Goal: Task Accomplishment & Management: Manage account settings

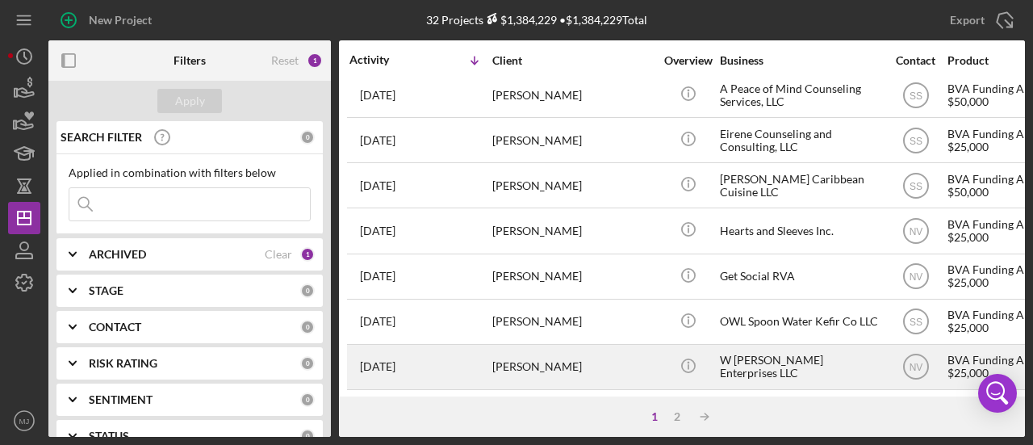
scroll to position [743, 0]
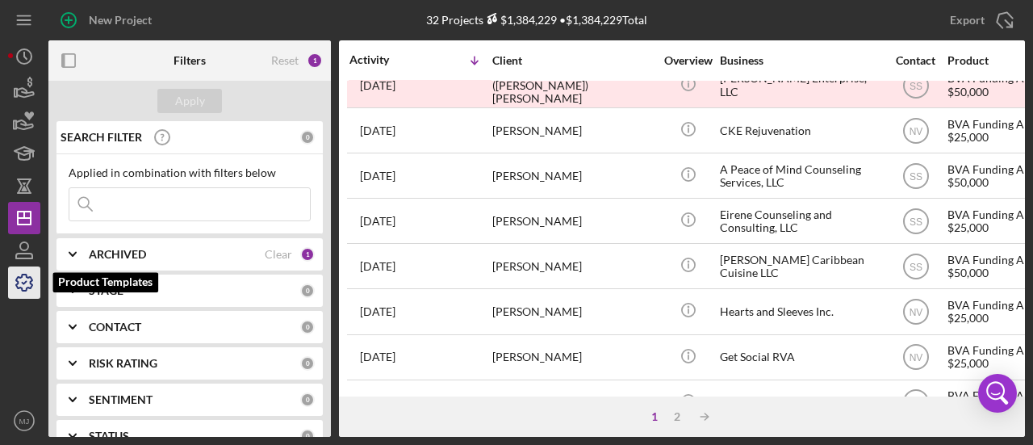
click at [31, 280] on icon "button" at bounding box center [24, 282] width 16 height 16
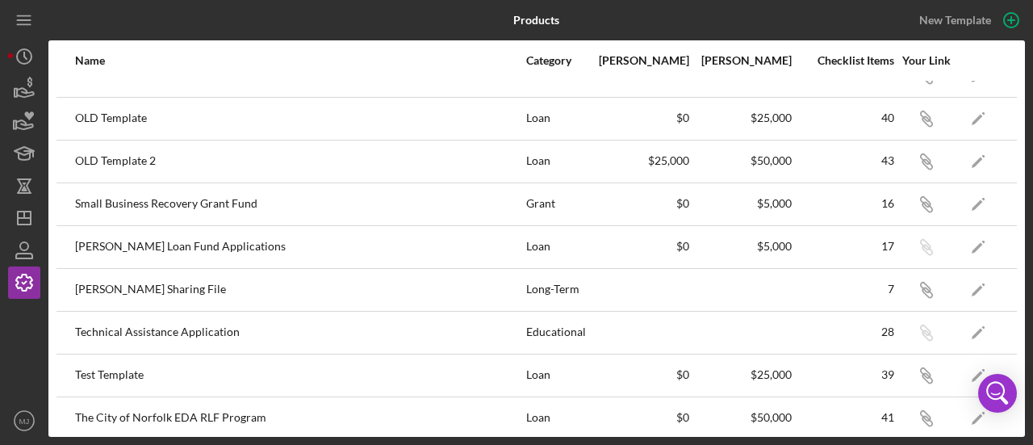
scroll to position [375, 0]
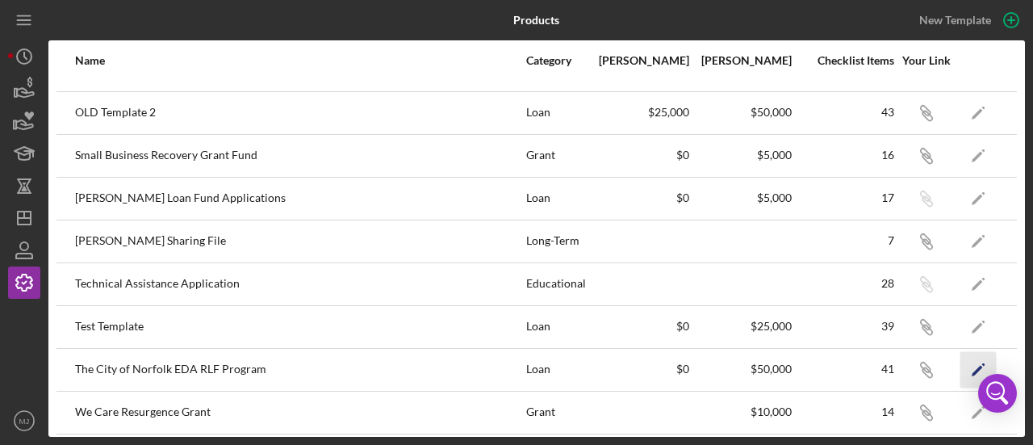
click at [964, 363] on icon "Icon/Edit" at bounding box center [979, 369] width 36 height 36
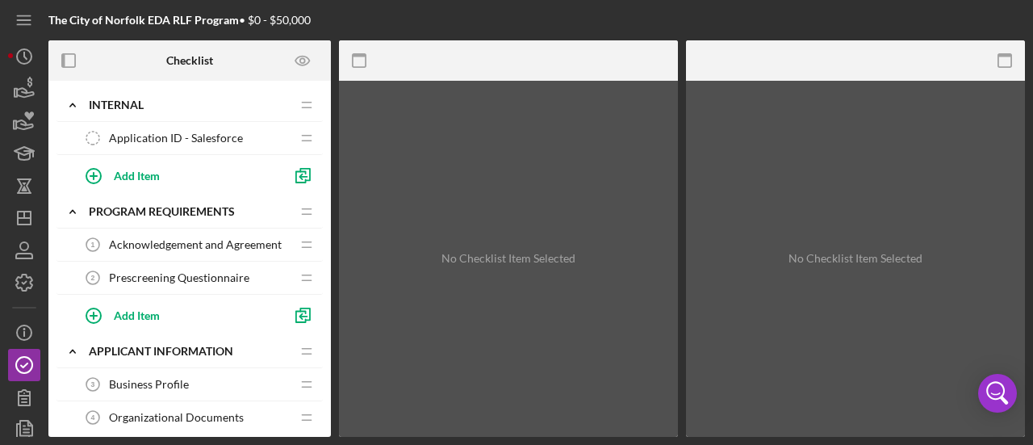
click at [166, 247] on span "Acknowledgement and Agreement" at bounding box center [195, 244] width 173 height 13
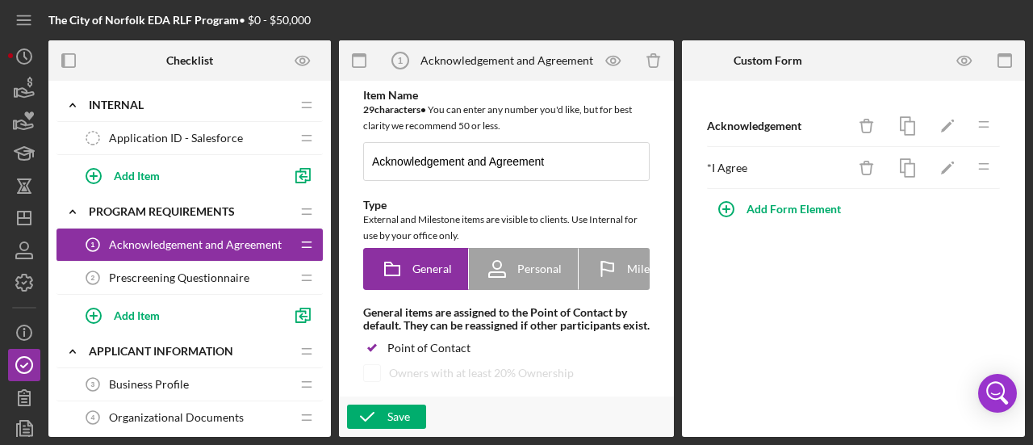
type textarea "<div>ADD NORFOLK PROGRAM DETAILS AND REQUIREMENTS WITH AGREEMENT WITH REQUIREME…"
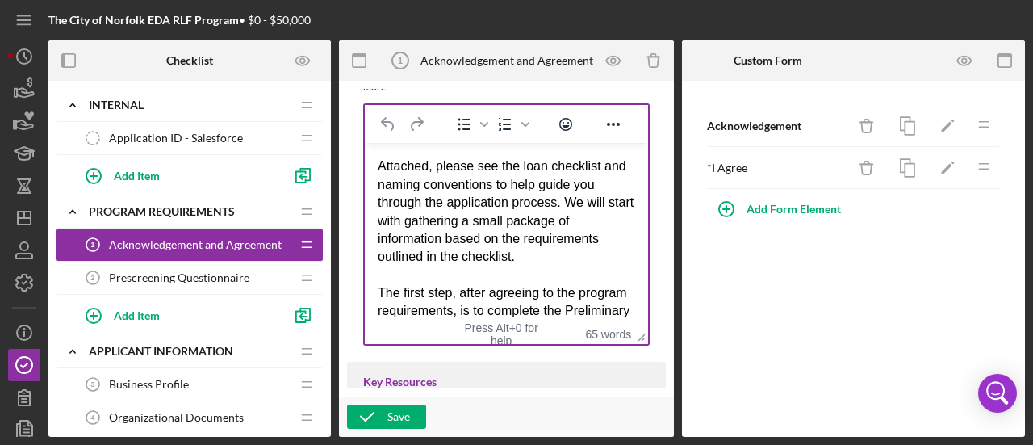
scroll to position [134, 0]
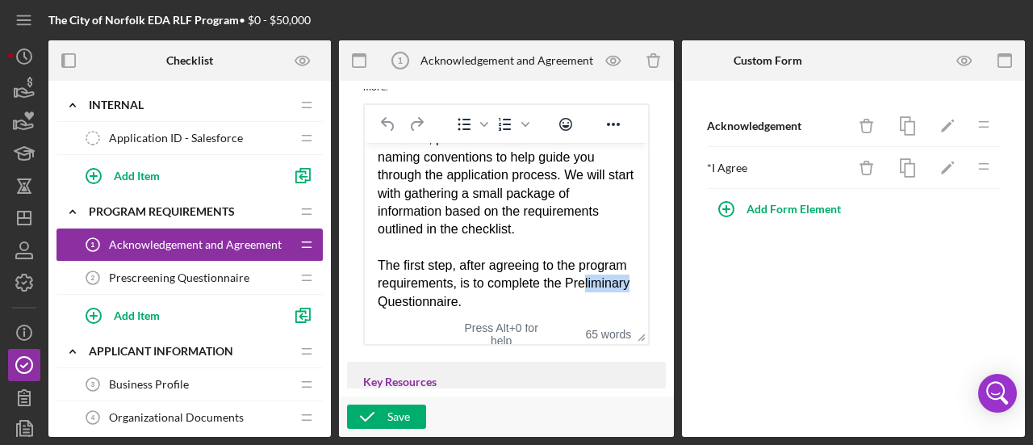
drag, startPoint x: 441, startPoint y: 303, endPoint x: 394, endPoint y: 304, distance: 46.8
click at [394, 304] on div "The first step, after agreeing to the program requirements, is to complete the …" at bounding box center [507, 284] width 258 height 54
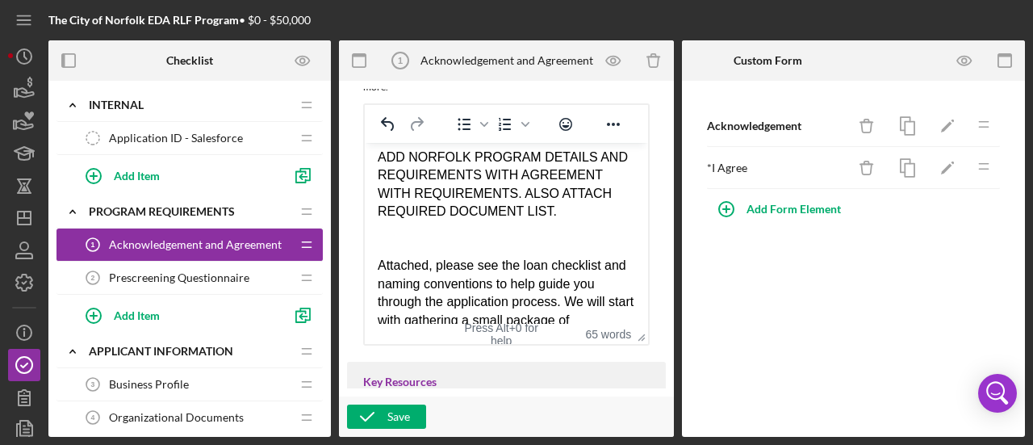
scroll to position [0, 0]
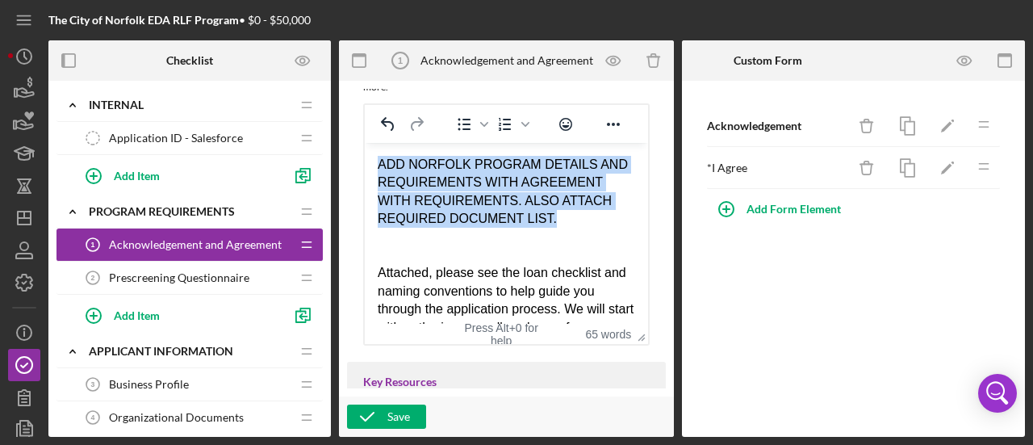
drag, startPoint x: 568, startPoint y: 222, endPoint x: 725, endPoint y: 314, distance: 182.4
click at [365, 154] on html "ADD NORFOLK PROGRAM DETAILS AND REQUIREMENTS WITH AGREEMENT WITH REQUIREMENTS. …" at bounding box center [506, 300] width 283 height 315
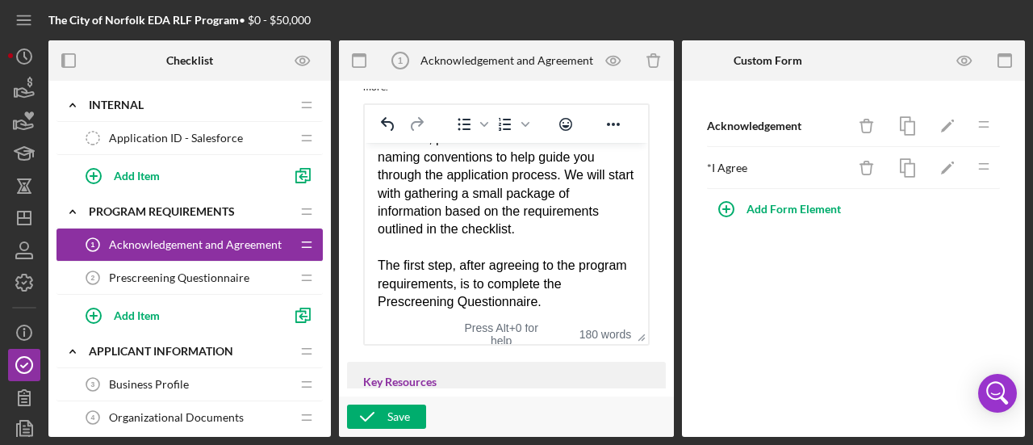
scroll to position [484, 0]
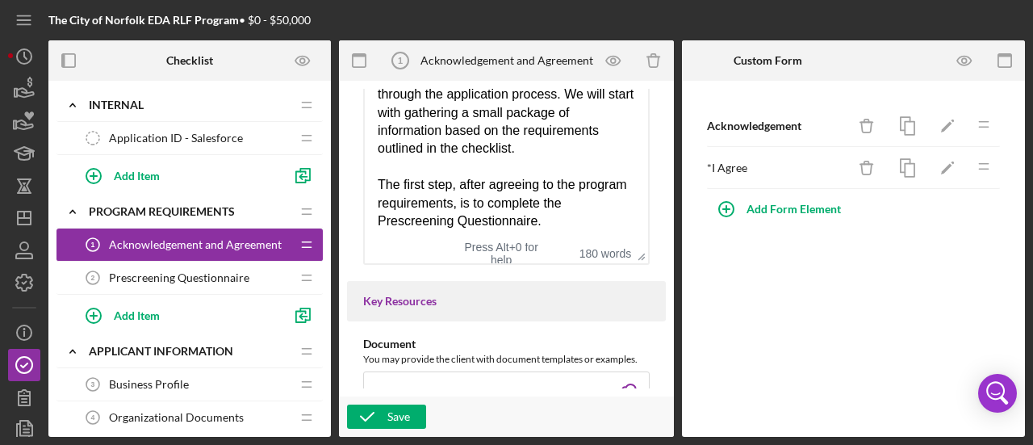
drag, startPoint x: 503, startPoint y: 201, endPoint x: 538, endPoint y: 207, distance: 36.0
click at [509, 203] on div "The first step, after agreeing to the program requirements, is to complete the …" at bounding box center [507, 203] width 258 height 54
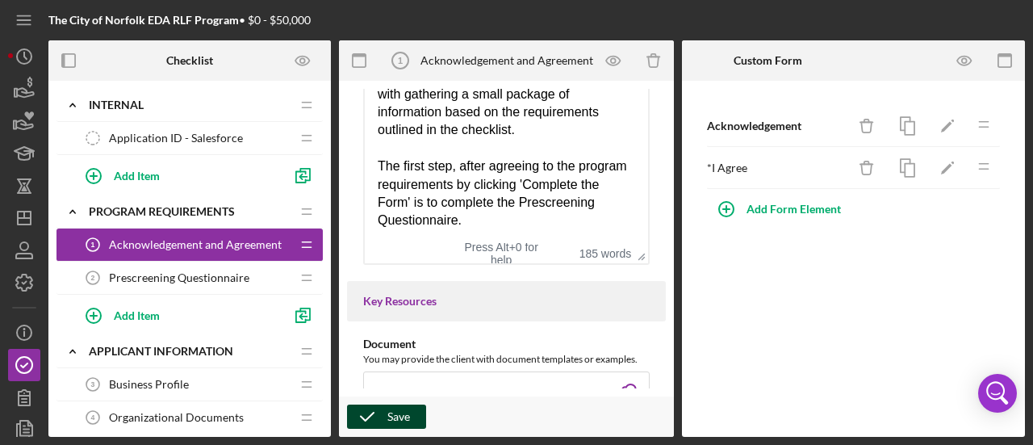
click at [393, 412] on div "Save" at bounding box center [399, 416] width 23 height 24
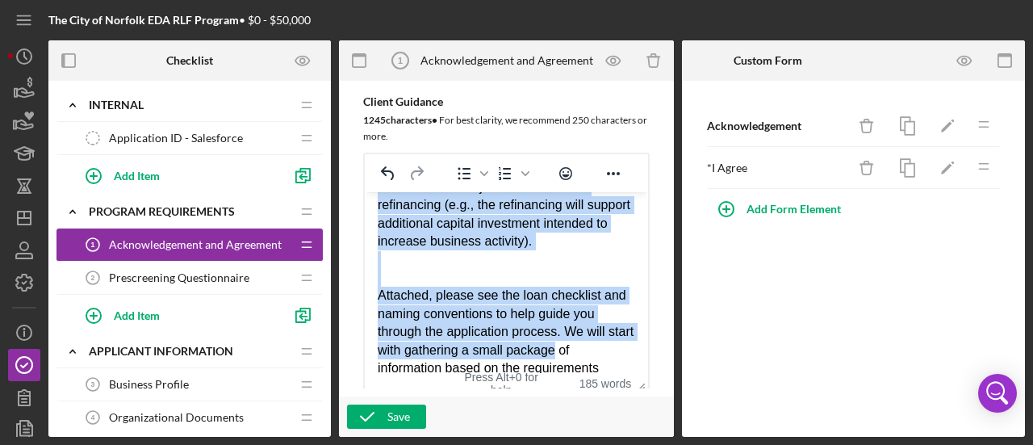
scroll to position [354, 0]
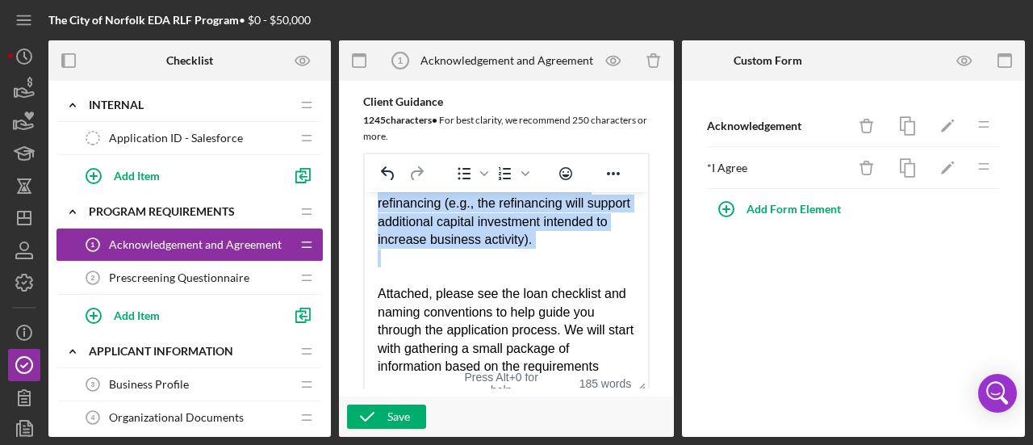
drag, startPoint x: 379, startPoint y: 212, endPoint x: 597, endPoint y: 274, distance: 225.9
click at [597, 274] on body "The Norfolk RLF Program is designed to assist small start-up and early-stage bu…" at bounding box center [507, 167] width 258 height 633
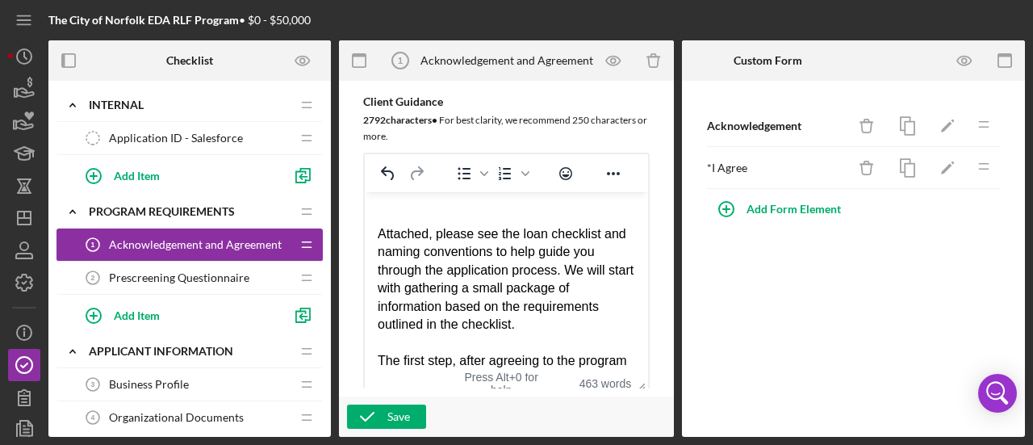
scroll to position [1134, 0]
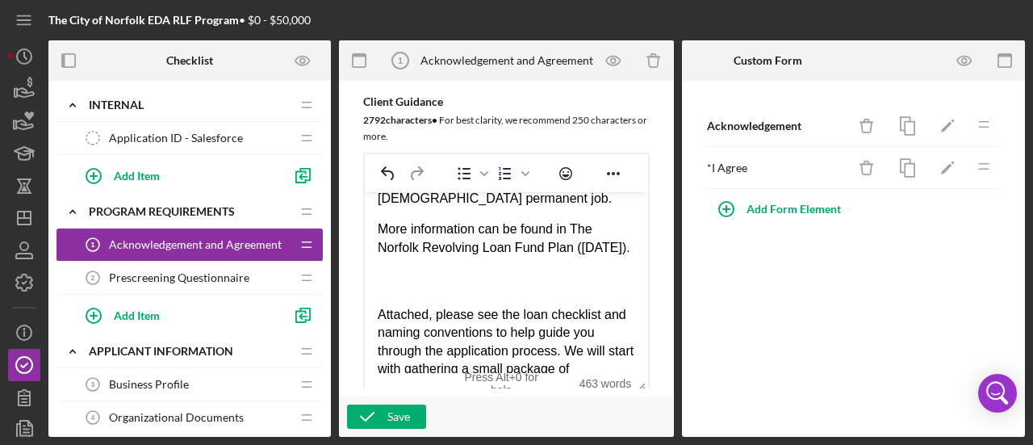
drag, startPoint x: 580, startPoint y: 246, endPoint x: 566, endPoint y: 285, distance: 41.4
click at [566, 257] on p "More information can be found in The Norfolk Revolving Loan Fund Plan ([DATE])." at bounding box center [507, 238] width 258 height 36
copy p "he Norfolk Revolving Loan Fund Plan ([DATE])."
click at [585, 257] on p "More information can be found in The Norfolk Revolving Loan Fund Plan ([DATE])." at bounding box center [507, 238] width 258 height 36
drag, startPoint x: 576, startPoint y: 249, endPoint x: 614, endPoint y: 283, distance: 51.5
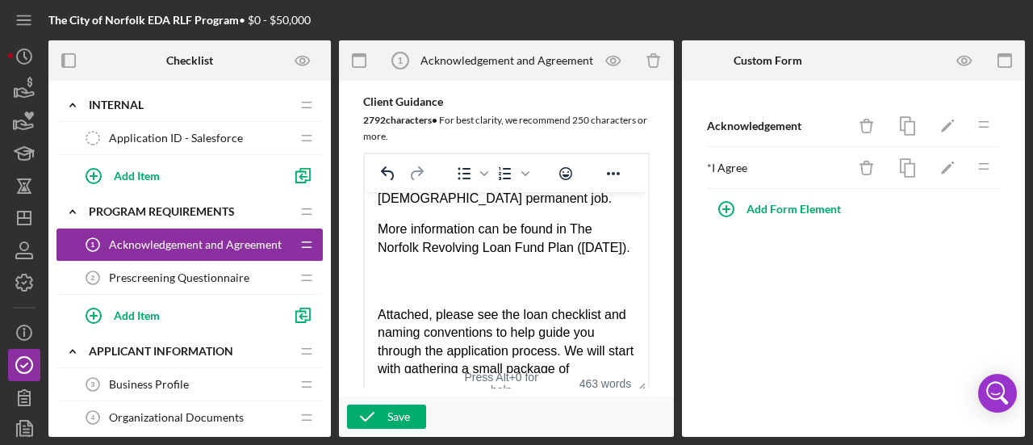
click at [614, 257] on p "More information can be found in The Norfolk Revolving Loan Fund Plan ([DATE])." at bounding box center [507, 238] width 258 height 36
click at [618, 183] on icon "Reveal or hide additional toolbar items" at bounding box center [613, 173] width 19 height 19
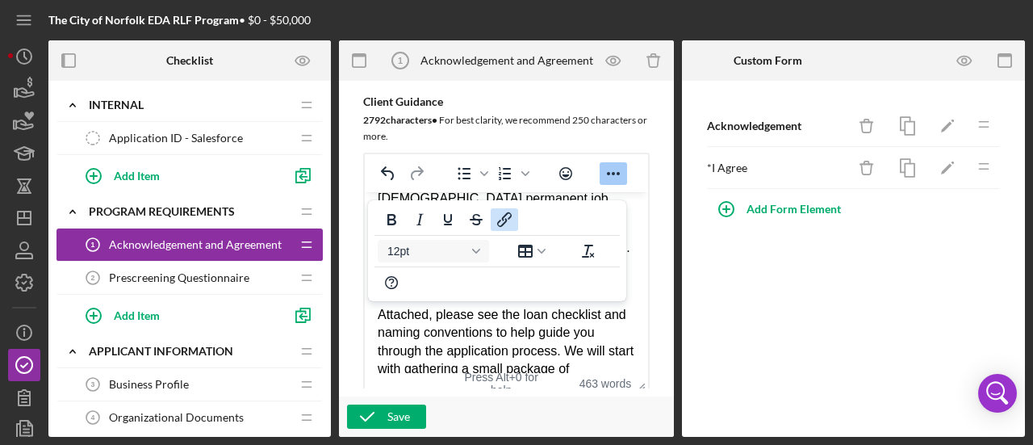
click at [508, 220] on icon "Insert/edit link" at bounding box center [504, 219] width 19 height 19
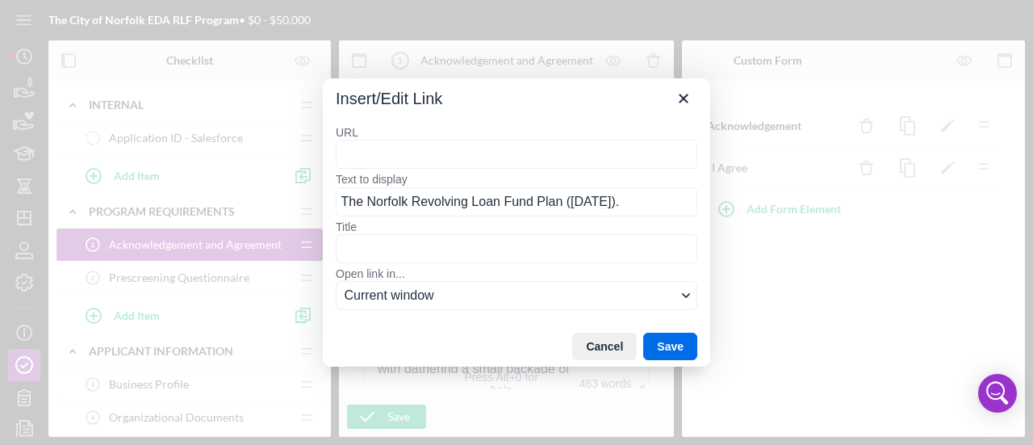
type input "chrome-extension://efaidnbmnnnibpcajpcglclefindmkaj/[URL][DOMAIN_NAME]"
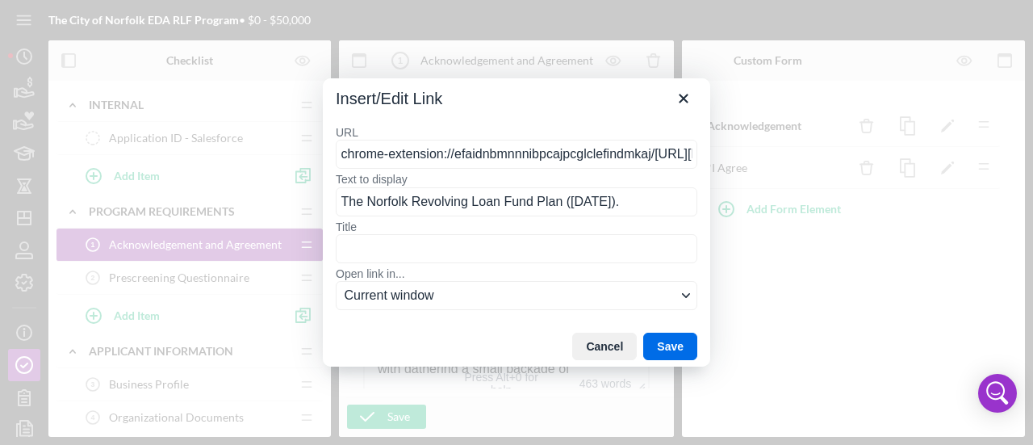
scroll to position [0, 501]
click at [668, 342] on button "Save" at bounding box center [670, 346] width 54 height 27
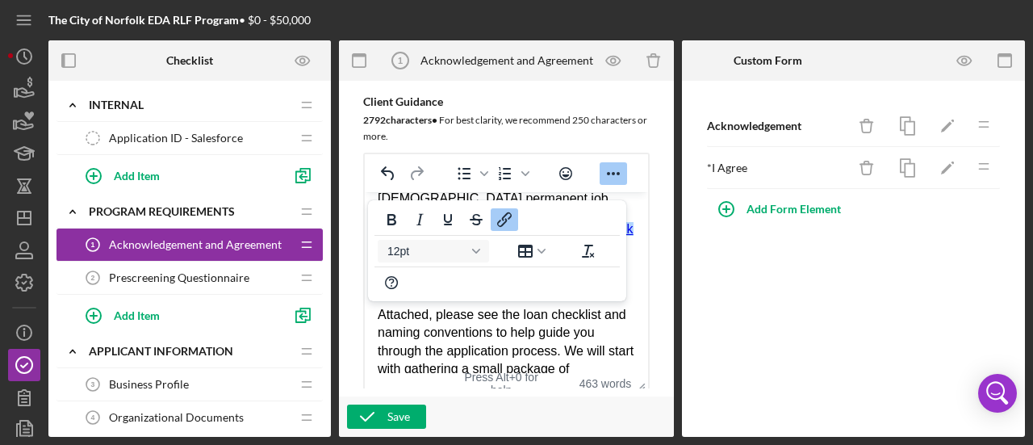
click at [556, 287] on div "Rich Text Area. Press ALT-0 for help." at bounding box center [507, 279] width 258 height 18
click at [399, 417] on div "Save" at bounding box center [399, 416] width 23 height 24
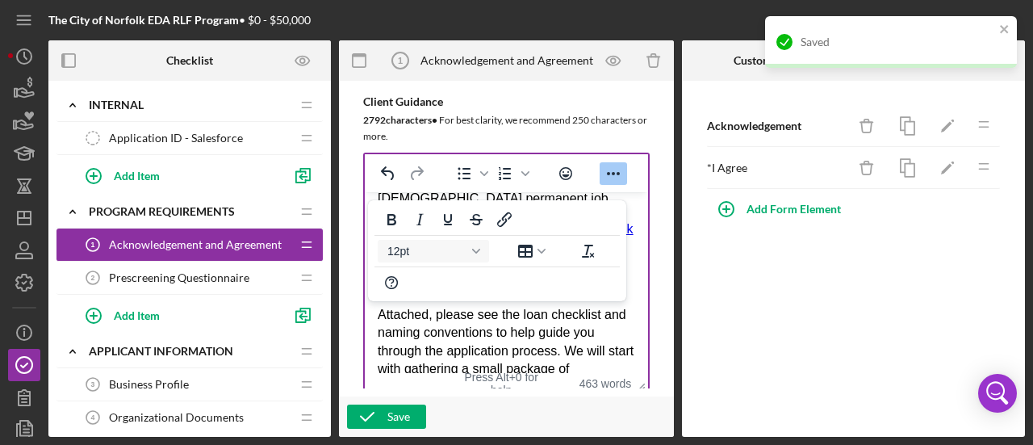
drag, startPoint x: 616, startPoint y: 190, endPoint x: 618, endPoint y: 204, distance: 14.7
click at [615, 183] on icon "Reveal or hide additional toolbar items" at bounding box center [613, 173] width 19 height 19
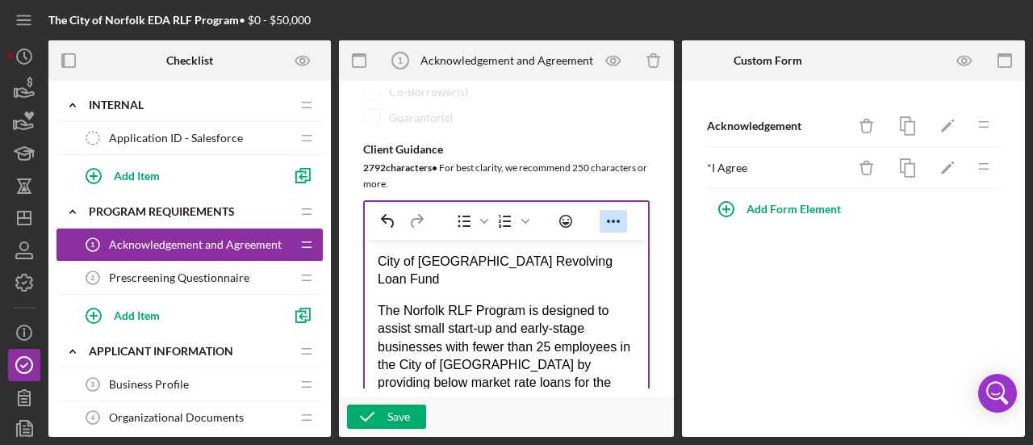
scroll to position [354, 0]
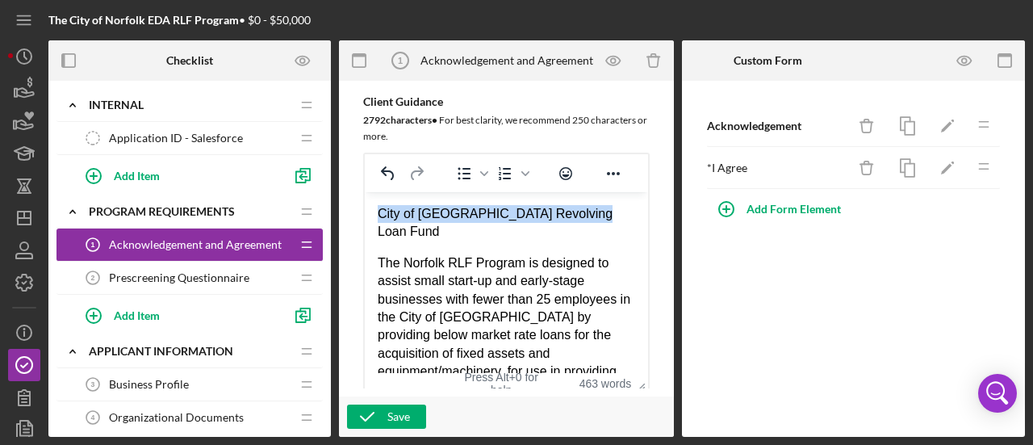
drag, startPoint x: 601, startPoint y: 213, endPoint x: 371, endPoint y: 211, distance: 229.3
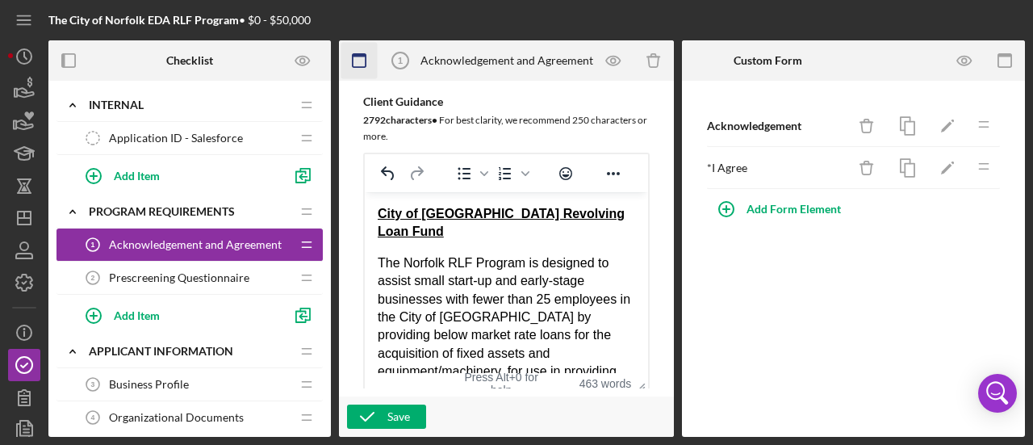
click at [360, 58] on icon "button" at bounding box center [360, 61] width 36 height 36
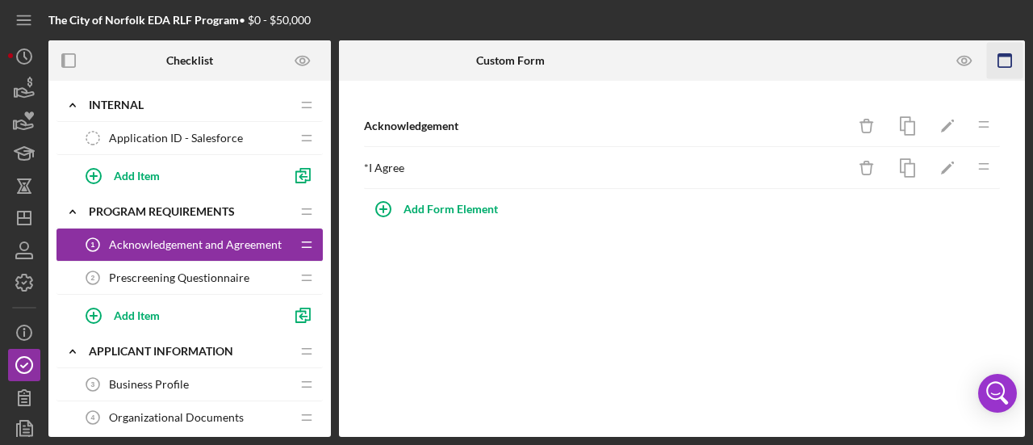
click at [1007, 54] on rect "button" at bounding box center [1005, 60] width 13 height 13
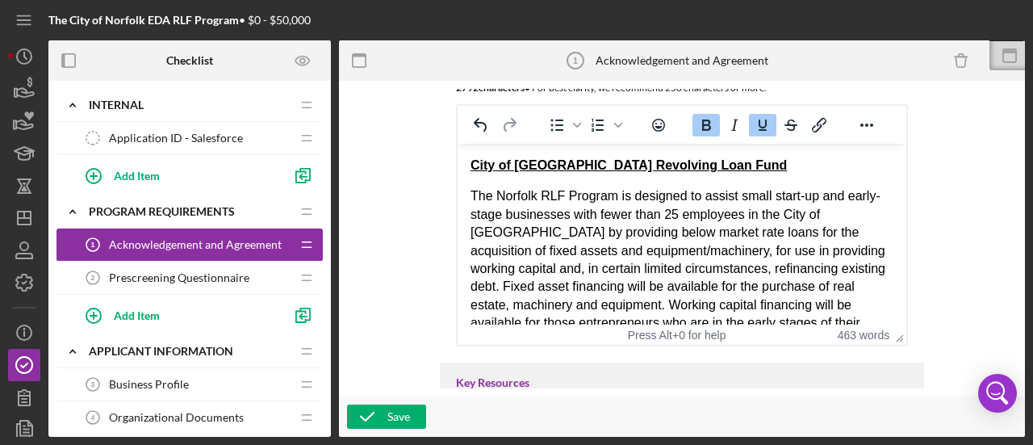
click at [471, 169] on strong "City of [GEOGRAPHIC_DATA] Revolving Loan Fund" at bounding box center [629, 165] width 316 height 14
click at [865, 119] on icon "Reveal or hide additional toolbar items" at bounding box center [866, 124] width 19 height 19
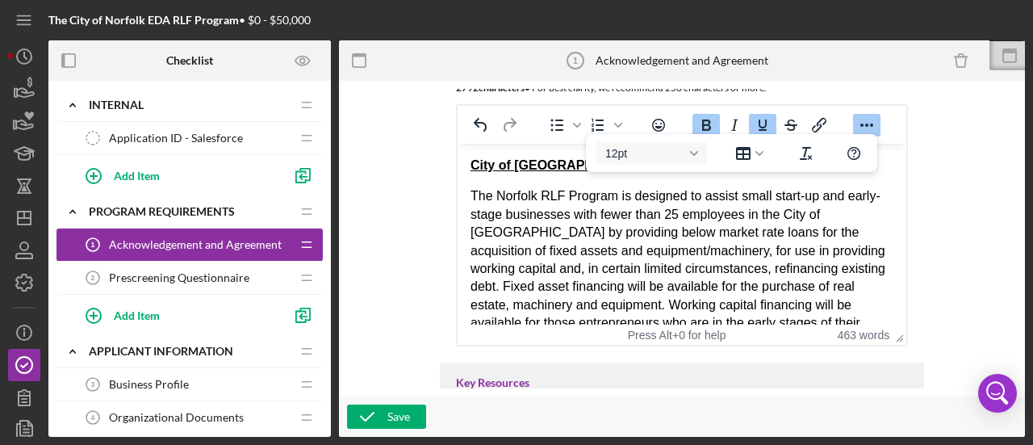
click at [865, 119] on icon "Reveal or hide additional toolbar items" at bounding box center [866, 124] width 19 height 19
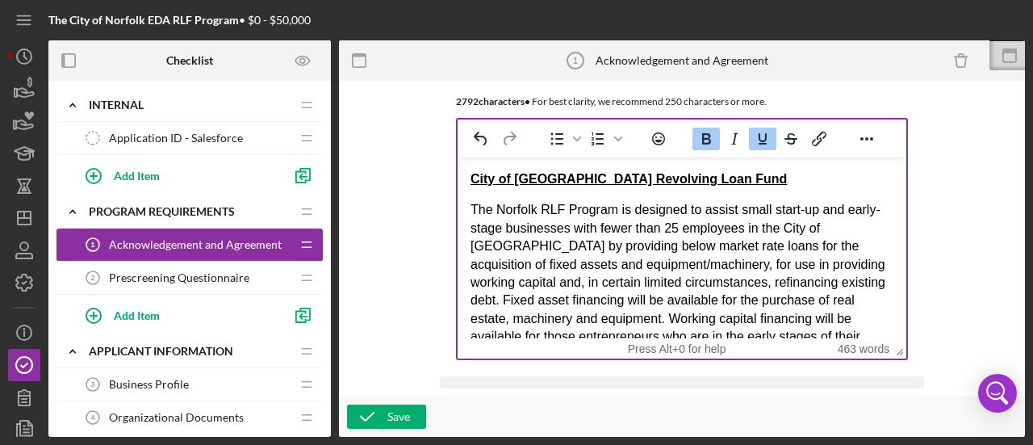
scroll to position [342, 0]
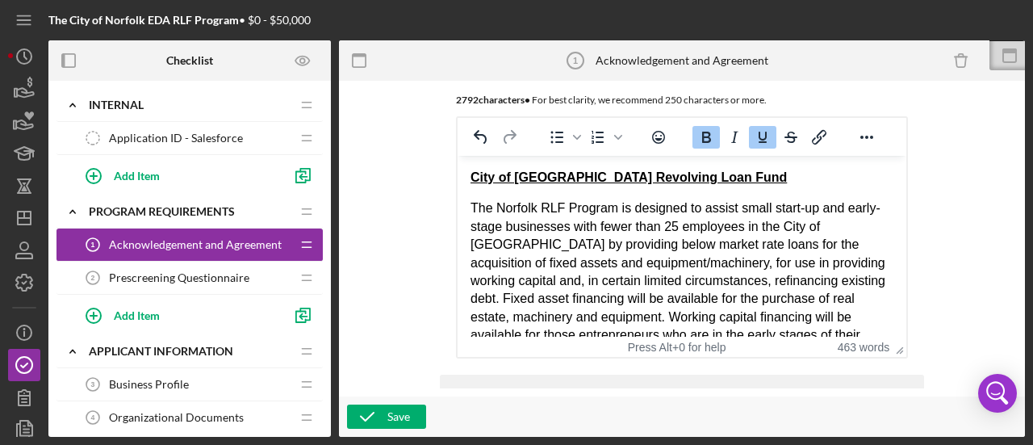
click at [471, 177] on strong "City of [GEOGRAPHIC_DATA] Revolving Loan Fund" at bounding box center [629, 177] width 316 height 14
drag, startPoint x: 565, startPoint y: 182, endPoint x: 453, endPoint y: 183, distance: 112.2
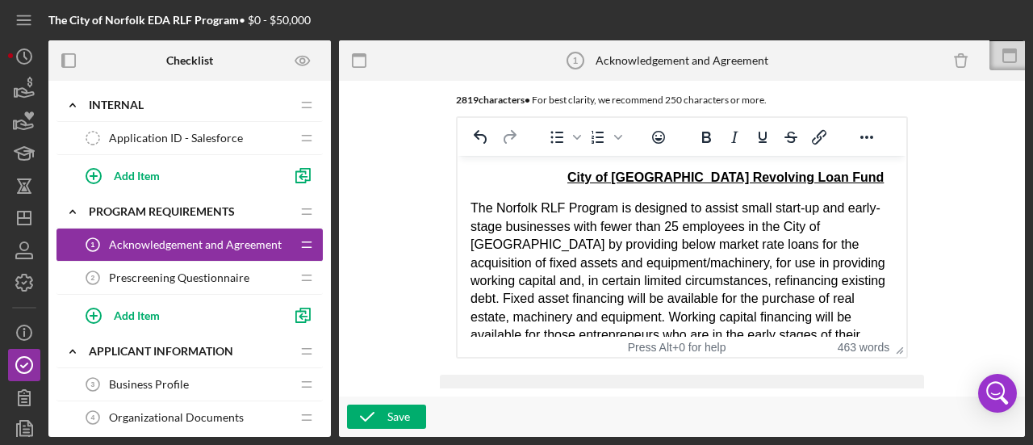
click at [614, 262] on p "The Norfolk RLF Program is designed to assist small start-up and early-stage bu…" at bounding box center [682, 316] width 423 height 235
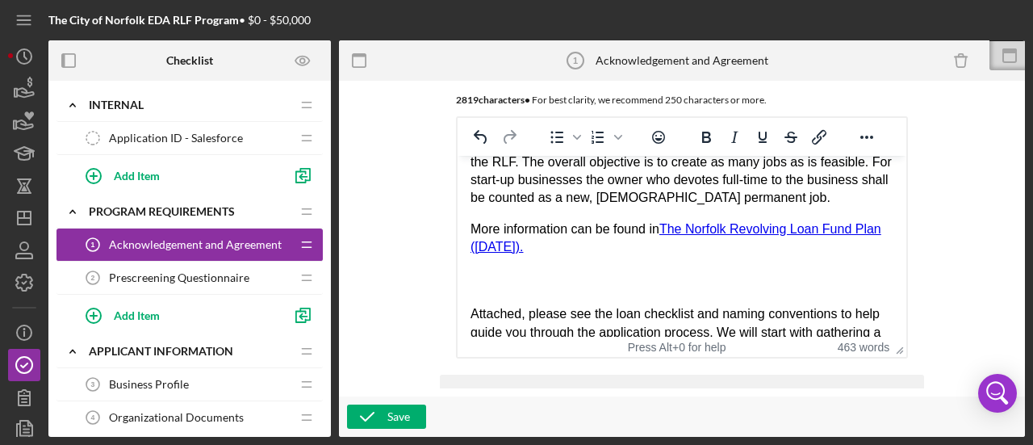
scroll to position [565, 0]
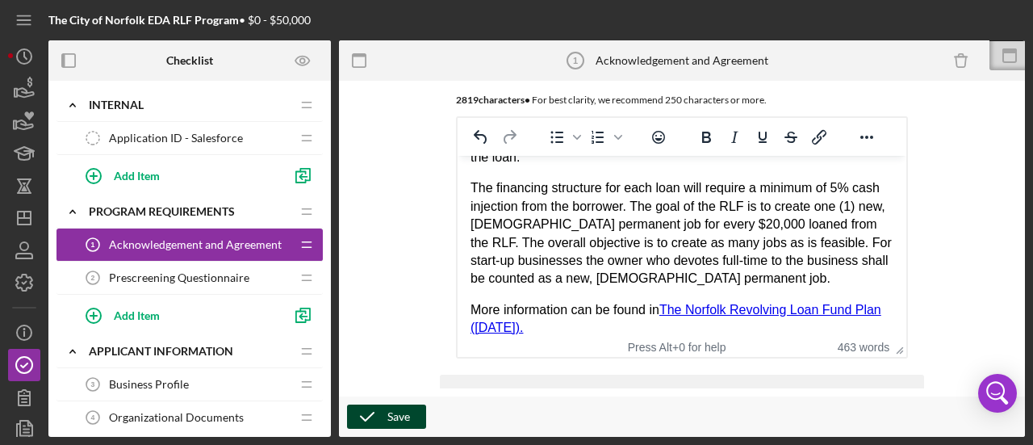
click at [374, 411] on icon "button" at bounding box center [367, 416] width 40 height 40
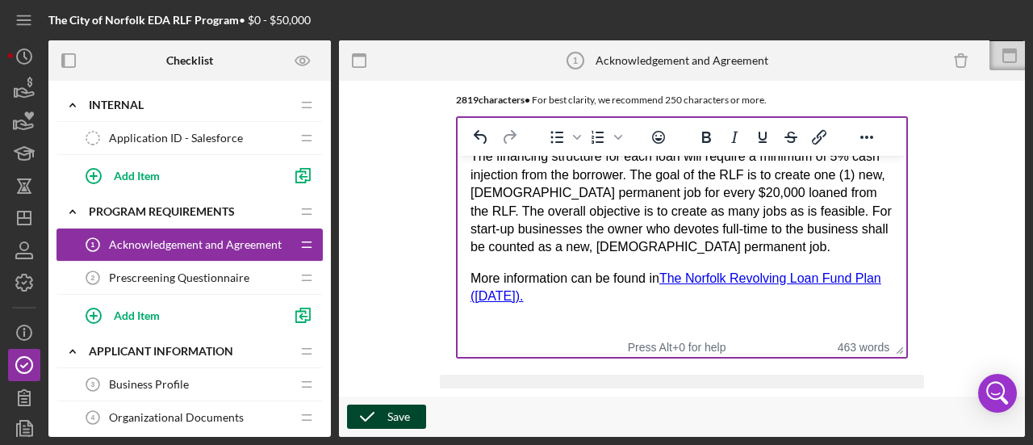
scroll to position [772, 0]
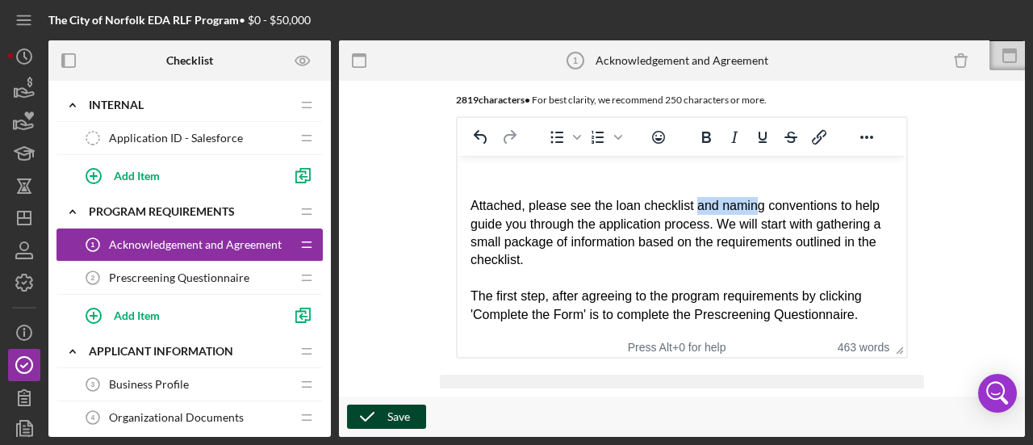
drag, startPoint x: 694, startPoint y: 207, endPoint x: 753, endPoint y: 211, distance: 59.9
click at [753, 211] on div "Attached, please see the loan checklist and naming conventions to help guide yo…" at bounding box center [682, 233] width 423 height 73
click at [570, 202] on div "Attached, please see the loan checklist and naming conventions to help guide yo…" at bounding box center [682, 233] width 423 height 73
drag, startPoint x: 641, startPoint y: 207, endPoint x: 832, endPoint y: 211, distance: 191.4
click at [832, 211] on div "Attached, please see the loan checklist and naming conventions to help guide yo…" at bounding box center [682, 233] width 423 height 73
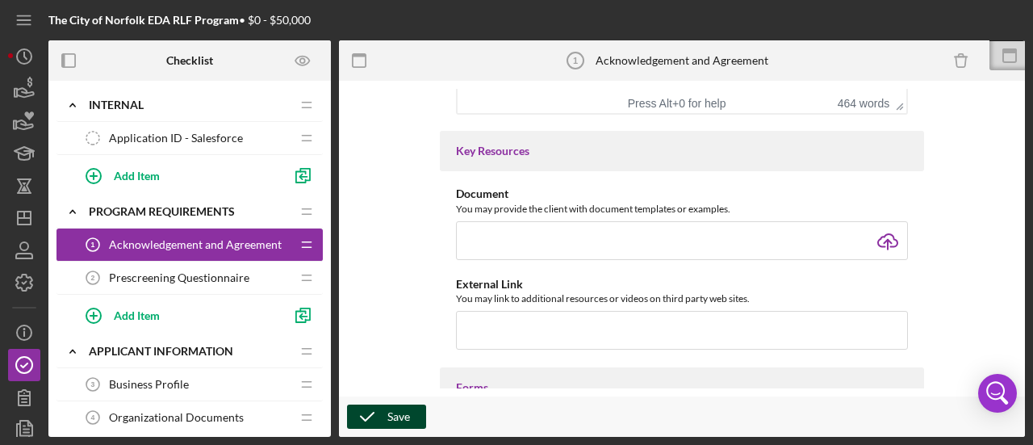
scroll to position [585, 0]
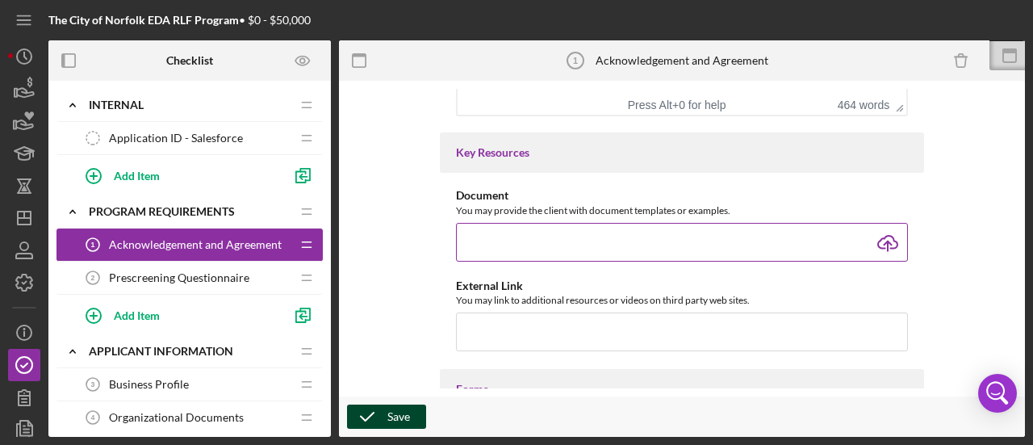
click at [883, 237] on input "file" at bounding box center [682, 242] width 452 height 39
type input "C:\fakepath\RLF Loan Application - Required Documents List.pdf"
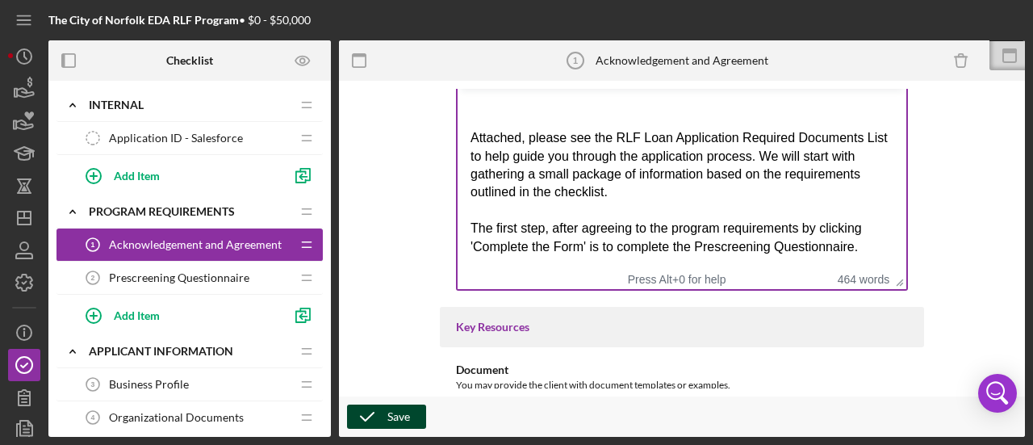
scroll to position [262, 0]
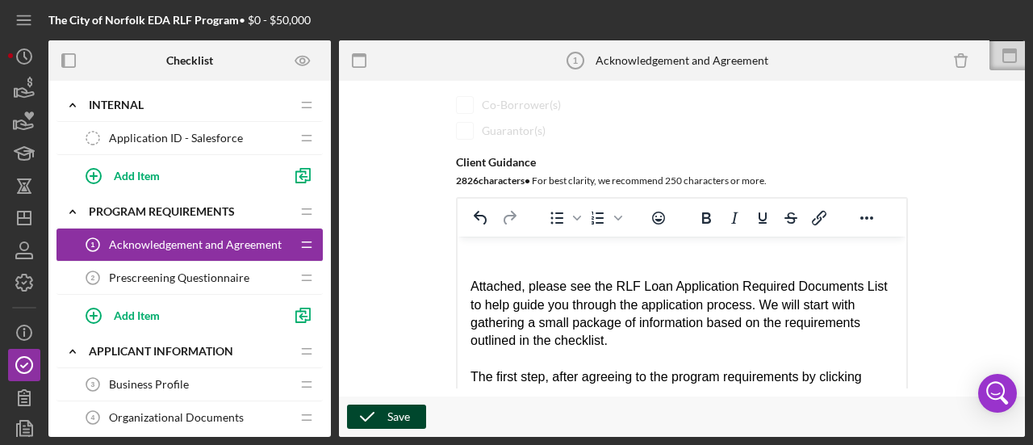
click at [381, 411] on icon "button" at bounding box center [367, 416] width 40 height 40
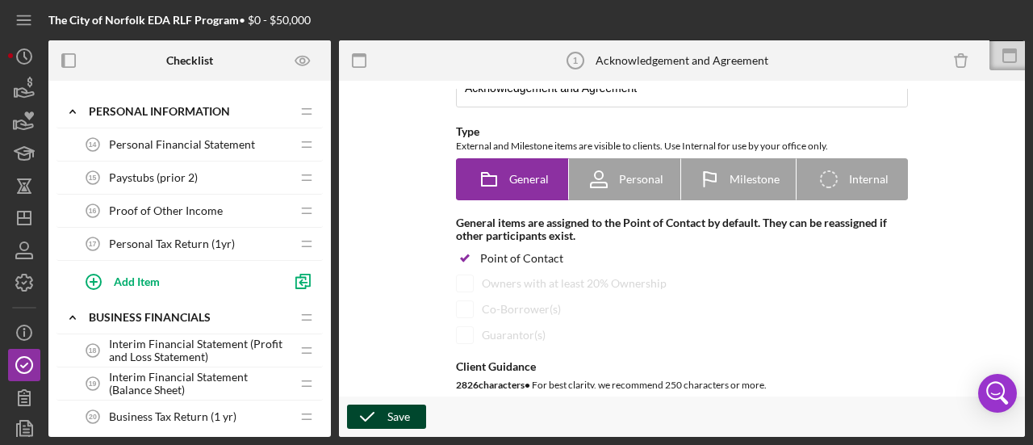
scroll to position [807, 0]
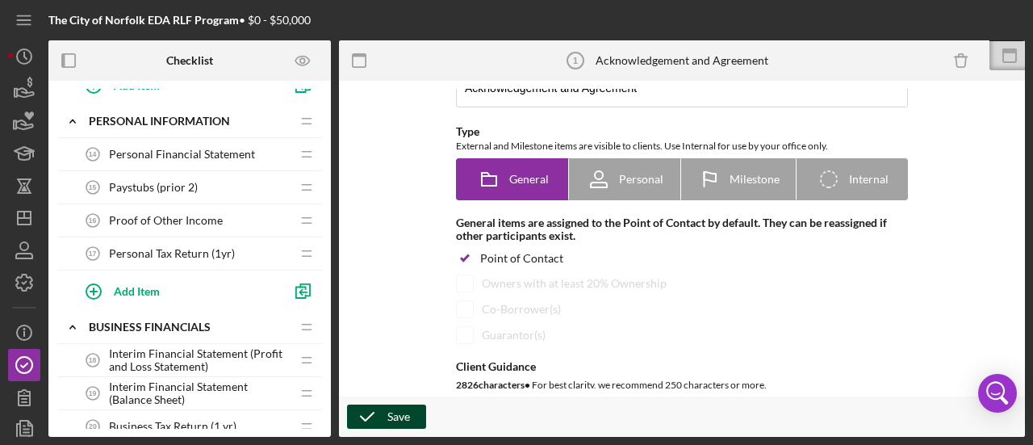
click at [201, 247] on span "Personal Tax Return (1yr)" at bounding box center [172, 253] width 126 height 13
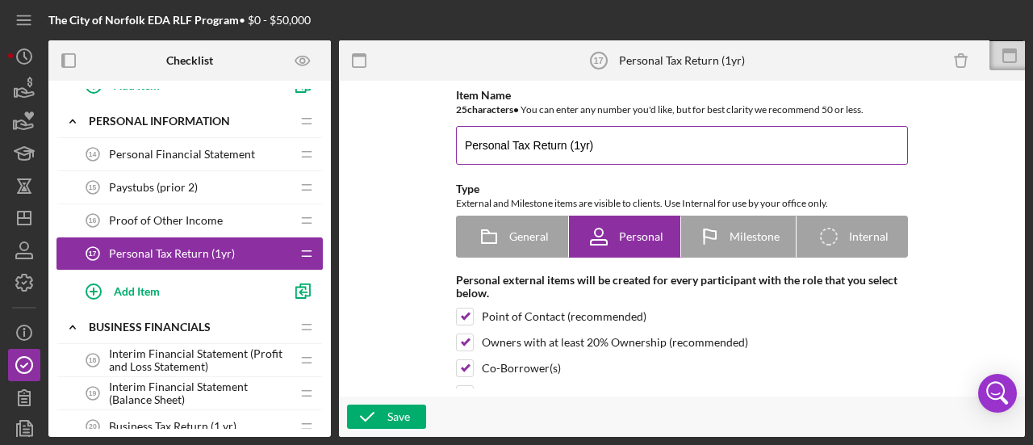
click at [576, 146] on input "Personal Tax Return (1yr)" at bounding box center [682, 145] width 452 height 39
click at [589, 149] on input "Personal Tax Return (2 yr)" at bounding box center [682, 145] width 452 height 39
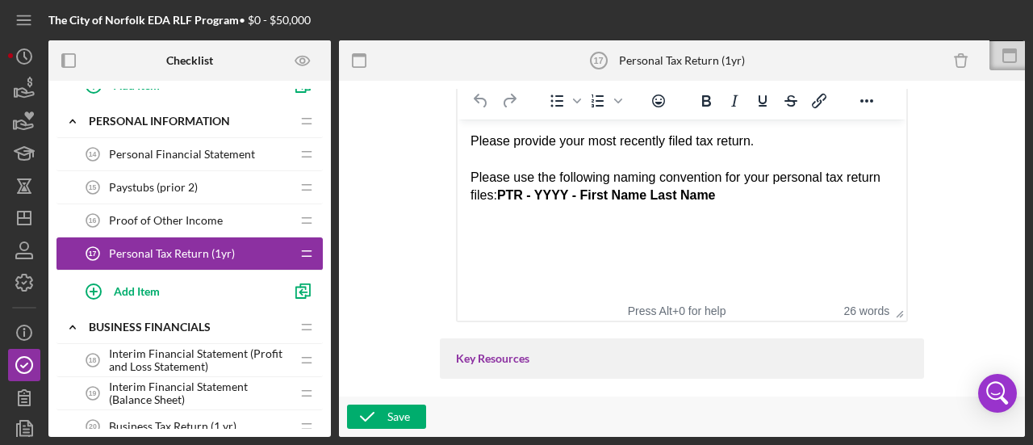
scroll to position [242, 0]
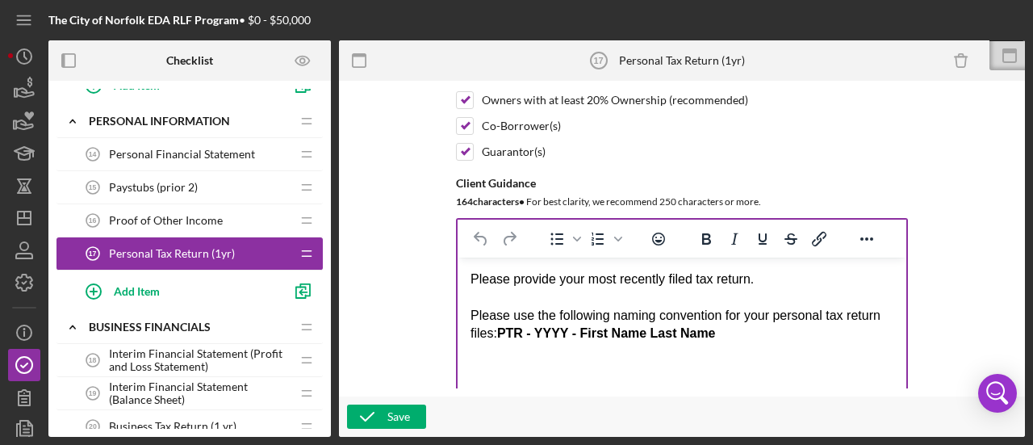
type input "Personal Tax Return (2 yrs)"
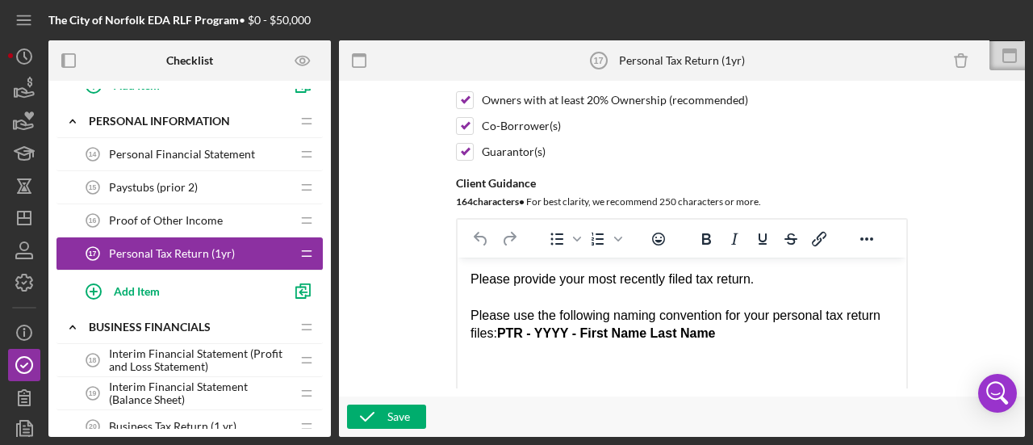
drag, startPoint x: 787, startPoint y: 277, endPoint x: 761, endPoint y: 280, distance: 26.0
click at [761, 280] on div "Please provide your most recently filed tax return." at bounding box center [682, 279] width 423 height 18
drag, startPoint x: 766, startPoint y: 271, endPoint x: 558, endPoint y: 277, distance: 208.4
click at [558, 277] on div "Please provide your most recently filed tax return" at bounding box center [682, 279] width 423 height 18
click at [384, 409] on icon "button" at bounding box center [367, 416] width 40 height 40
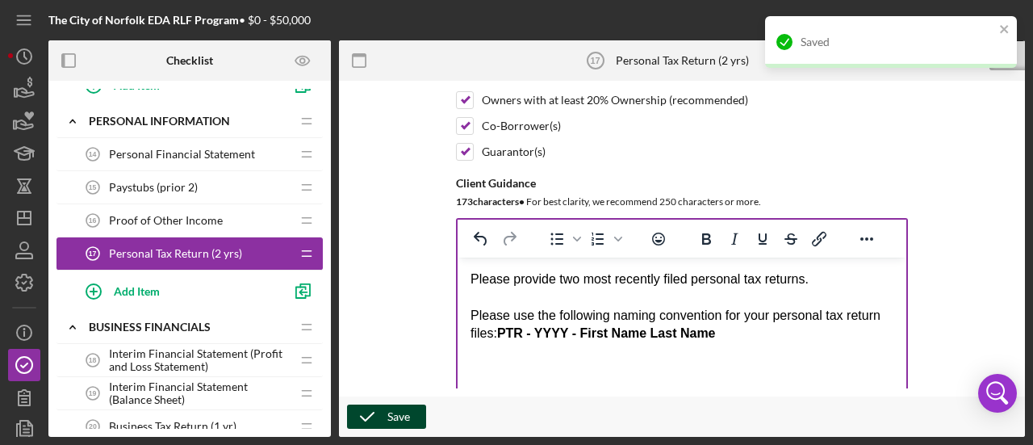
click at [881, 316] on div "Please use the following naming convention for your personal tax return files: …" at bounding box center [682, 315] width 423 height 54
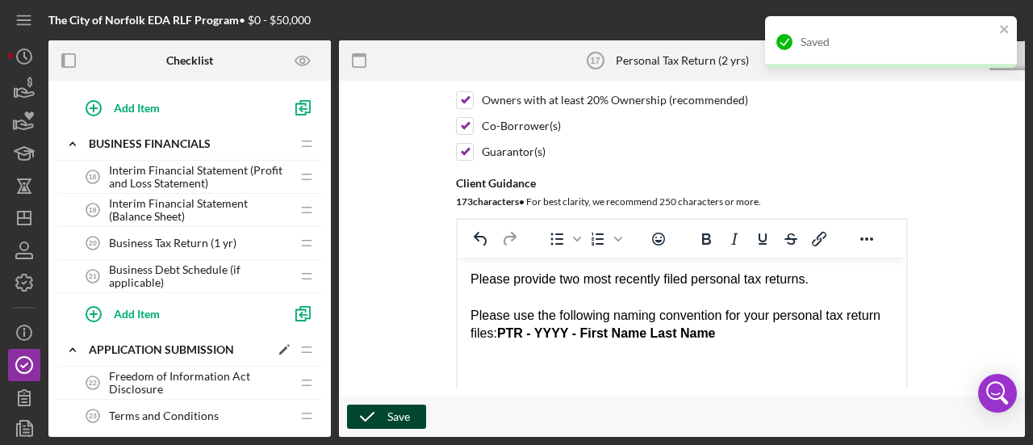
scroll to position [969, 0]
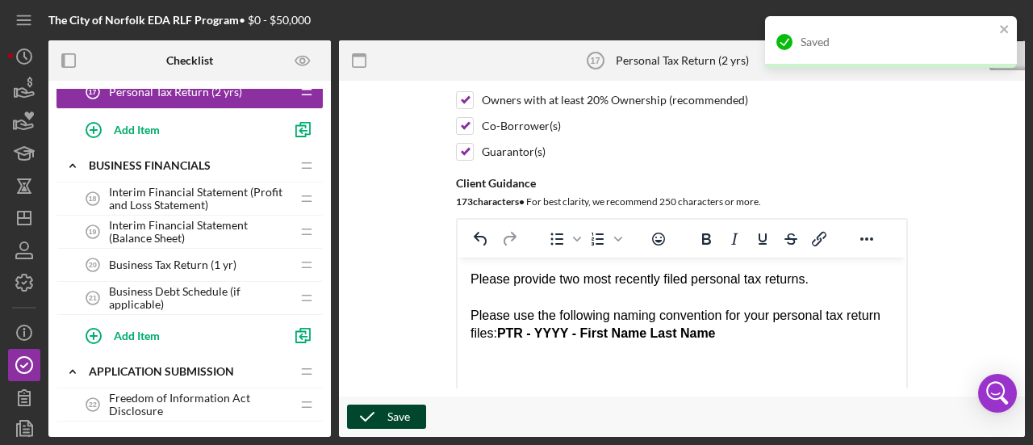
click at [152, 259] on span "Business Tax Return (1 yr)" at bounding box center [173, 264] width 128 height 13
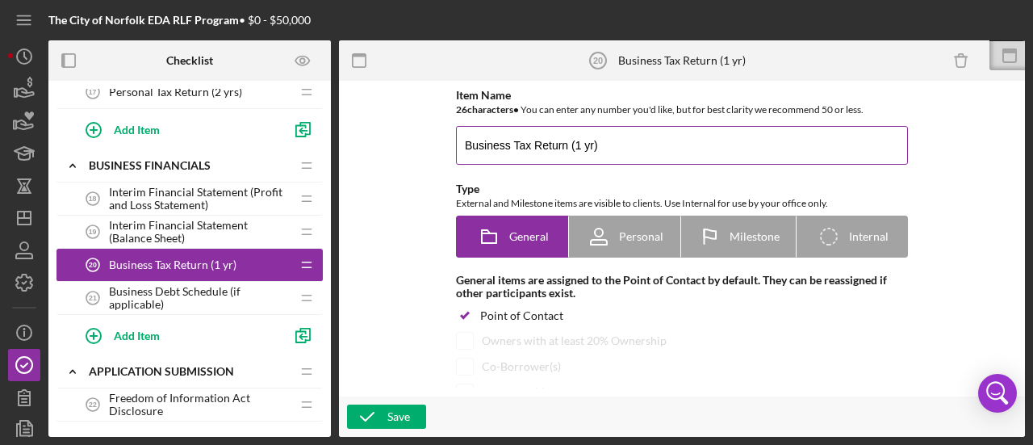
drag, startPoint x: 577, startPoint y: 143, endPoint x: 615, endPoint y: 143, distance: 37.9
click at [578, 143] on input "Business Tax Return (1 yr)" at bounding box center [682, 145] width 452 height 39
click at [591, 141] on input "Business Tax Return (2 yr)" at bounding box center [682, 145] width 452 height 39
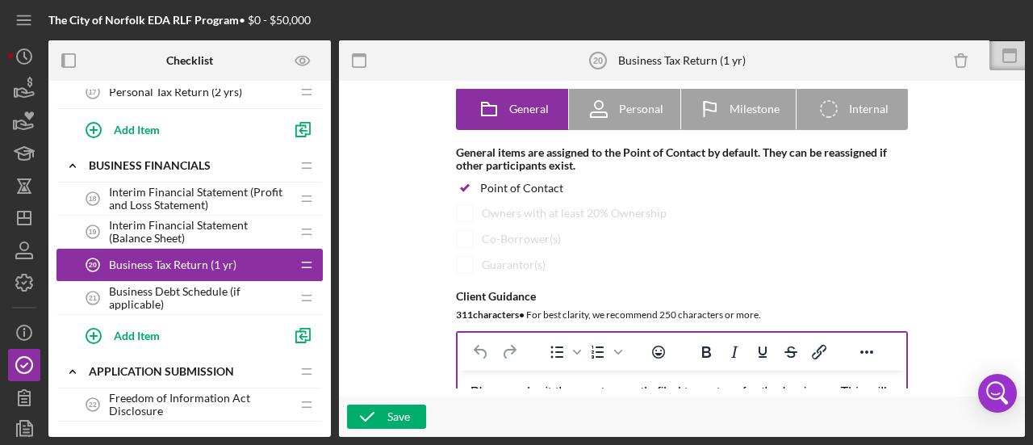
scroll to position [323, 0]
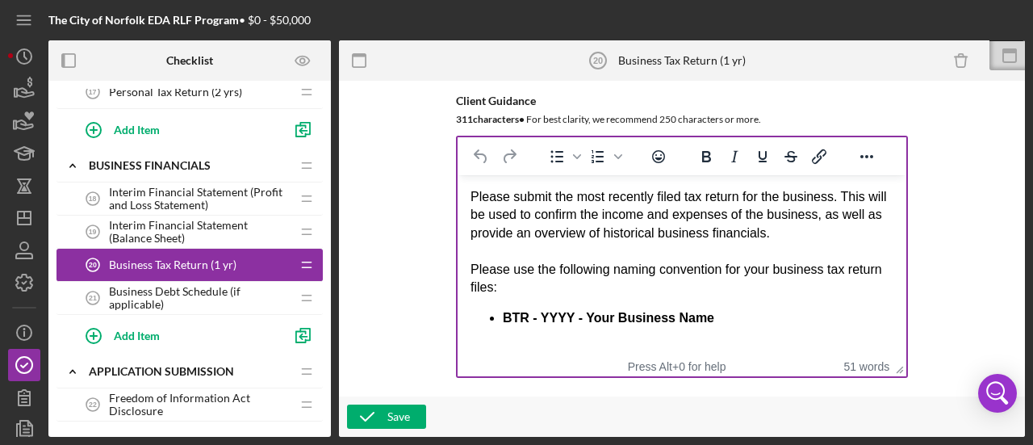
type input "Business Tax Return (2 yrs)"
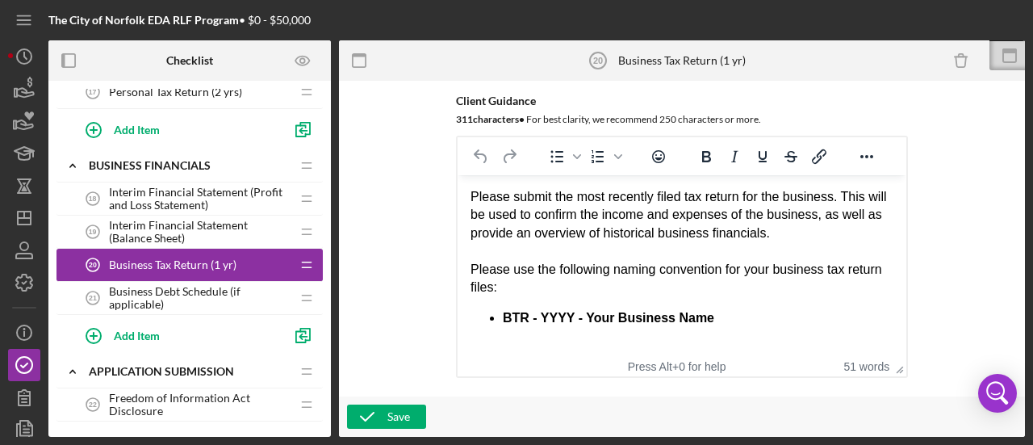
click at [576, 196] on div "Please submit the most recently filed tax return for the business. This will be…" at bounding box center [682, 242] width 423 height 108
click at [810, 195] on div "Please submit the two years of most recently filed tax return for the business.…" at bounding box center [682, 242] width 423 height 108
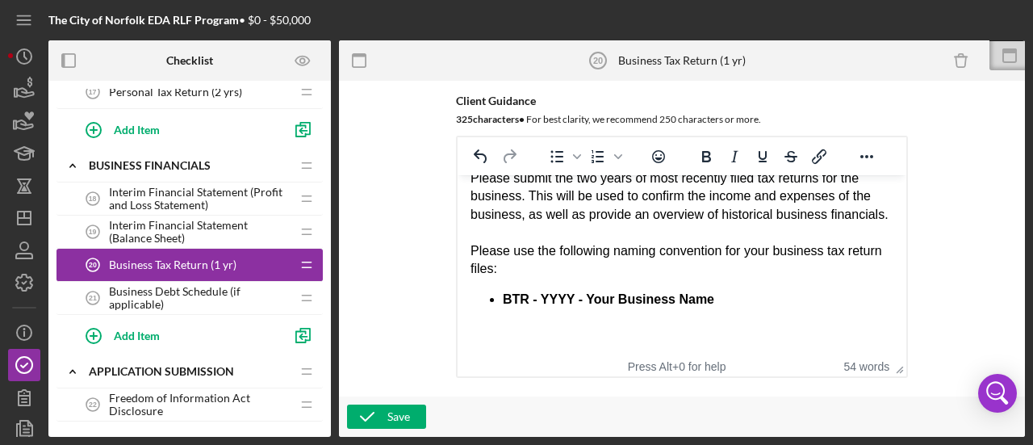
scroll to position [33, 0]
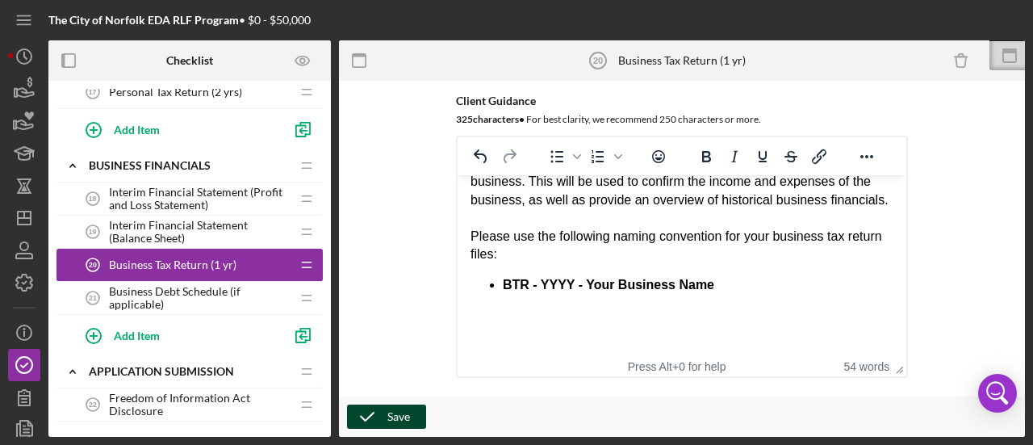
click at [379, 411] on icon "button" at bounding box center [367, 416] width 40 height 40
click at [193, 186] on span "Interim Financial Statement (Profit and Loss Statement)" at bounding box center [200, 199] width 182 height 26
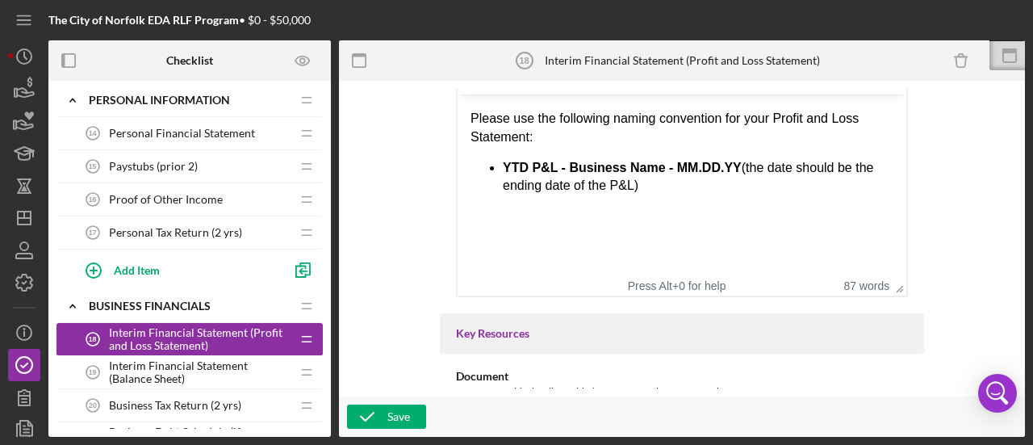
scroll to position [807, 0]
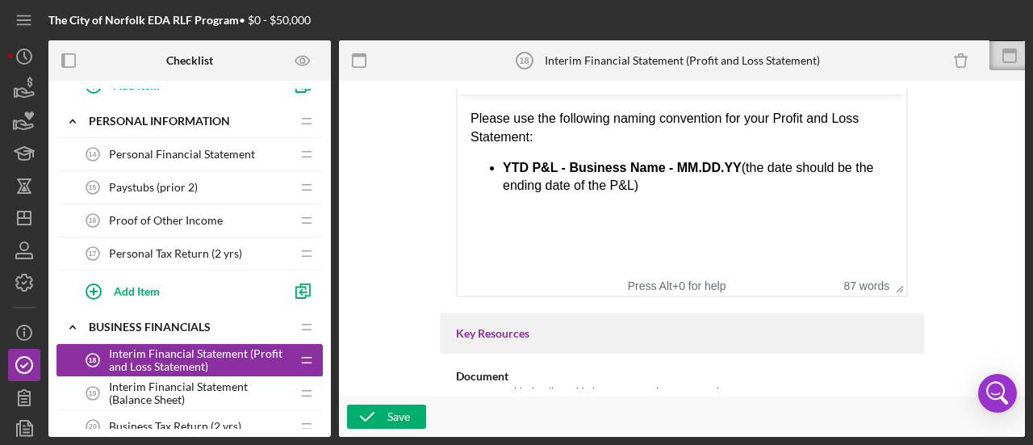
click at [140, 247] on span "Personal Tax Return (2 yrs)" at bounding box center [175, 253] width 133 height 13
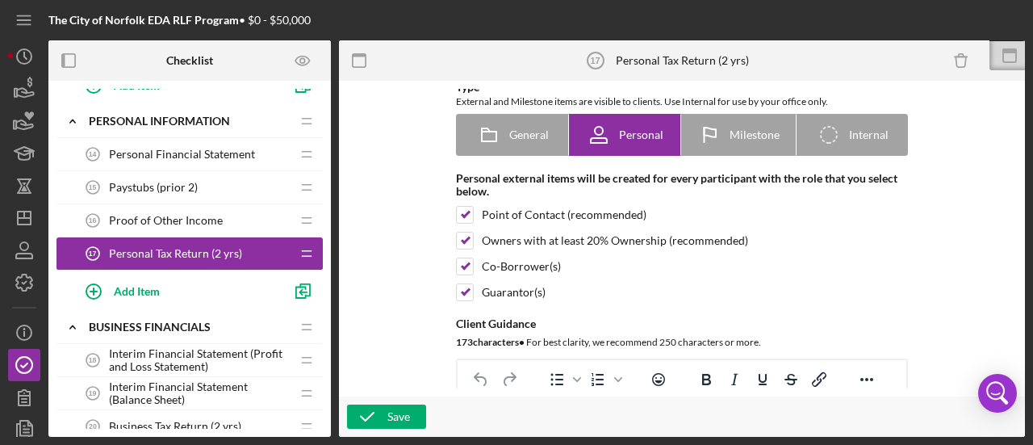
scroll to position [242, 0]
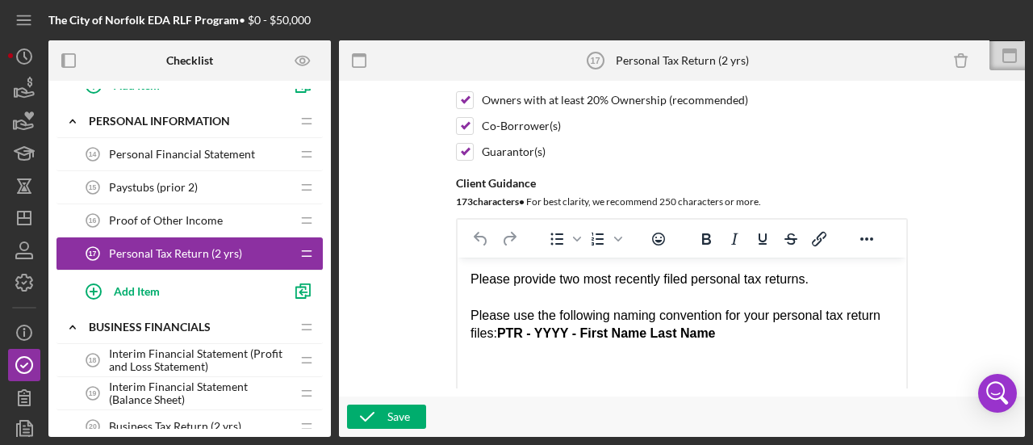
click at [826, 279] on div "Please provide two most recently filed personal tax returns." at bounding box center [682, 279] width 423 height 18
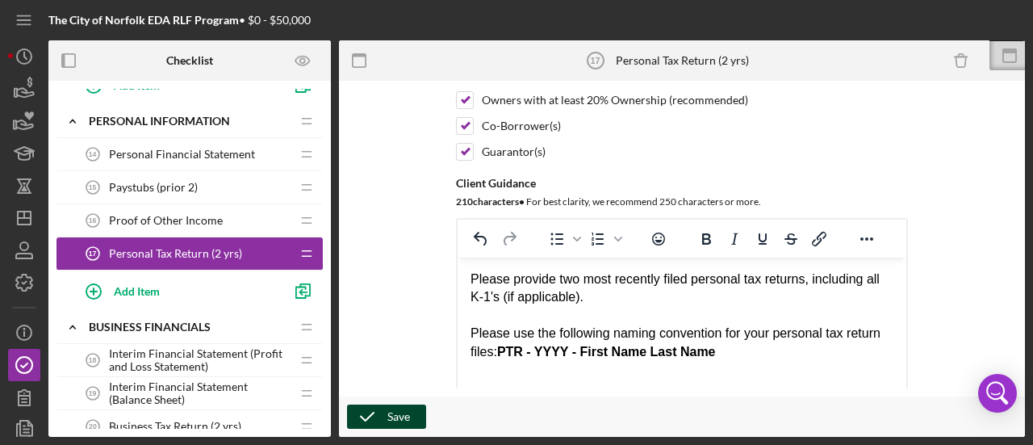
click at [370, 413] on icon "button" at bounding box center [367, 416] width 40 height 40
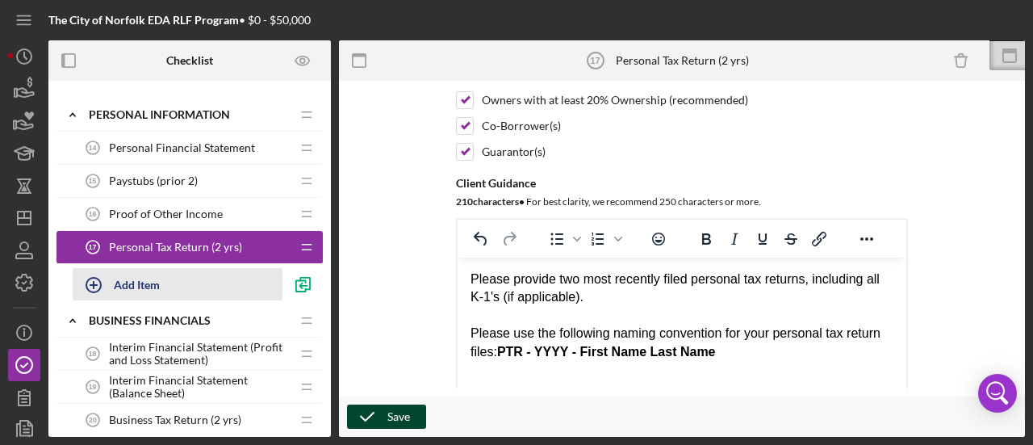
scroll to position [888, 0]
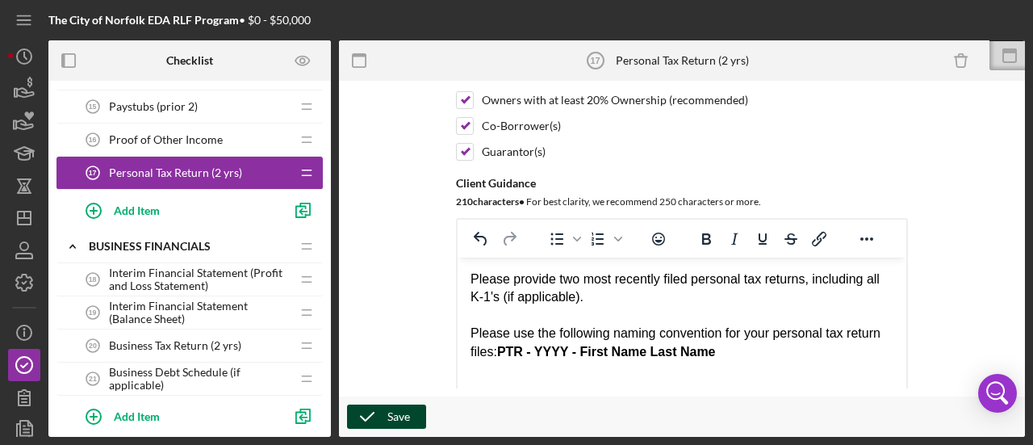
click at [195, 275] on span "Interim Financial Statement (Profit and Loss Statement)" at bounding box center [200, 279] width 182 height 26
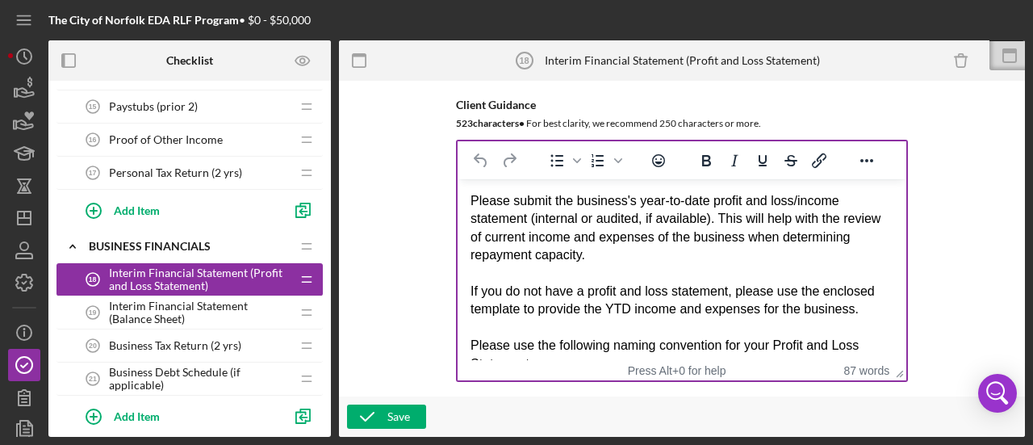
scroll to position [323, 0]
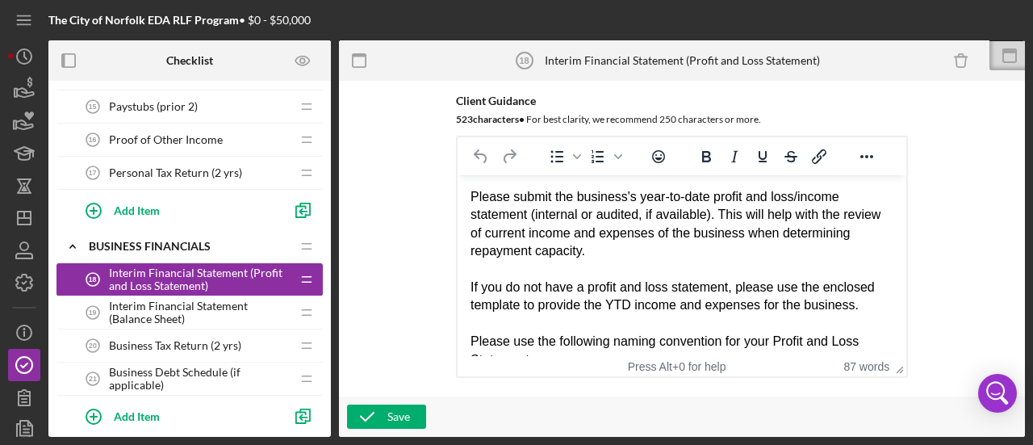
click at [157, 339] on span "Business Tax Return (2 yrs)" at bounding box center [175, 345] width 132 height 13
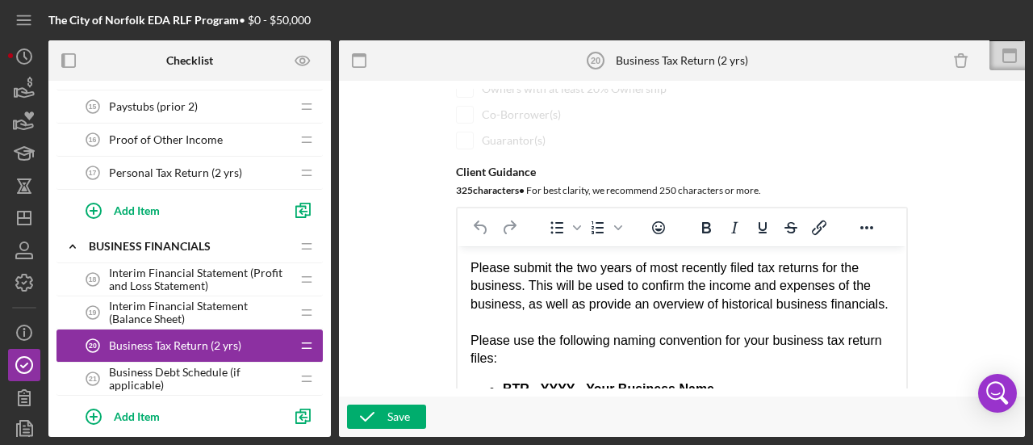
scroll to position [323, 0]
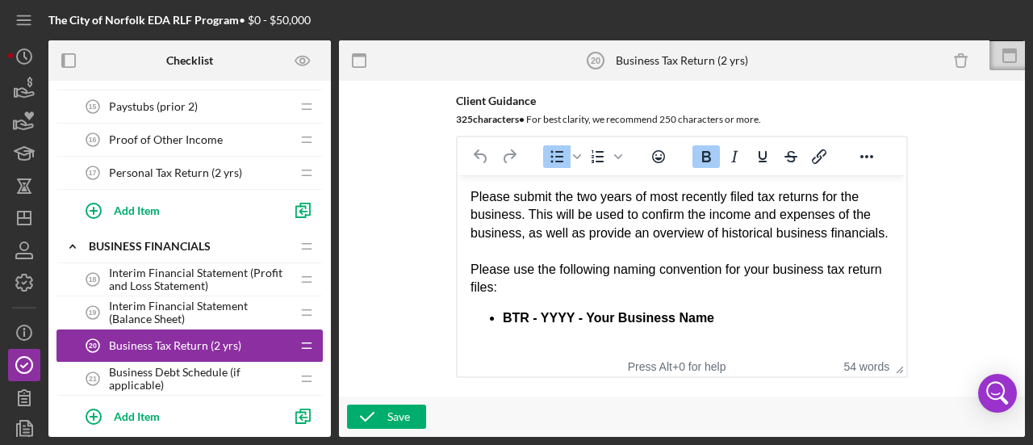
click at [740, 313] on li "BTR - YYYY - Your Business Name" at bounding box center [698, 318] width 391 height 18
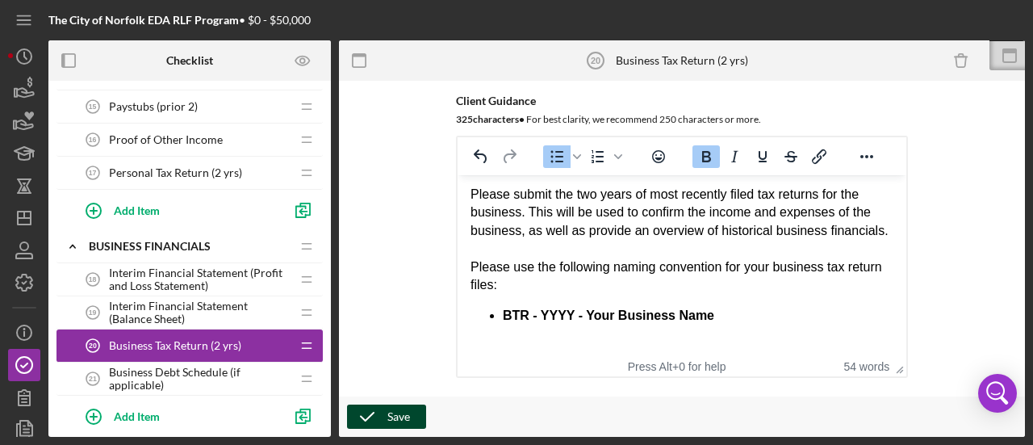
click at [397, 410] on div "Save" at bounding box center [399, 416] width 23 height 24
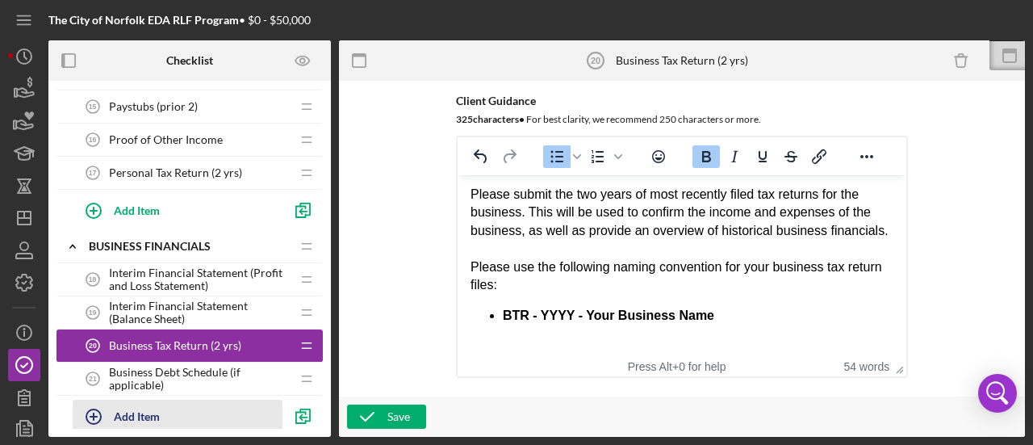
click at [132, 410] on div "Add Item" at bounding box center [137, 415] width 46 height 31
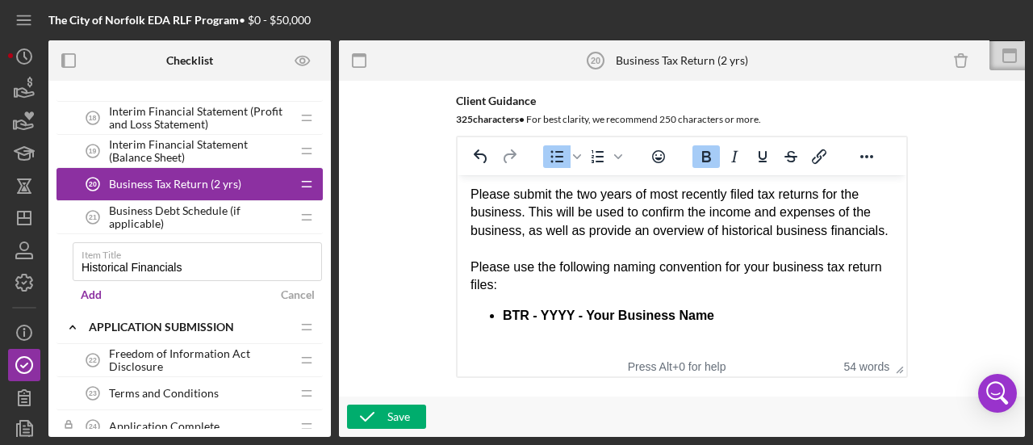
scroll to position [1054, 0]
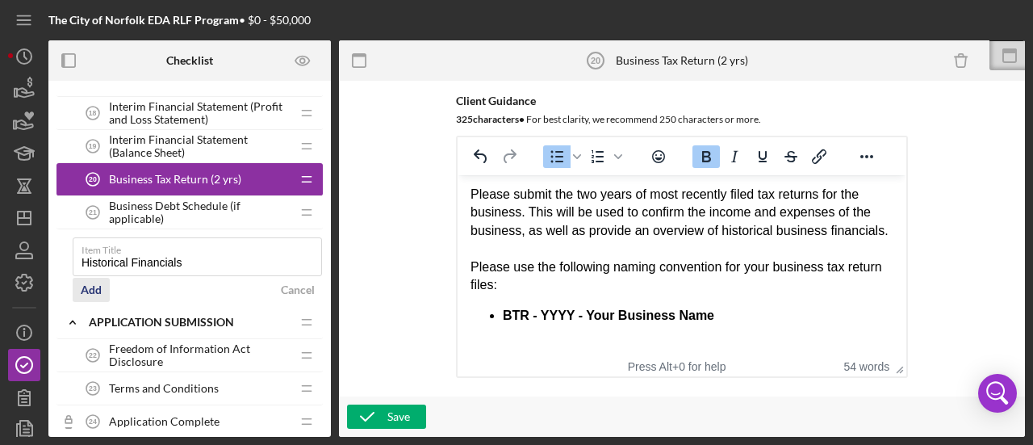
type input "Historical Financials"
click at [90, 287] on div "Add" at bounding box center [91, 290] width 21 height 24
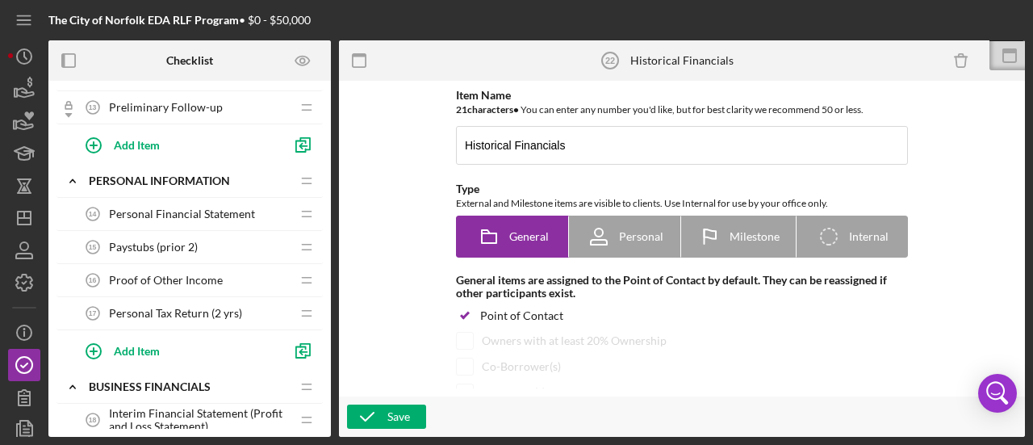
scroll to position [909, 0]
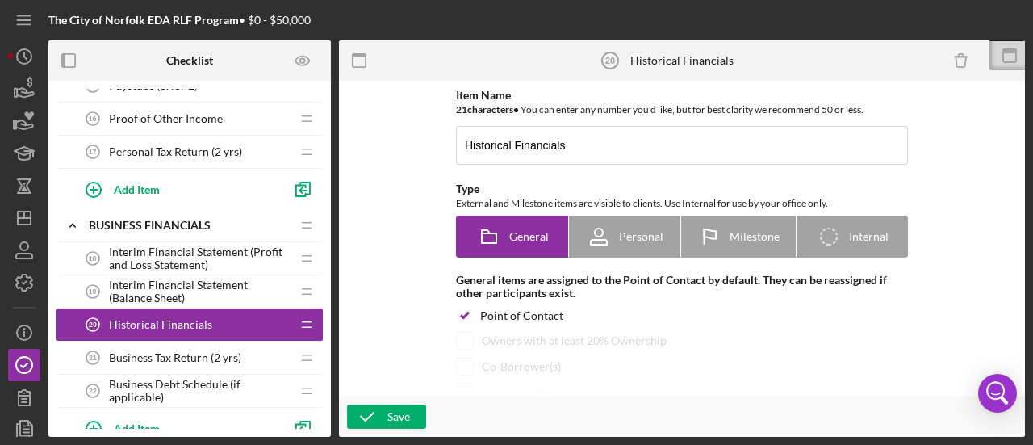
click at [187, 279] on span "Interim Financial Statement (Balance Sheet)" at bounding box center [200, 292] width 182 height 26
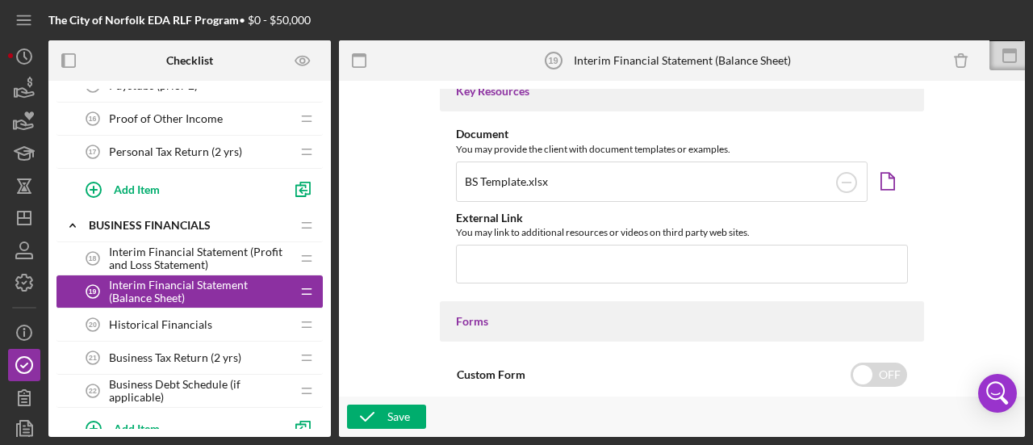
scroll to position [484, 0]
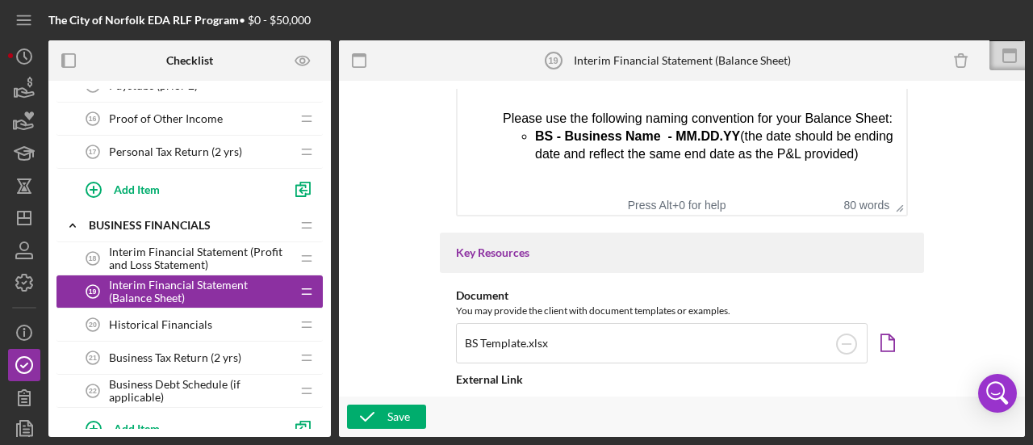
click at [166, 318] on span "Historical Financials" at bounding box center [160, 324] width 103 height 13
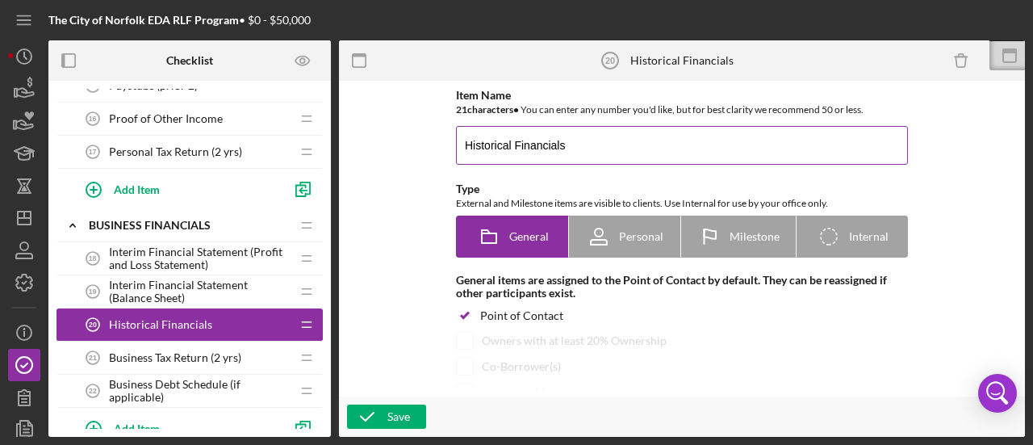
click at [594, 141] on input "Historical Financials" at bounding box center [682, 145] width 452 height 39
click at [567, 141] on input "Historical Financials (Profit and Loss Statement" at bounding box center [682, 145] width 452 height 39
click at [573, 141] on input "Historical Financials (Profit and Loss Statement" at bounding box center [682, 145] width 452 height 39
click at [819, 144] on input "Historical Financials (Previous Year Profit and Loss Statement" at bounding box center [682, 145] width 452 height 39
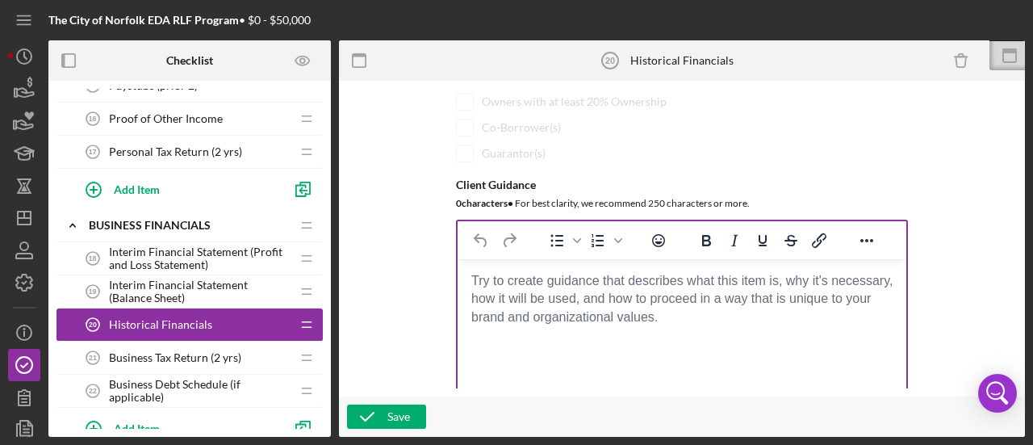
scroll to position [242, 0]
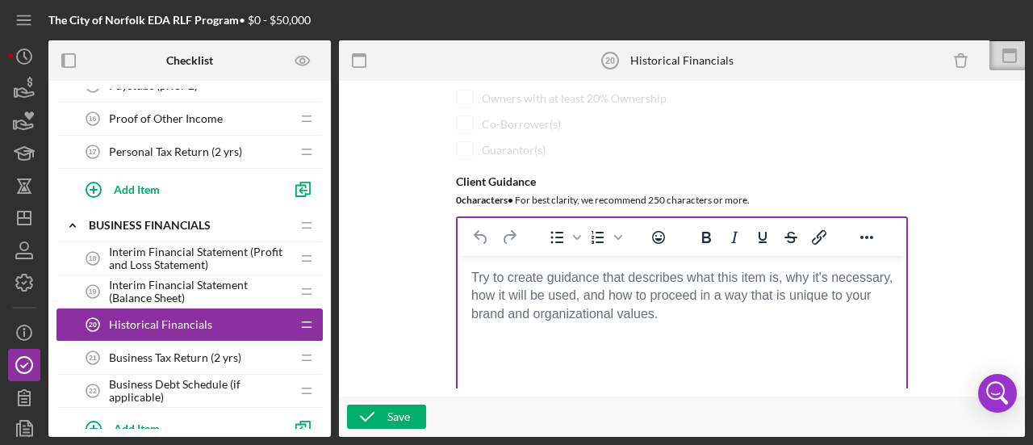
type input "Historical Financials (Previous Year Profit and Loss Statement)"
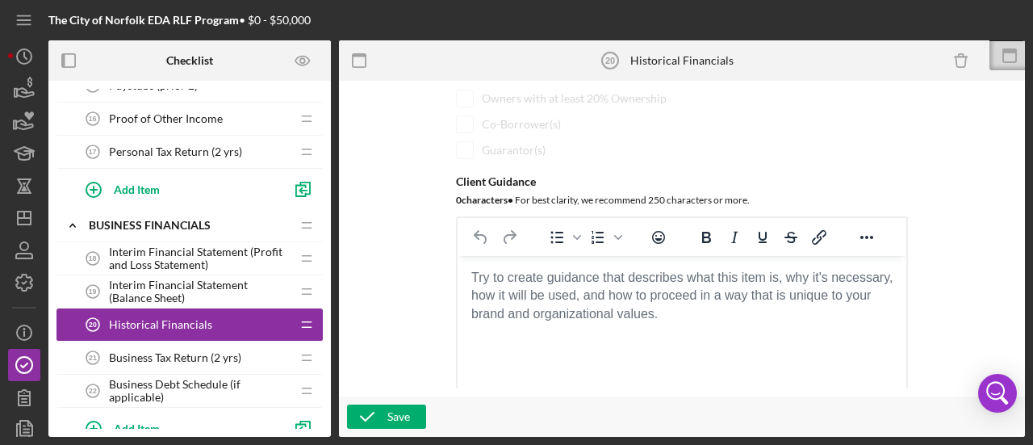
click at [685, 300] on html at bounding box center [682, 278] width 449 height 44
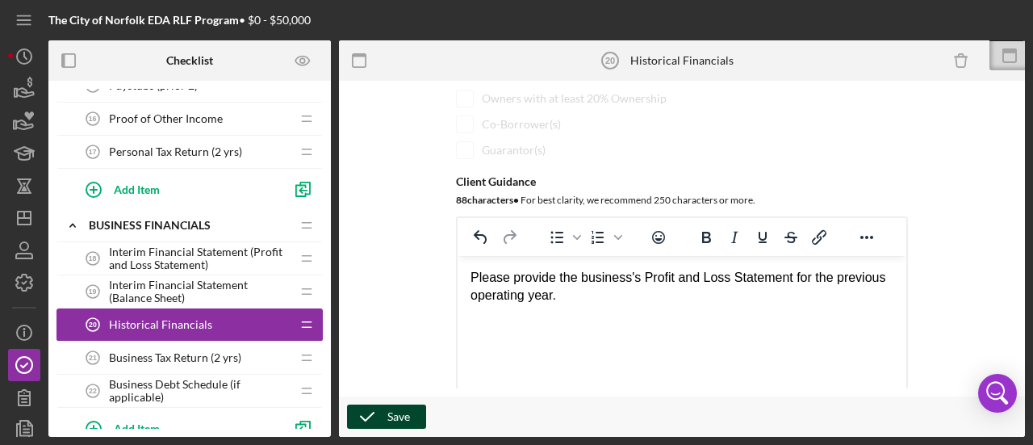
click at [404, 409] on div "Save" at bounding box center [399, 416] width 23 height 24
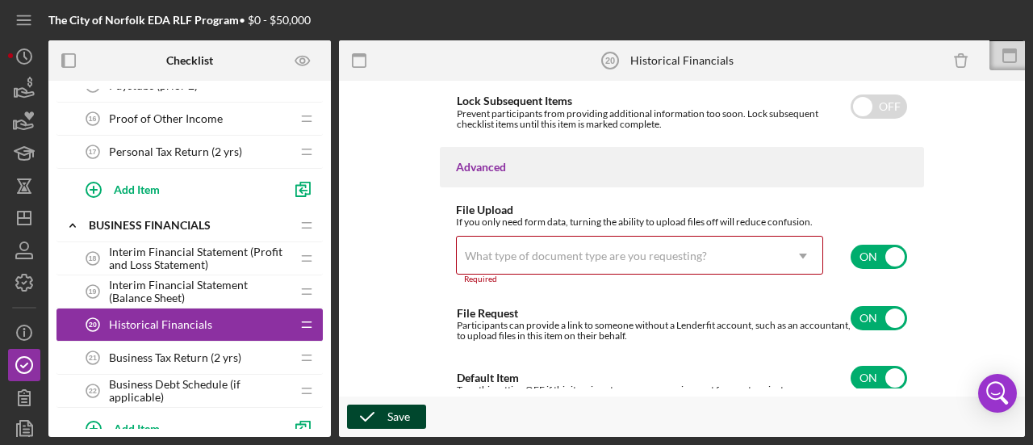
scroll to position [1360, 0]
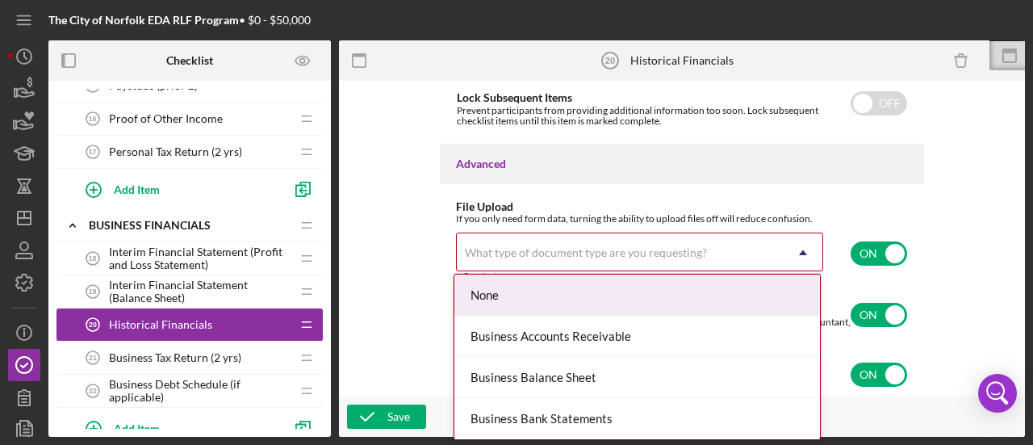
click at [708, 253] on div "What type of document type are you requesting?" at bounding box center [620, 252] width 327 height 37
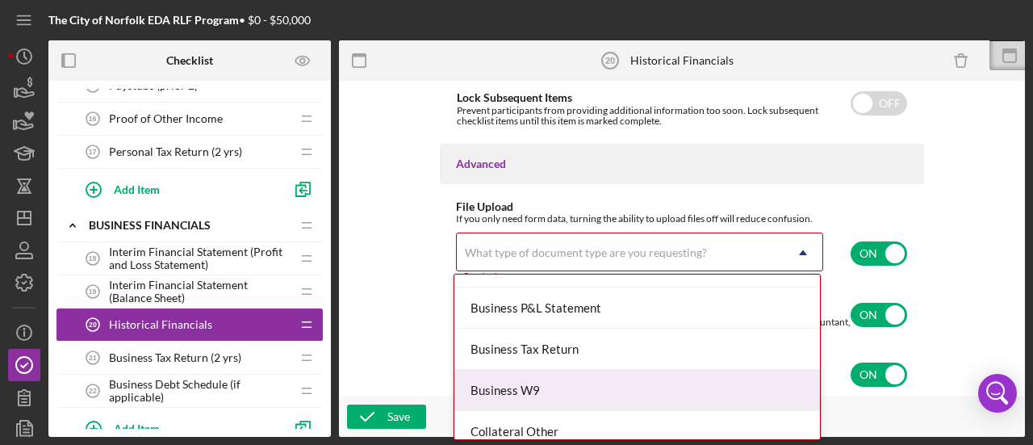
scroll to position [565, 0]
click at [597, 377] on div "Business P&L Statement" at bounding box center [638, 388] width 366 height 41
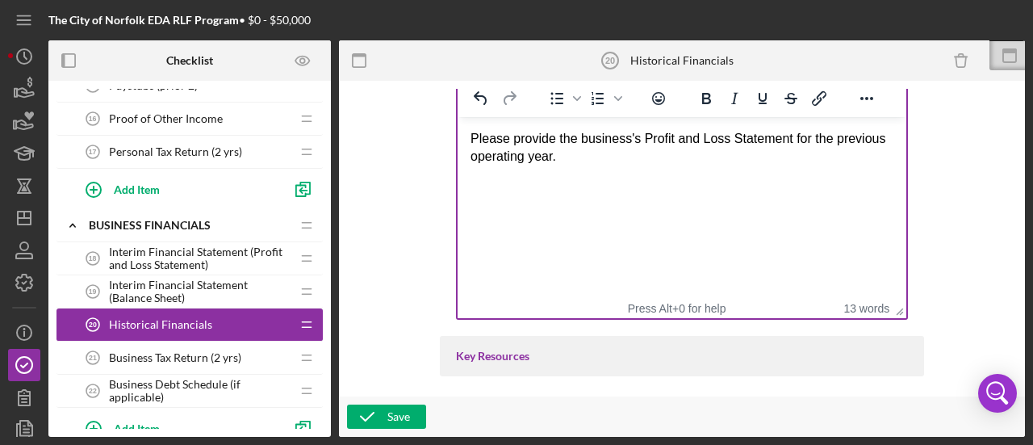
scroll to position [382, 0]
click at [570, 178] on html "Please provide the business's Profit and Loss Statement for the previous operat…" at bounding box center [682, 147] width 449 height 62
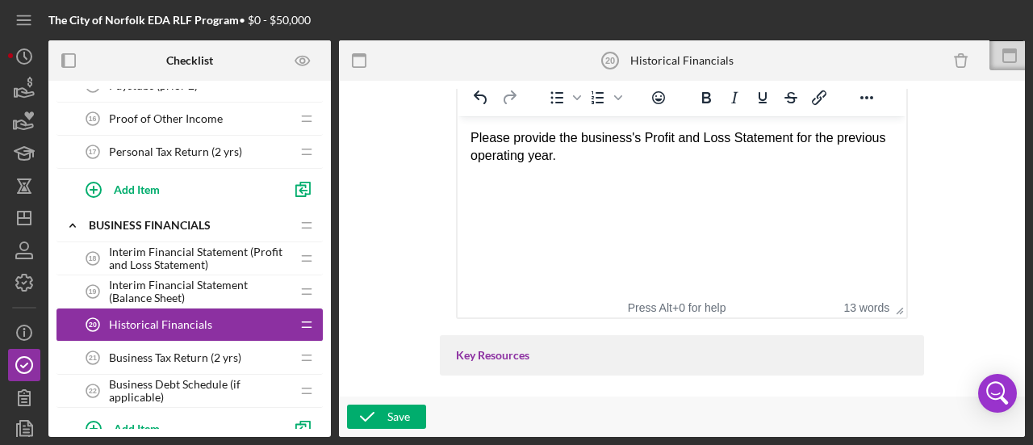
click at [593, 176] on html "Please provide the business's Profit and Loss Statement for the previous operat…" at bounding box center [682, 147] width 449 height 62
click at [368, 421] on icon "button" at bounding box center [367, 416] width 40 height 40
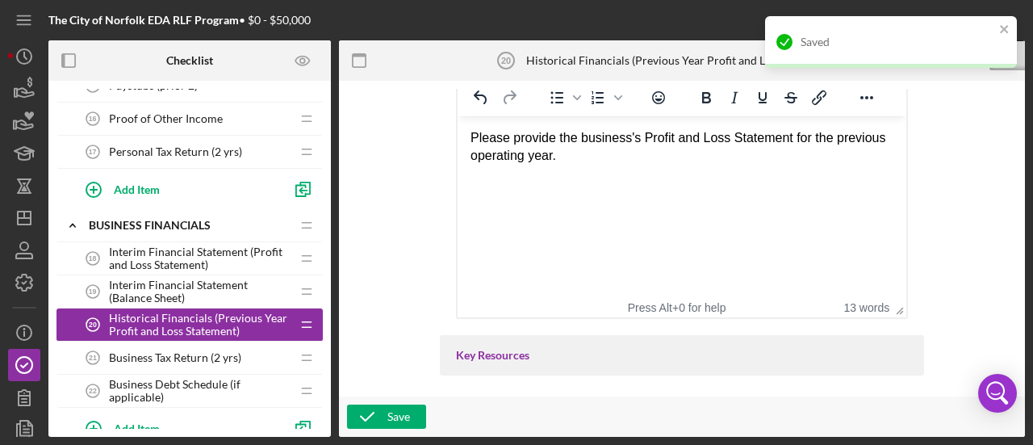
click at [194, 245] on span "Interim Financial Statement (Profit and Loss Statement)" at bounding box center [200, 258] width 182 height 26
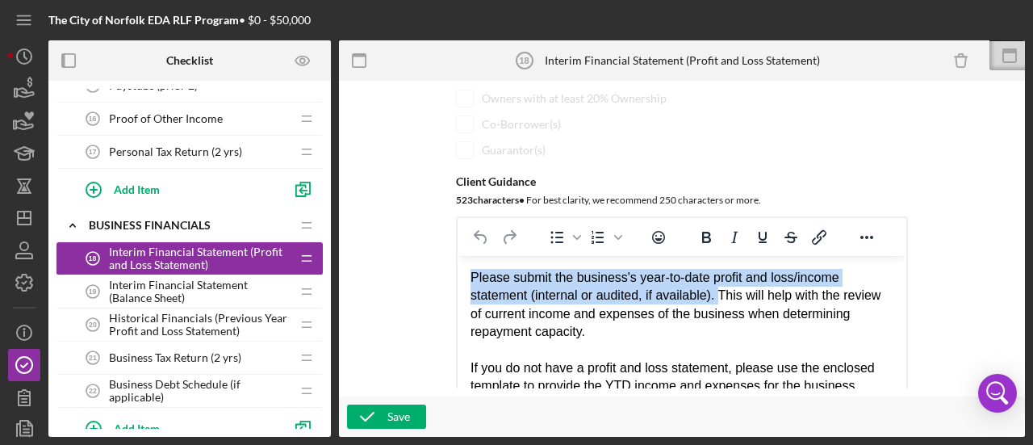
drag, startPoint x: 472, startPoint y: 277, endPoint x: 719, endPoint y: 297, distance: 247.1
click at [719, 297] on div "Please submit the business's year-to-date profit and loss/income statement (int…" at bounding box center [682, 305] width 423 height 73
click at [563, 300] on div "Please submit the business's year-to-date profit and loss/income statement (int…" at bounding box center [682, 305] width 423 height 73
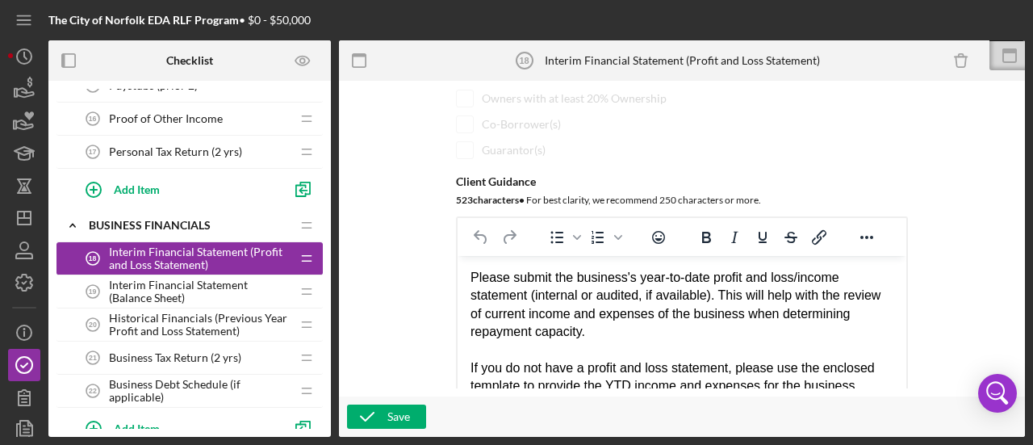
drag, startPoint x: 468, startPoint y: 275, endPoint x: 522, endPoint y: 292, distance: 56.7
click at [522, 292] on html "Please submit the business's year-to-date profit and loss/income statement (int…" at bounding box center [682, 417] width 449 height 323
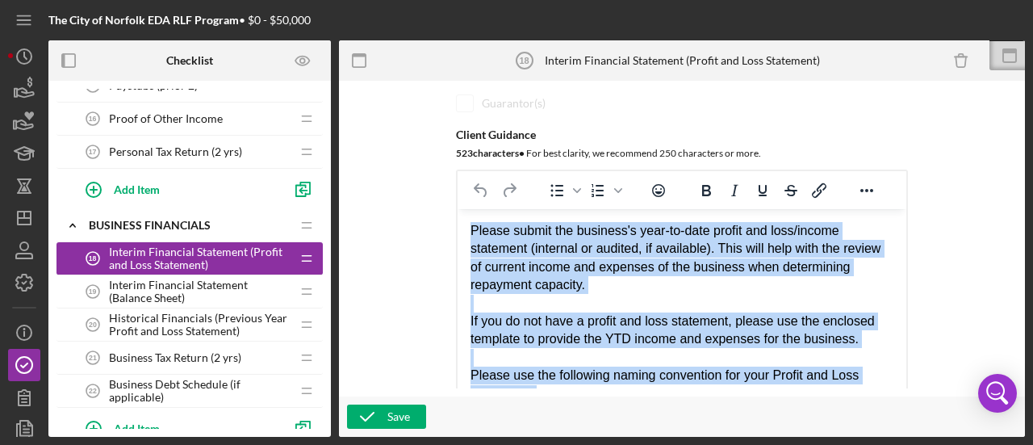
scroll to position [142, 0]
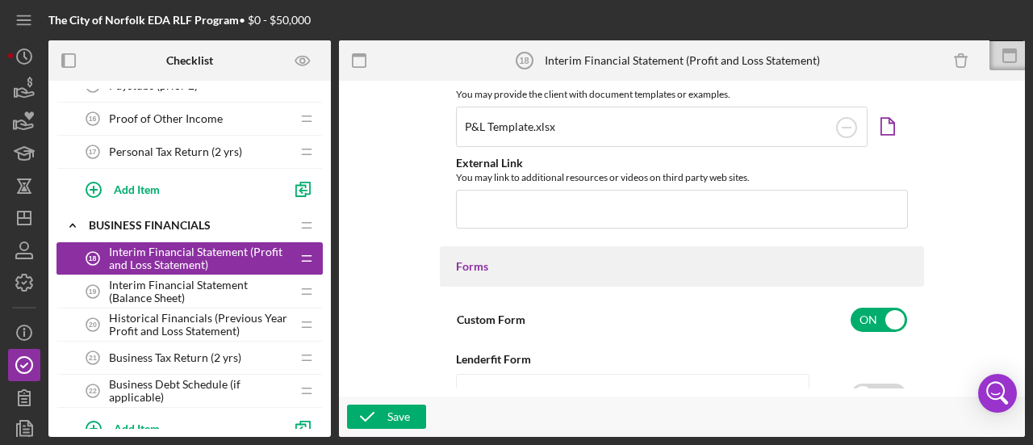
drag, startPoint x: 471, startPoint y: -180, endPoint x: 747, endPoint y: 119, distance: 406.8
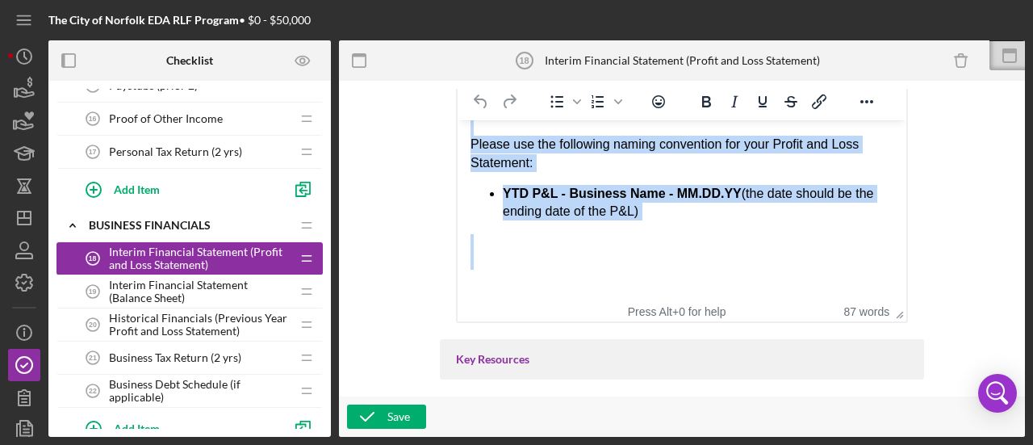
click at [773, 261] on div "Rich Text Area. Press ALT-0 for help." at bounding box center [682, 261] width 423 height 18
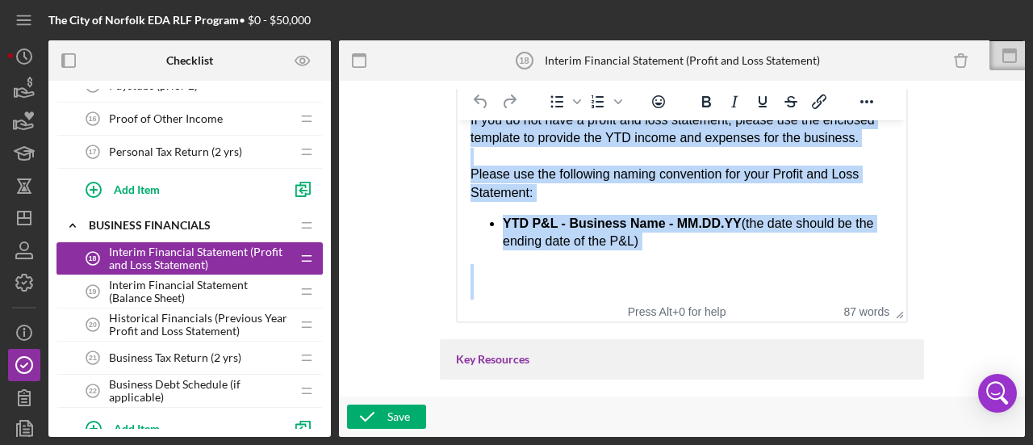
scroll to position [142, 0]
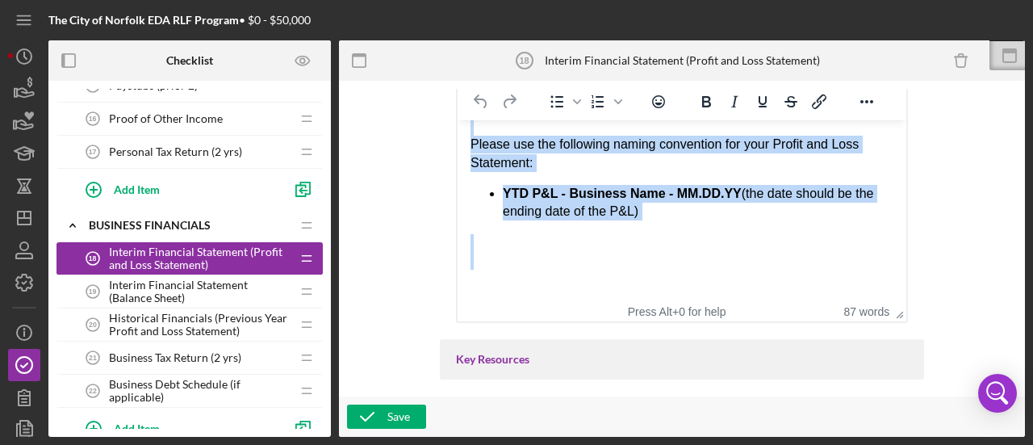
drag, startPoint x: 471, startPoint y: 140, endPoint x: 751, endPoint y: 287, distance: 315.3
click at [751, 287] on body "Please submit the business's year-to-date profit and loss/income statement (int…" at bounding box center [682, 139] width 423 height 297
copy body "Please submit the business's year-to-date profit and loss/income statement (int…"
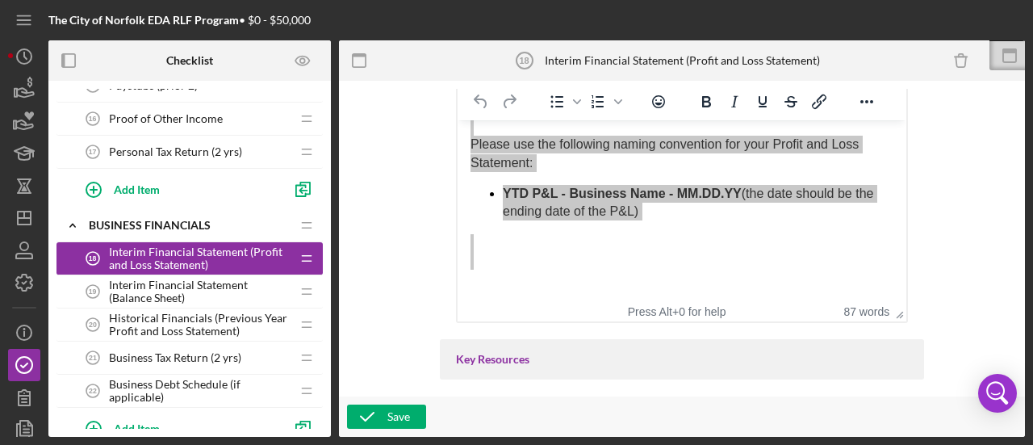
click at [192, 315] on span "Historical Financials (Previous Year Profit and Loss Statement)" at bounding box center [200, 325] width 182 height 26
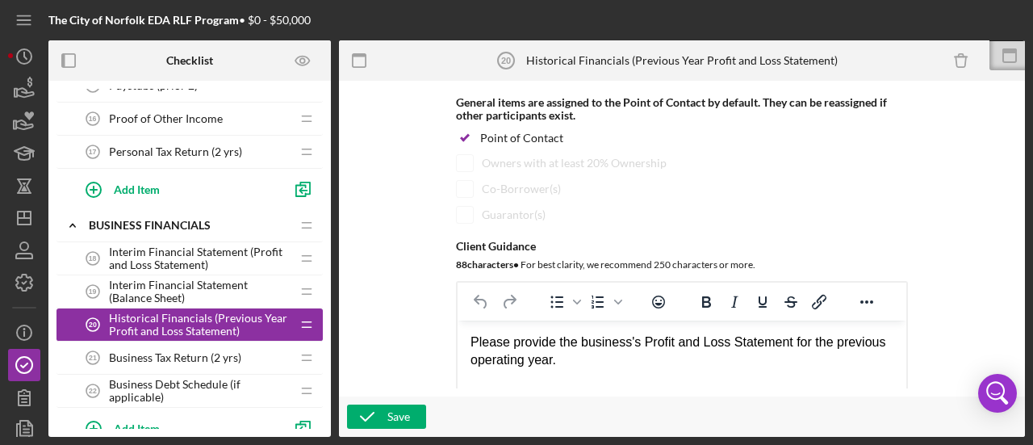
scroll to position [323, 0]
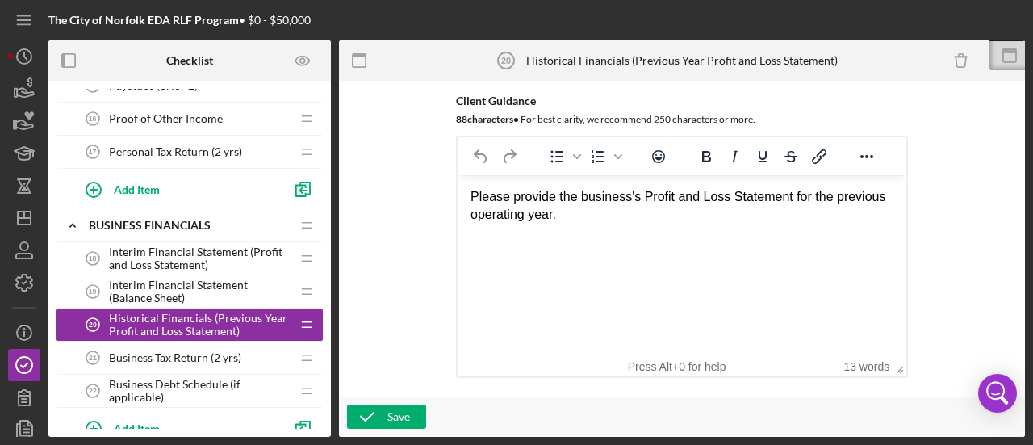
click at [531, 200] on div "Please provide the business's Profit and Loss Statement for the previous operat…" at bounding box center [682, 206] width 423 height 36
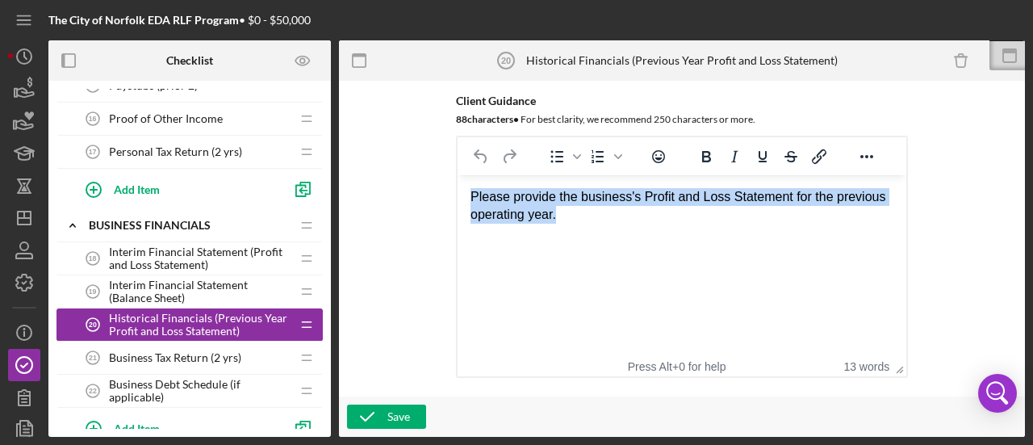
drag, startPoint x: 564, startPoint y: 218, endPoint x: 448, endPoint y: 198, distance: 118.0
click at [458, 198] on html "Please provide the business's Profit and Loss Statement for the previous operat…" at bounding box center [682, 206] width 449 height 62
paste body "Rich Text Area. Press ALT-0 for help."
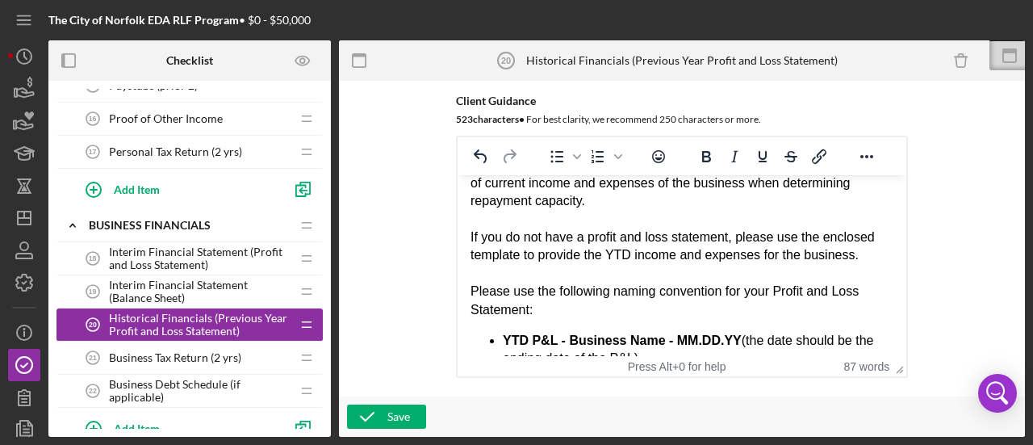
scroll to position [0, 0]
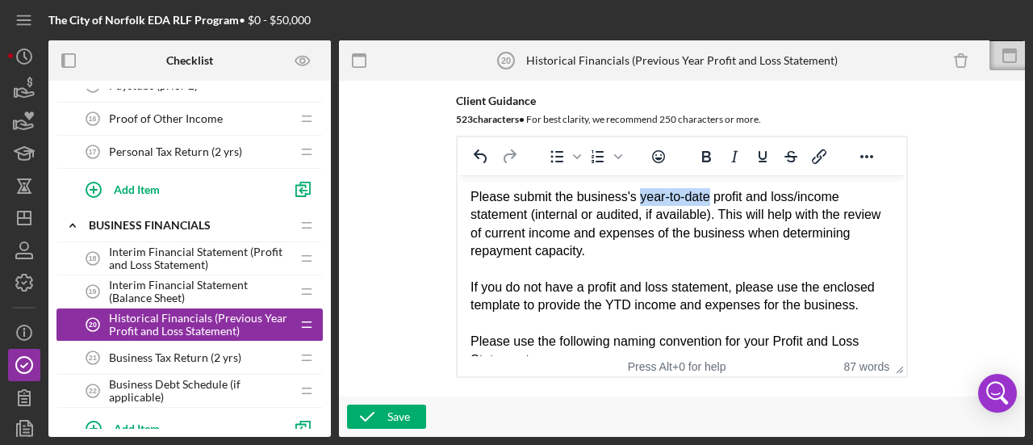
drag, startPoint x: 635, startPoint y: 198, endPoint x: 706, endPoint y: 199, distance: 71.1
click at [706, 199] on div "Please submit the business's year-to-date profit and loss/income statement (int…" at bounding box center [682, 224] width 423 height 73
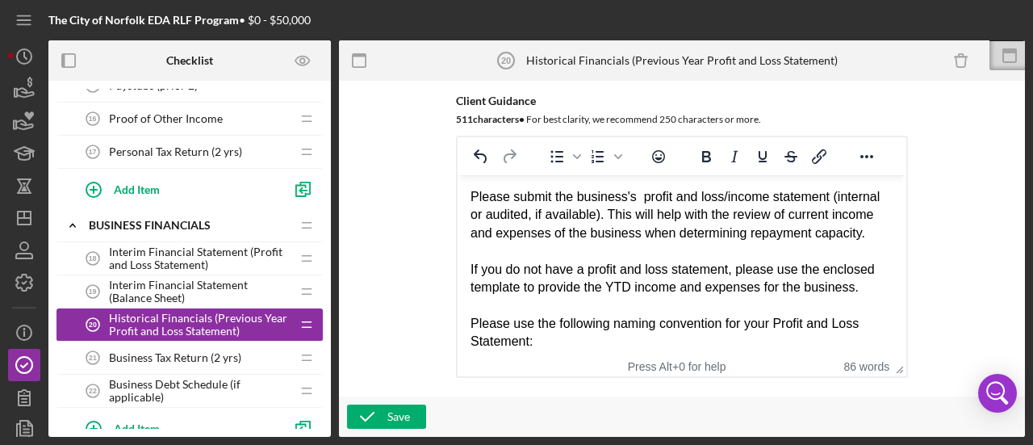
drag, startPoint x: 826, startPoint y: 196, endPoint x: 890, endPoint y: 199, distance: 64.7
click at [833, 196] on div "Please submit the business's profit and loss/income statement (internal or audi…" at bounding box center [682, 215] width 423 height 54
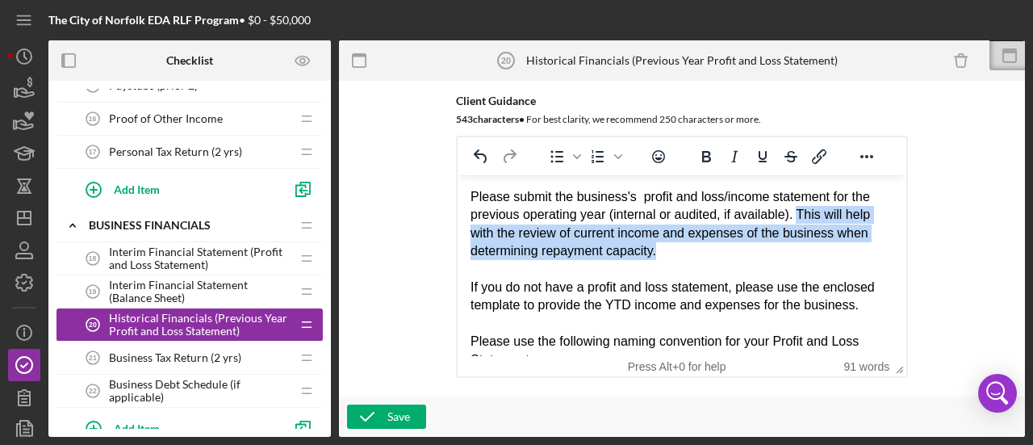
drag, startPoint x: 796, startPoint y: 213, endPoint x: 849, endPoint y: 249, distance: 63.8
click at [849, 249] on div "Please submit the business's profit and loss/income statement for the previous …" at bounding box center [682, 224] width 423 height 73
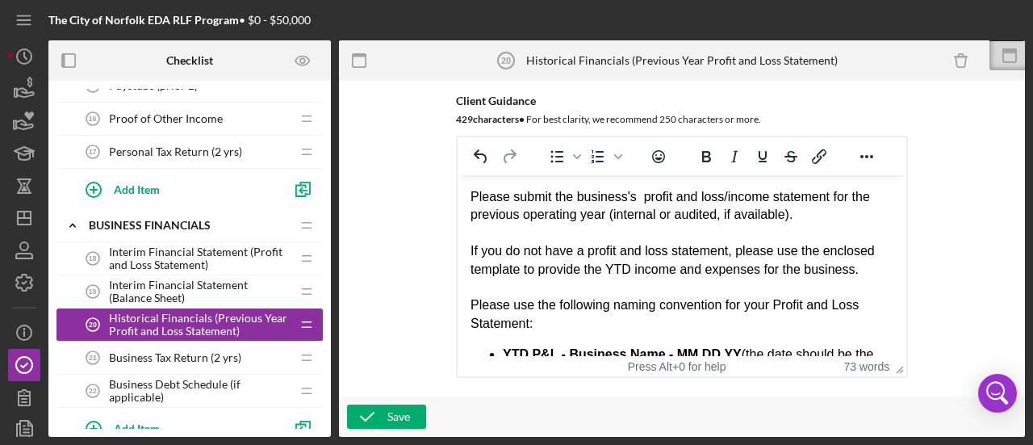
scroll to position [81, 0]
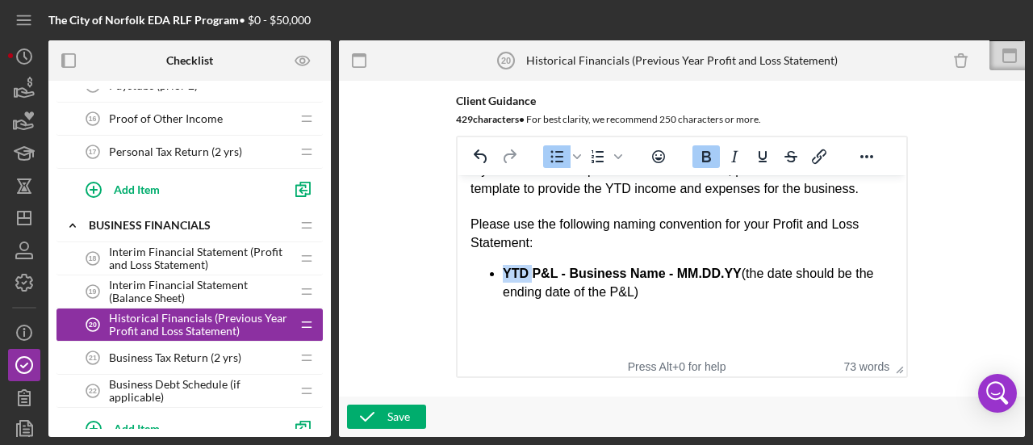
drag, startPoint x: 532, startPoint y: 272, endPoint x: 502, endPoint y: 274, distance: 29.9
click at [502, 274] on ul "YTD P&L - Business Name - MM.DD.YY (the date should be the ending date of the P…" at bounding box center [682, 283] width 423 height 36
click at [752, 321] on div "Rich Text Area. Press ALT-0 for help." at bounding box center [682, 323] width 423 height 18
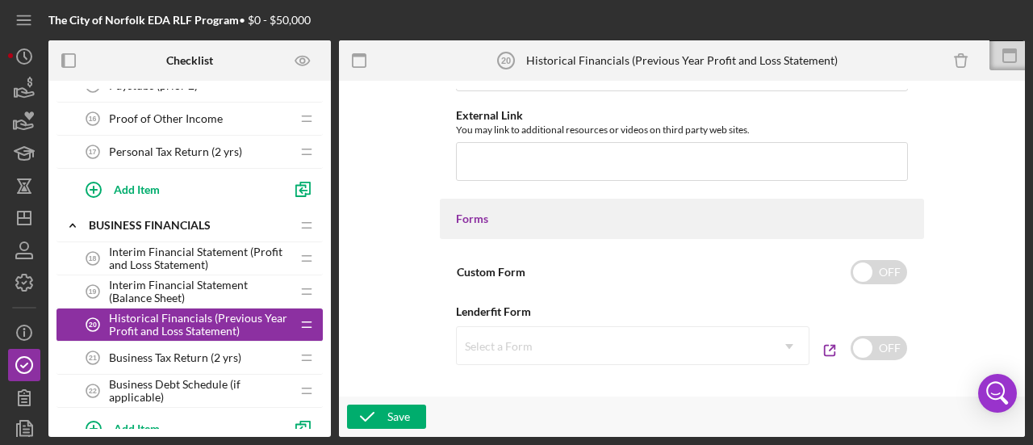
scroll to position [565, 0]
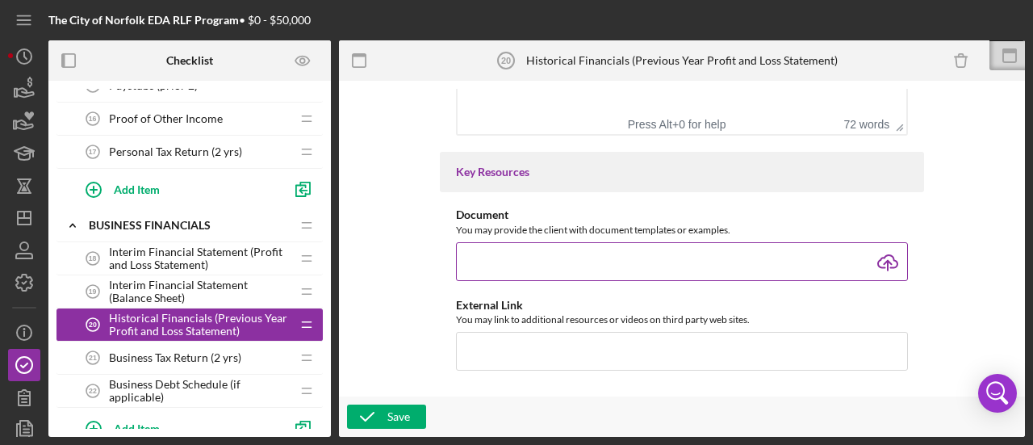
click at [765, 247] on input "file" at bounding box center [682, 261] width 452 height 39
type input "C:\fakepath\P&L Template.xlsx"
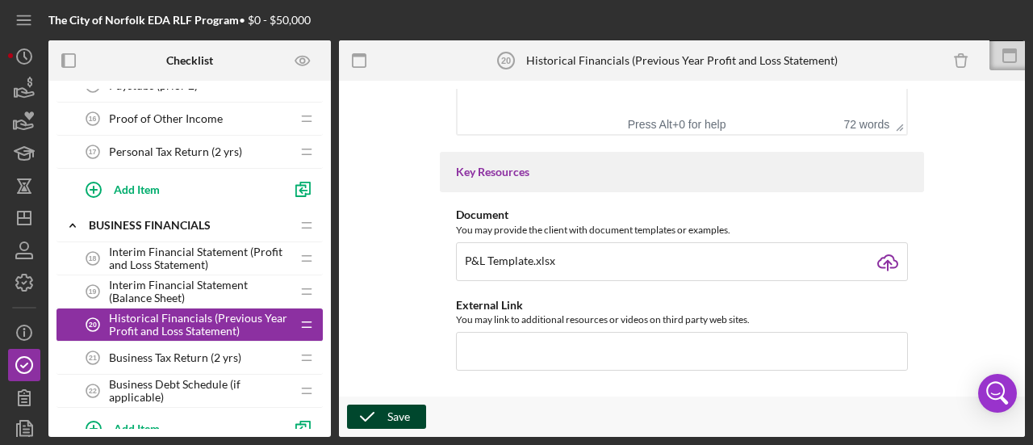
click at [390, 414] on div "Save" at bounding box center [399, 416] width 23 height 24
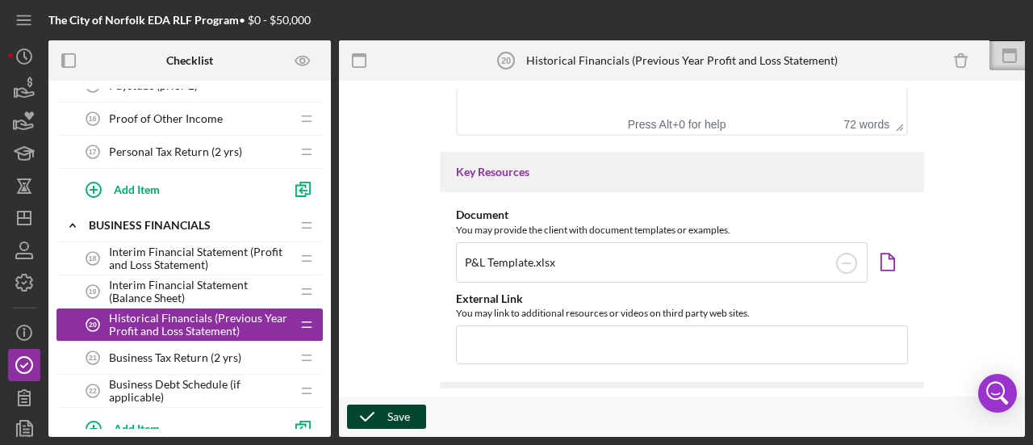
click at [399, 421] on div "Save" at bounding box center [399, 416] width 23 height 24
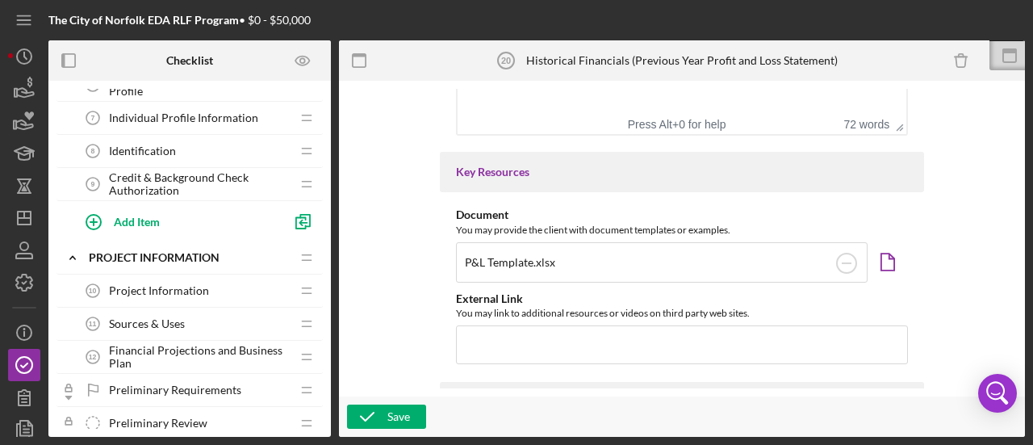
scroll to position [404, 0]
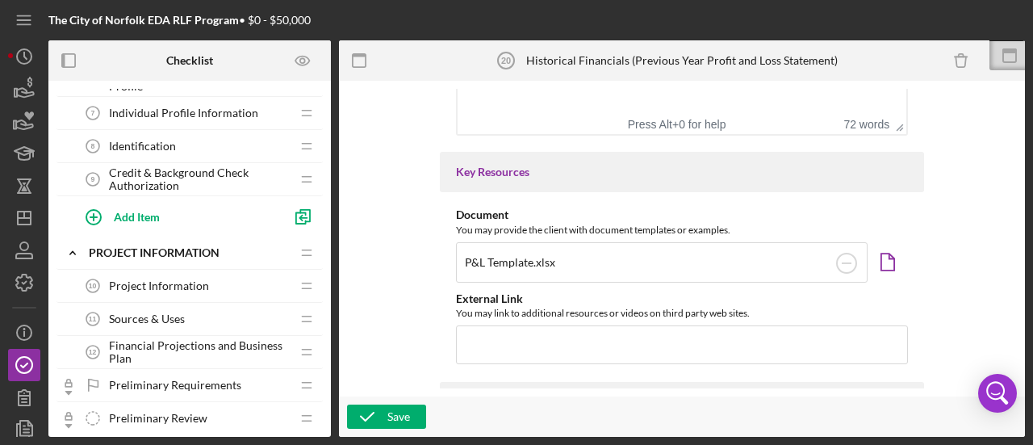
click at [206, 339] on span "Financial Projections and Business Plan" at bounding box center [200, 352] width 182 height 26
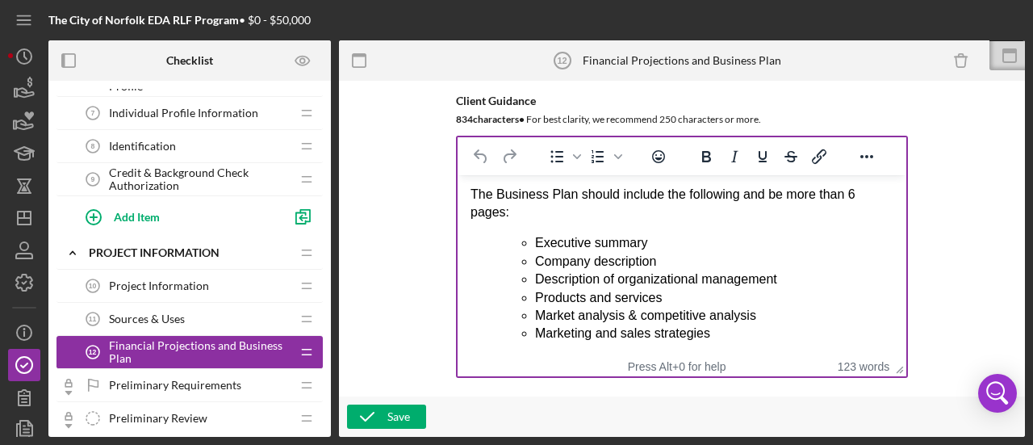
scroll to position [276, 0]
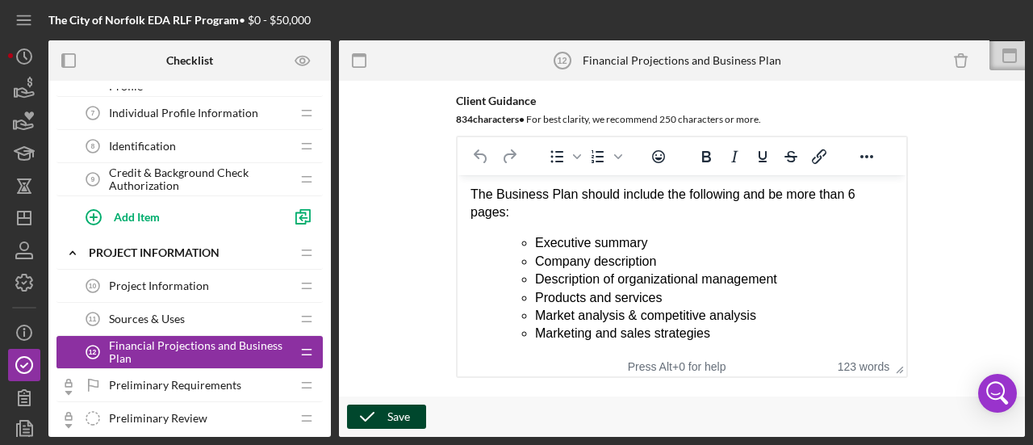
click at [403, 409] on div "Save" at bounding box center [399, 416] width 23 height 24
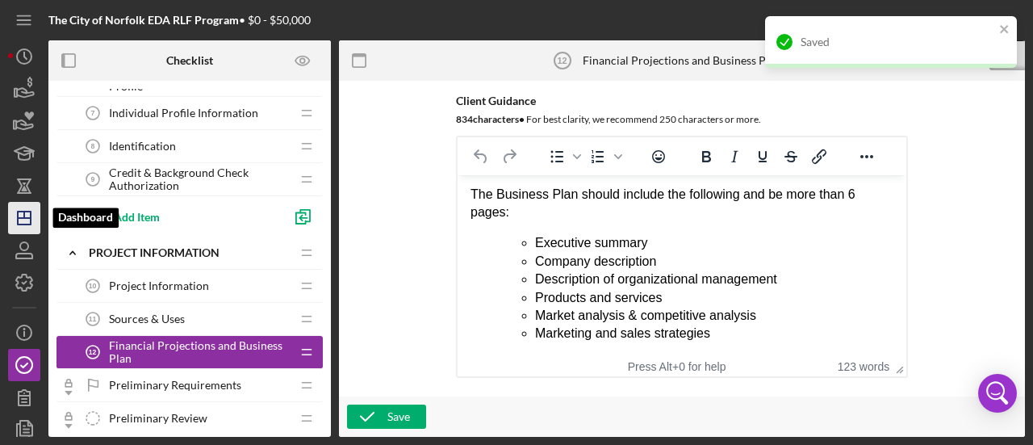
click at [19, 216] on icon "Icon/Dashboard" at bounding box center [24, 218] width 40 height 40
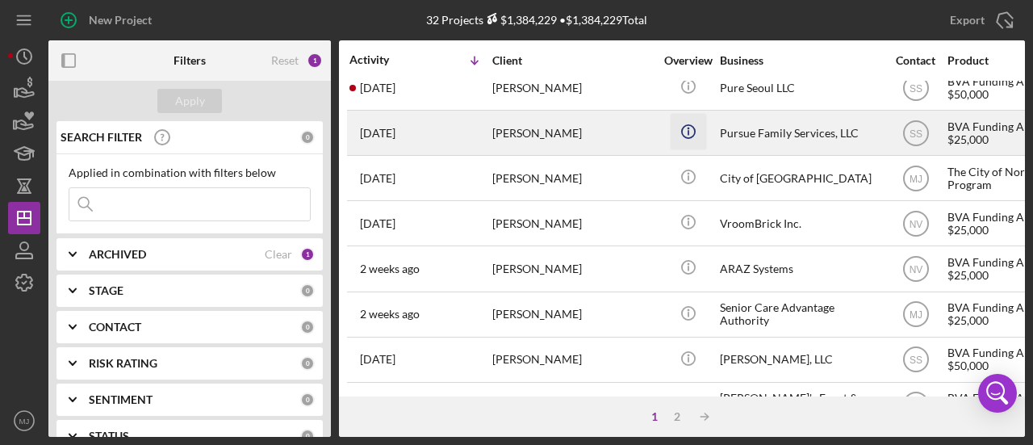
scroll to position [323, 0]
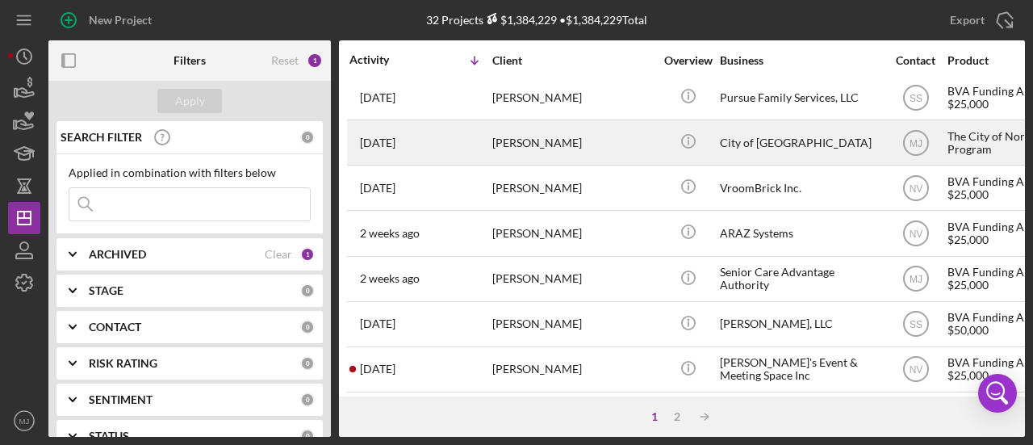
click at [607, 148] on div "[PERSON_NAME]" at bounding box center [572, 142] width 161 height 43
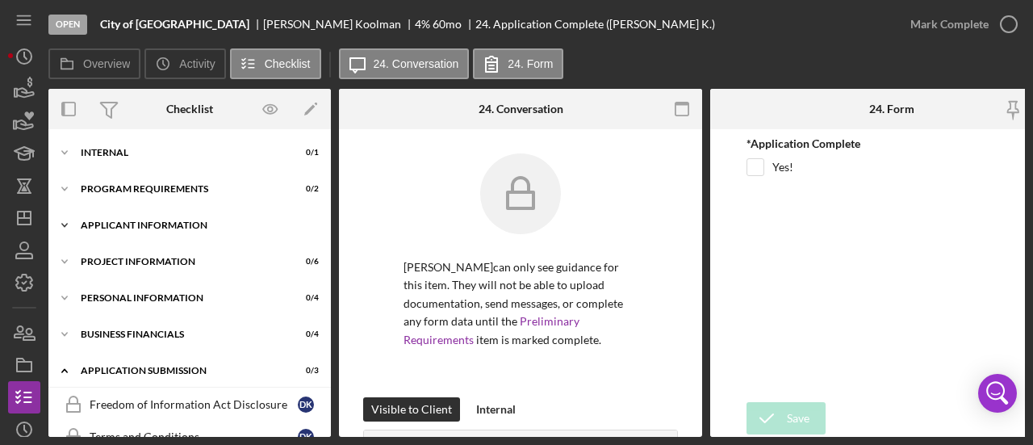
click at [160, 220] on div "APPLICANT INFORMATION" at bounding box center [196, 225] width 230 height 10
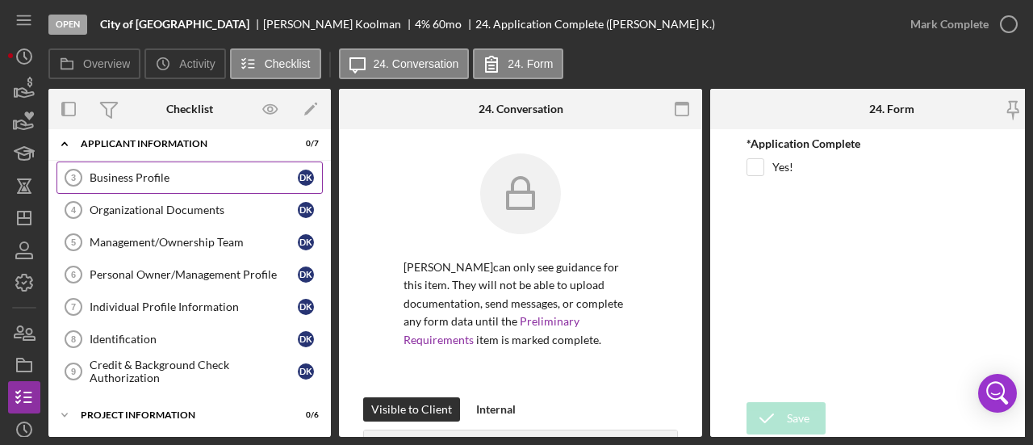
scroll to position [242, 0]
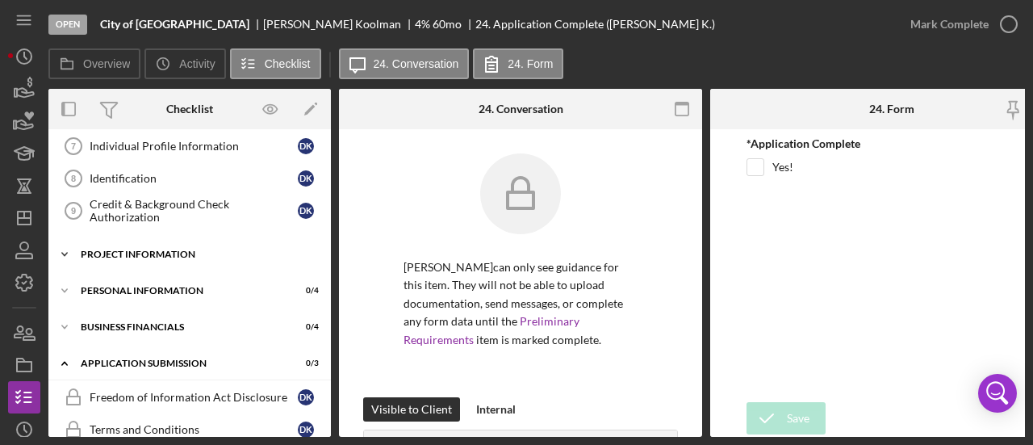
click at [154, 249] on div "PROJECT INFORMATION" at bounding box center [196, 254] width 230 height 10
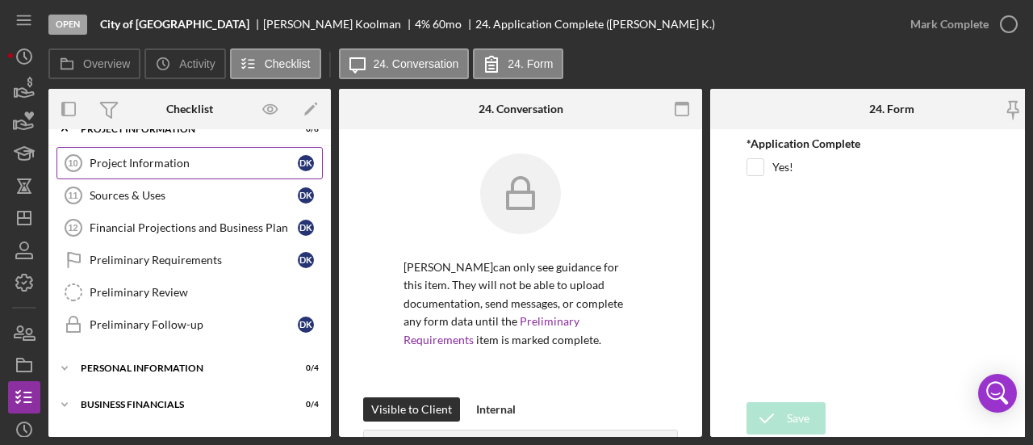
scroll to position [484, 0]
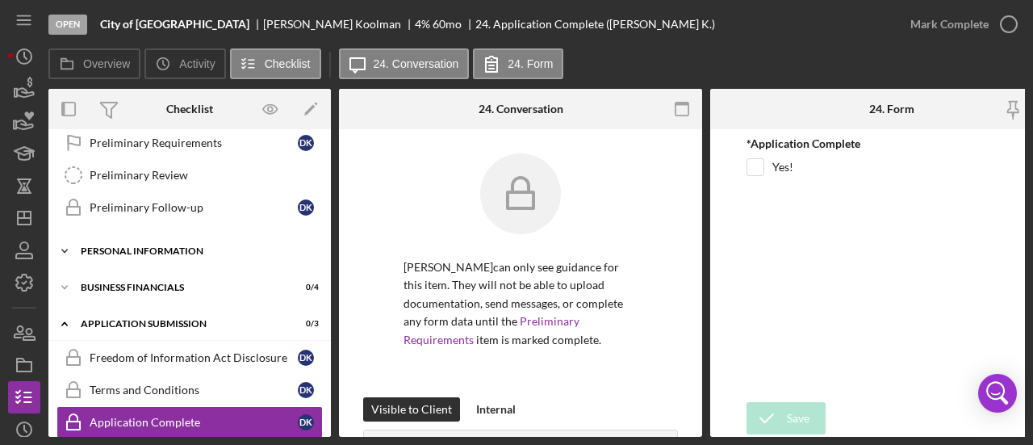
click at [161, 237] on div "Icon/Expander Personal Information 0 / 4" at bounding box center [189, 251] width 283 height 32
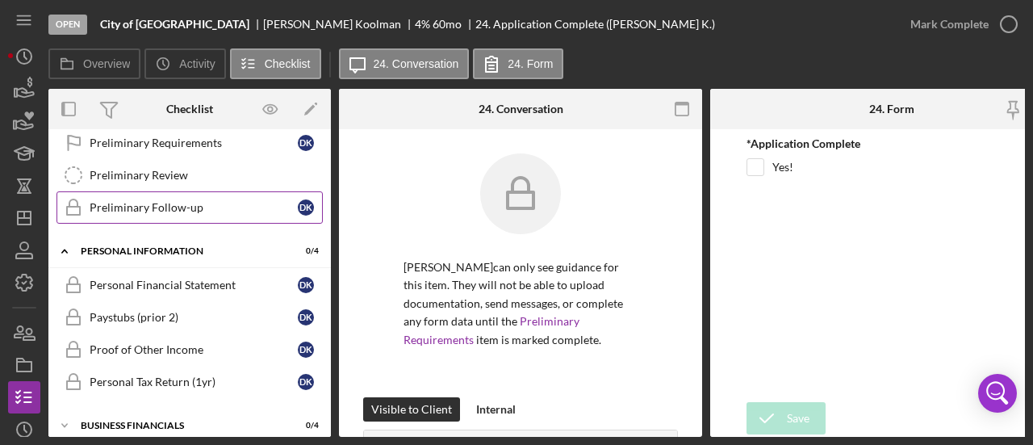
click at [165, 201] on div "Preliminary Follow-up" at bounding box center [194, 207] width 208 height 13
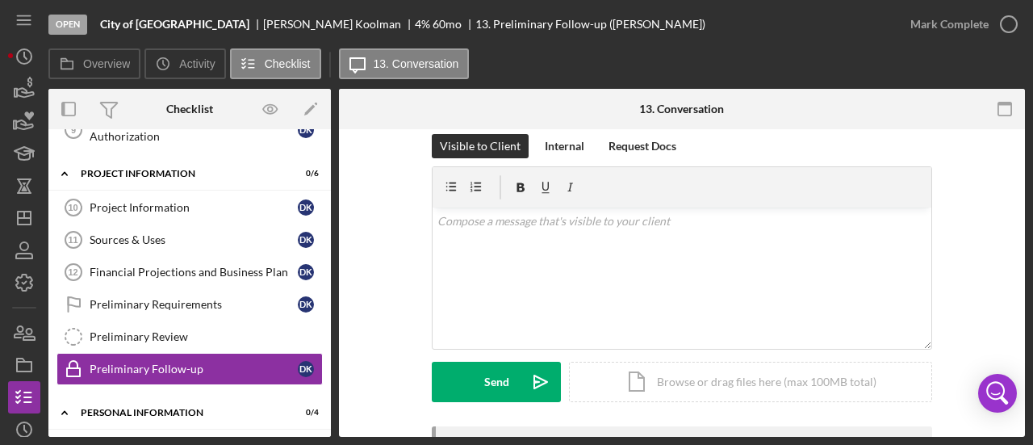
scroll to position [167, 0]
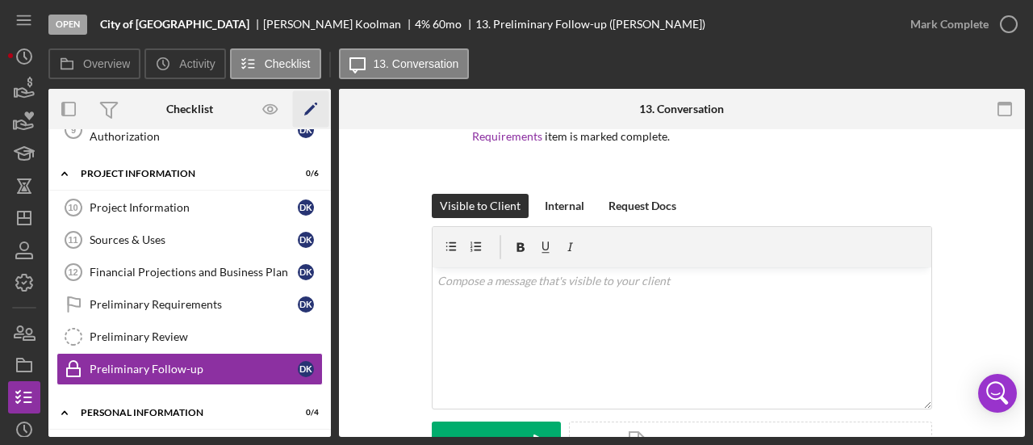
click at [325, 111] on icon "Icon/Edit" at bounding box center [311, 109] width 36 height 36
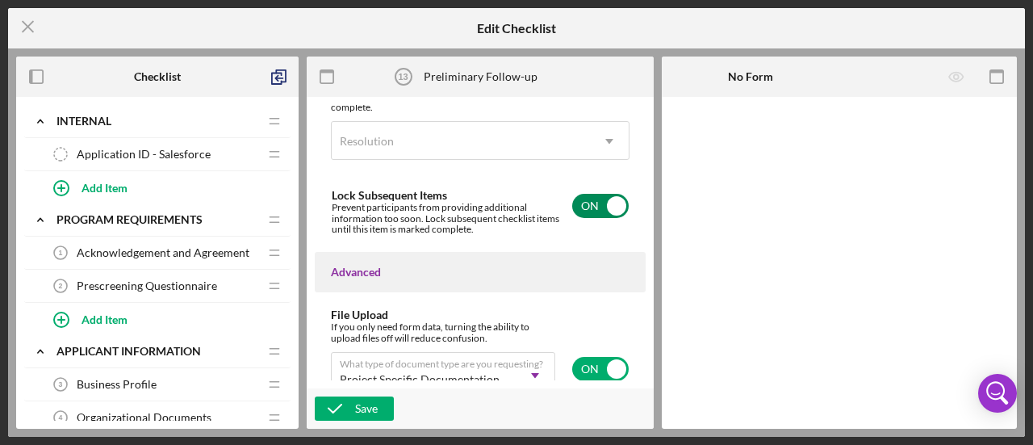
scroll to position [1209, 0]
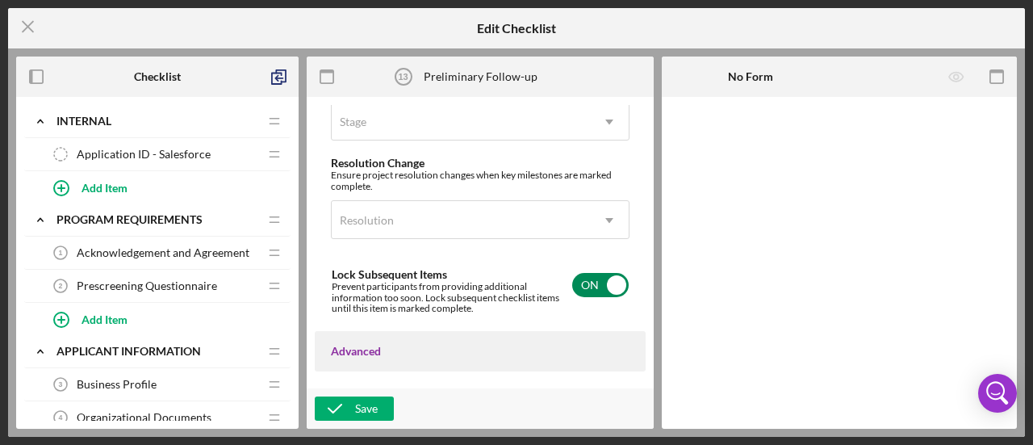
click at [591, 297] on input "checkbox" at bounding box center [600, 285] width 57 height 24
checkbox input "false"
click at [342, 405] on icon "button" at bounding box center [335, 408] width 40 height 40
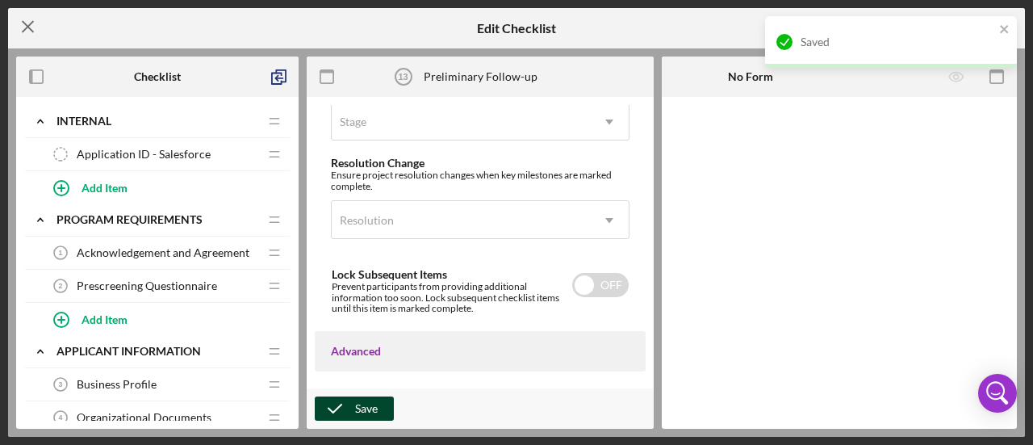
click at [28, 30] on icon "Icon/Menu Close" at bounding box center [28, 26] width 40 height 40
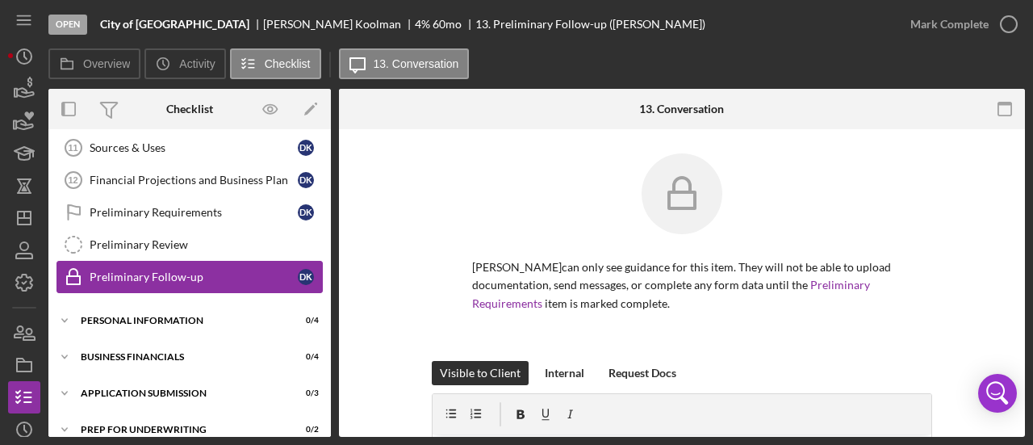
scroll to position [170, 0]
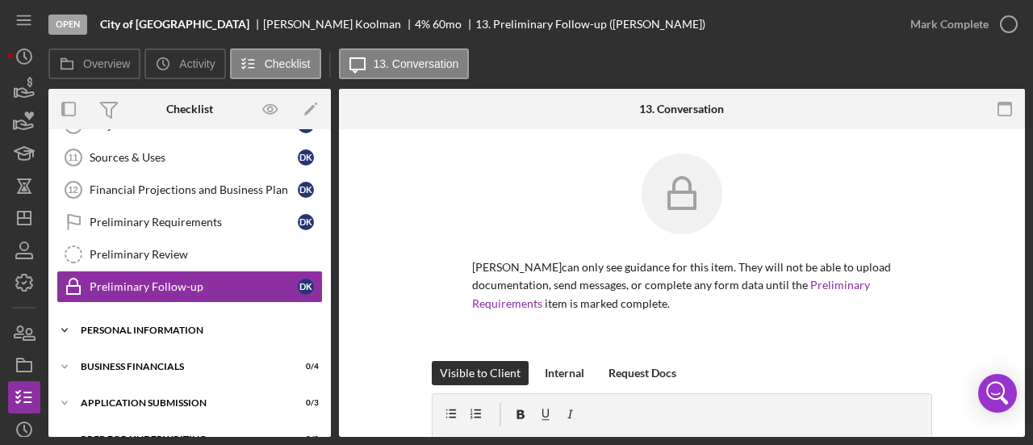
click at [161, 321] on div "Icon/Expander Personal Information 0 / 4" at bounding box center [189, 330] width 283 height 32
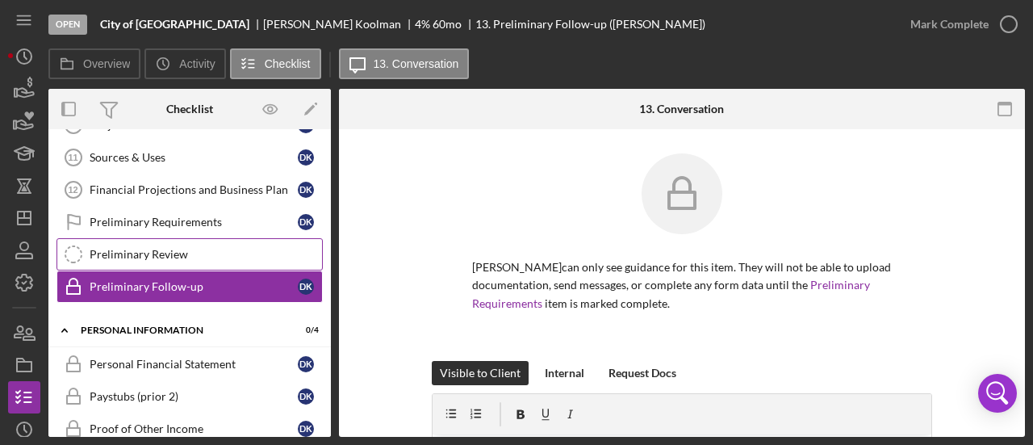
scroll to position [90, 0]
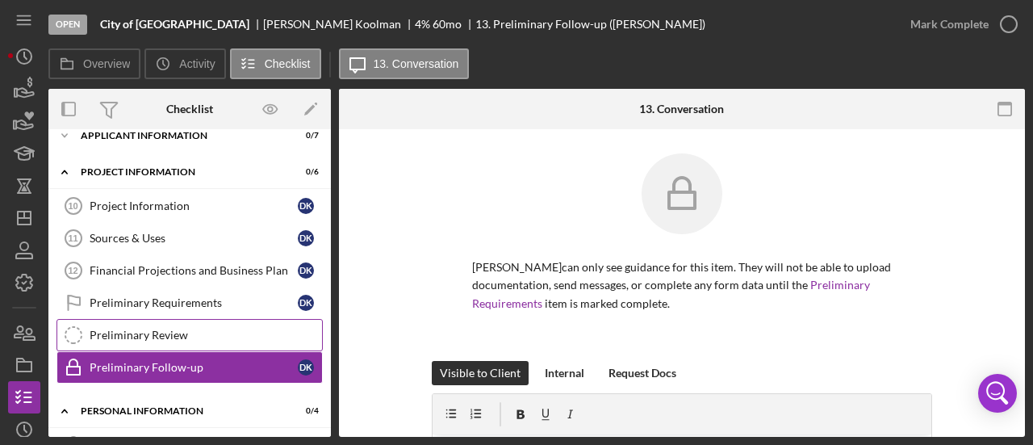
click at [168, 320] on link "Preliminary Review Preliminary Review" at bounding box center [190, 335] width 266 height 32
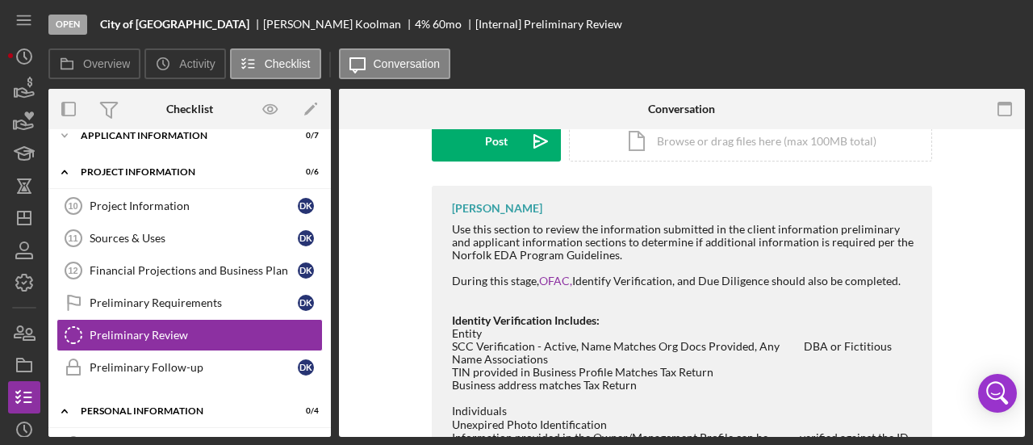
scroll to position [242, 0]
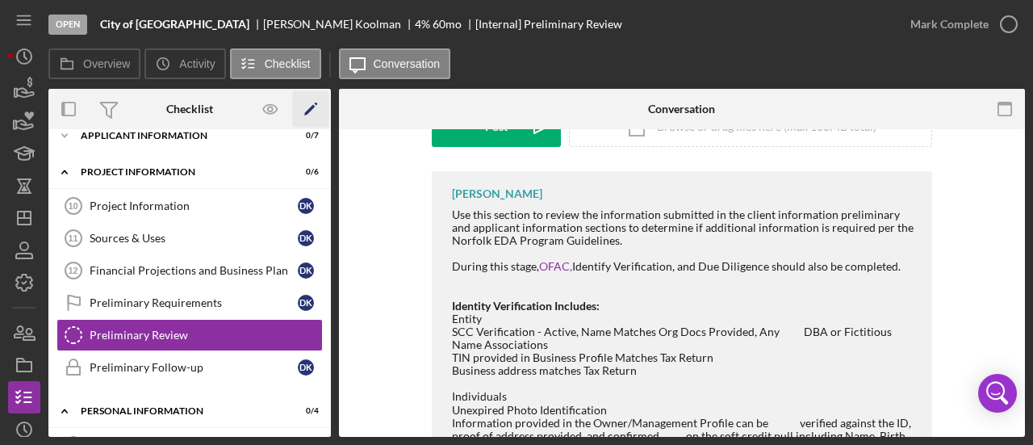
click at [310, 109] on polygon "button" at bounding box center [309, 110] width 11 height 11
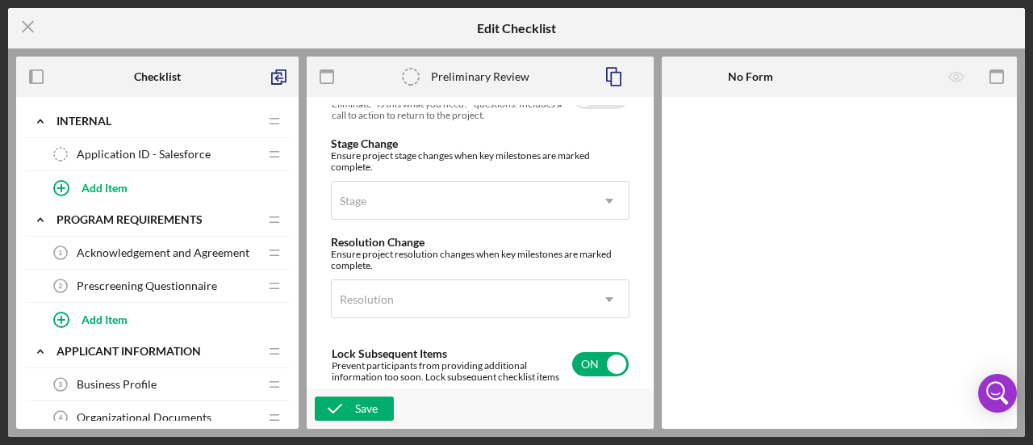
scroll to position [1292, 0]
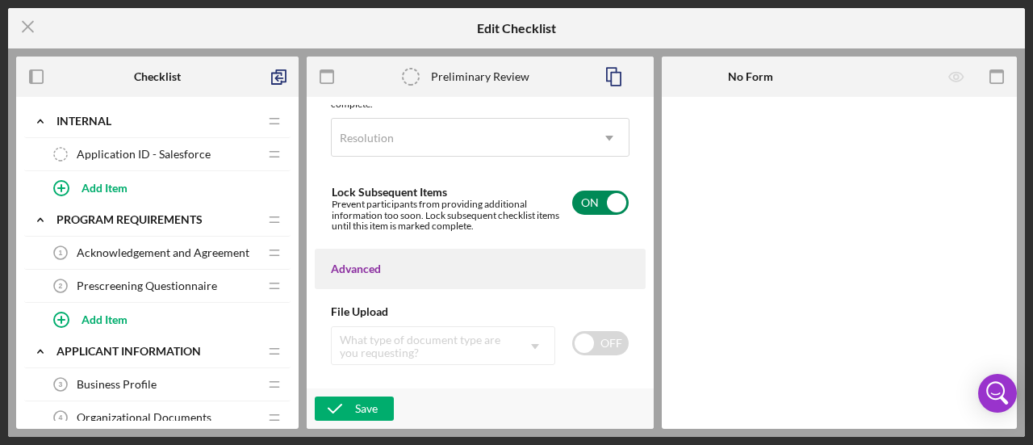
drag, startPoint x: 593, startPoint y: 226, endPoint x: 559, endPoint y: 238, distance: 36.0
click at [592, 215] on input "checkbox" at bounding box center [600, 203] width 57 height 24
checkbox input "false"
click at [347, 409] on icon "button" at bounding box center [335, 408] width 40 height 40
click at [27, 14] on icon "Icon/Menu Close" at bounding box center [28, 26] width 40 height 40
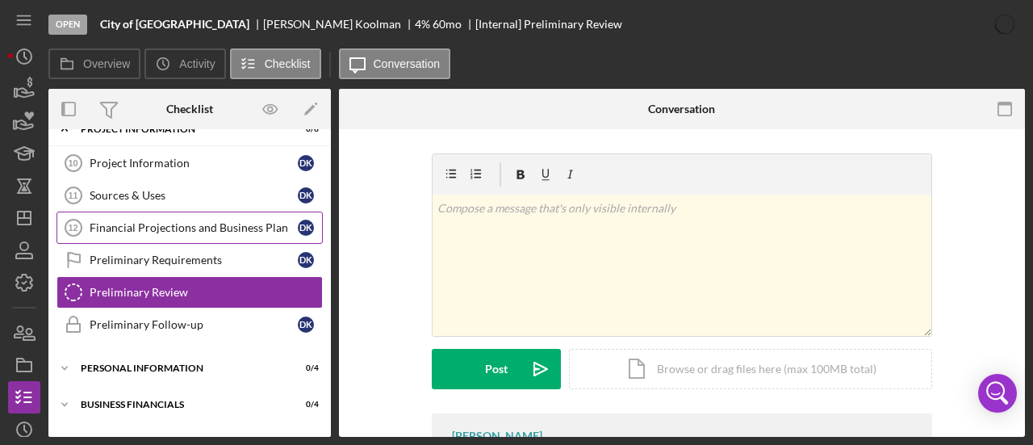
scroll to position [139, 0]
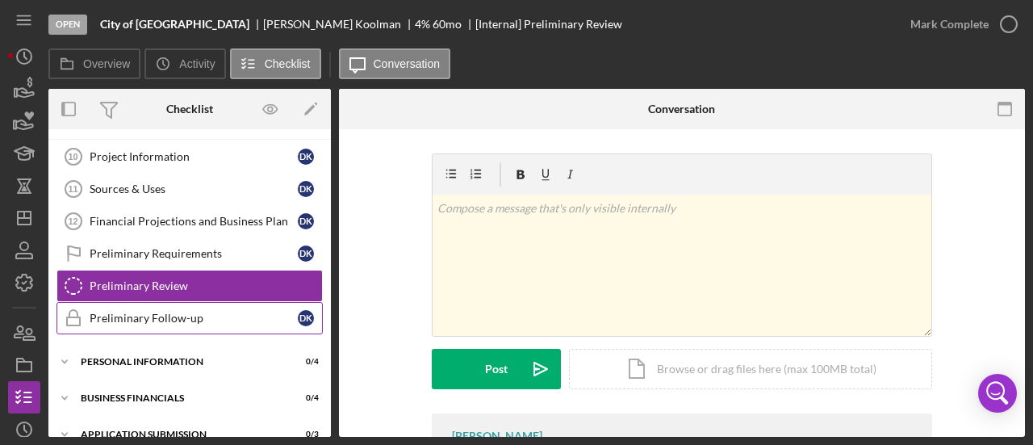
click at [170, 316] on div "Preliminary Follow-up" at bounding box center [194, 318] width 208 height 13
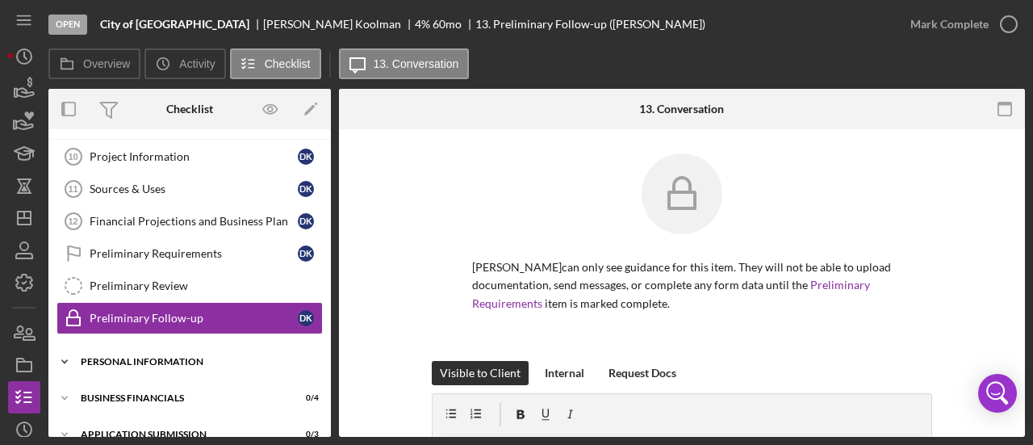
click at [171, 352] on div "Icon/Expander Personal Information 0 / 4" at bounding box center [189, 362] width 283 height 32
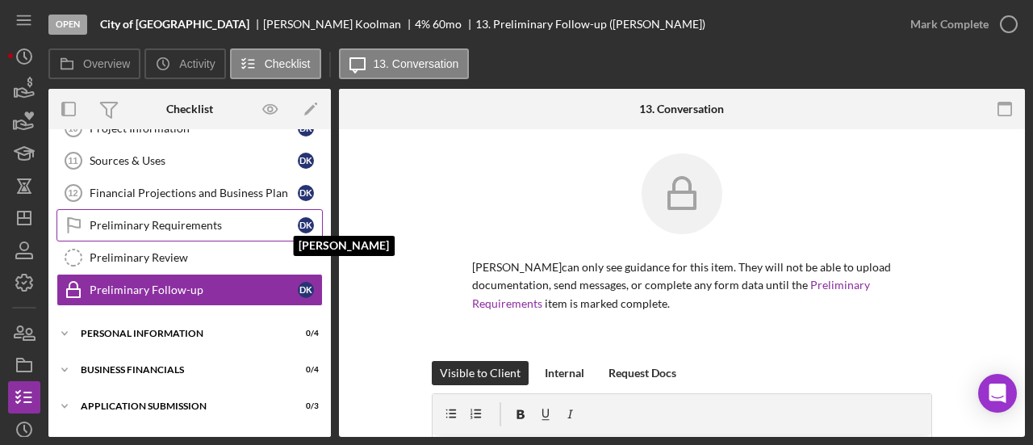
scroll to position [170, 0]
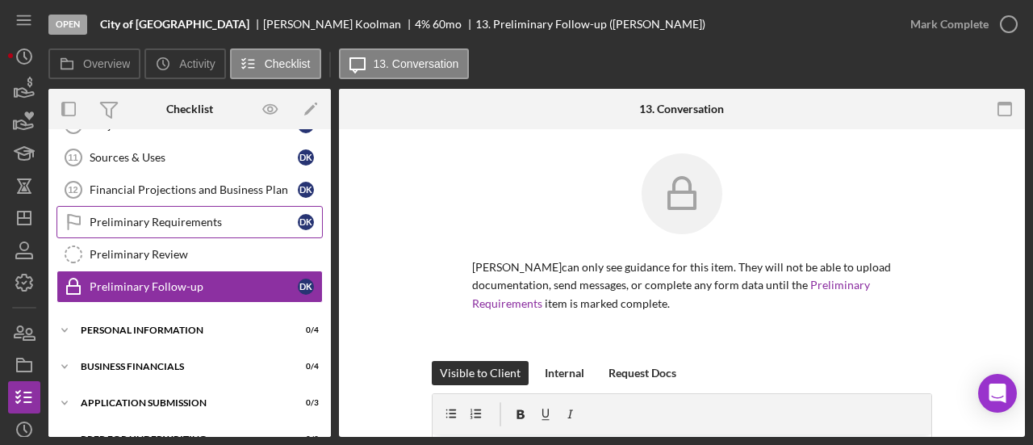
click at [183, 208] on link "Preliminary Requirements Preliminary Requirements D K" at bounding box center [190, 222] width 266 height 32
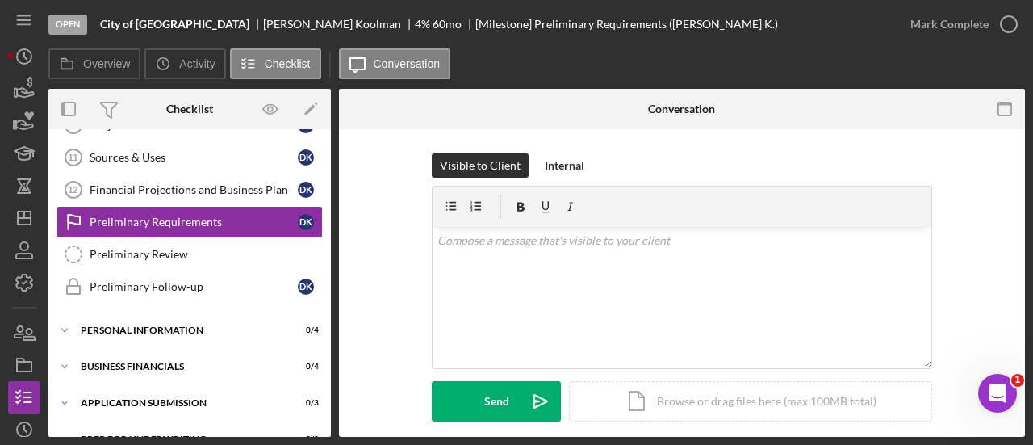
scroll to position [254, 0]
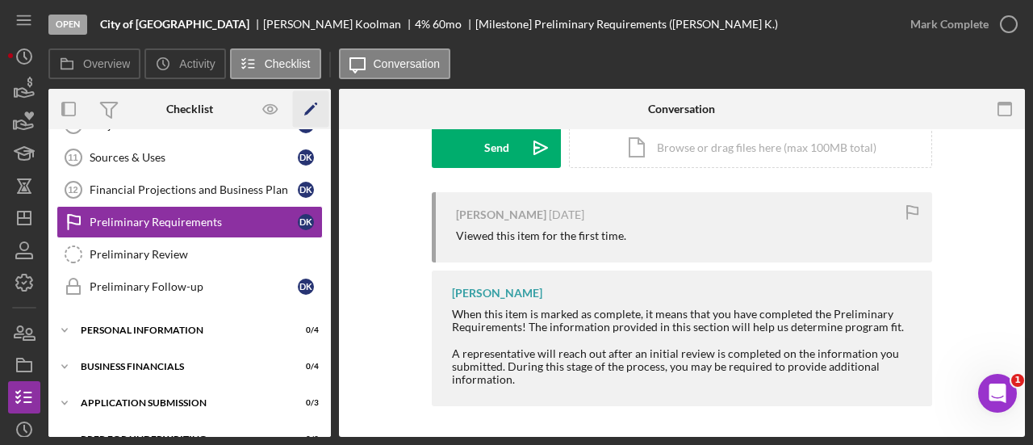
click at [304, 113] on icon "Icon/Edit" at bounding box center [311, 109] width 36 height 36
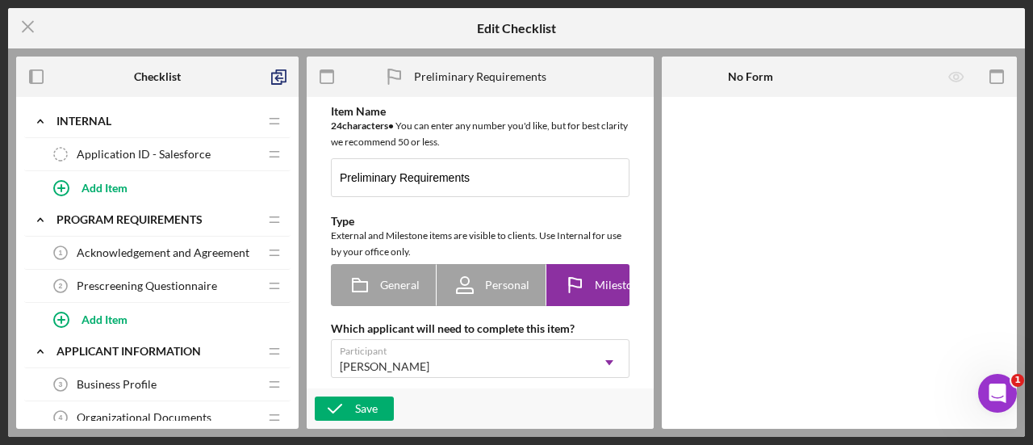
type textarea "<div>When this item is marked as complete, it means that you have completed the…"
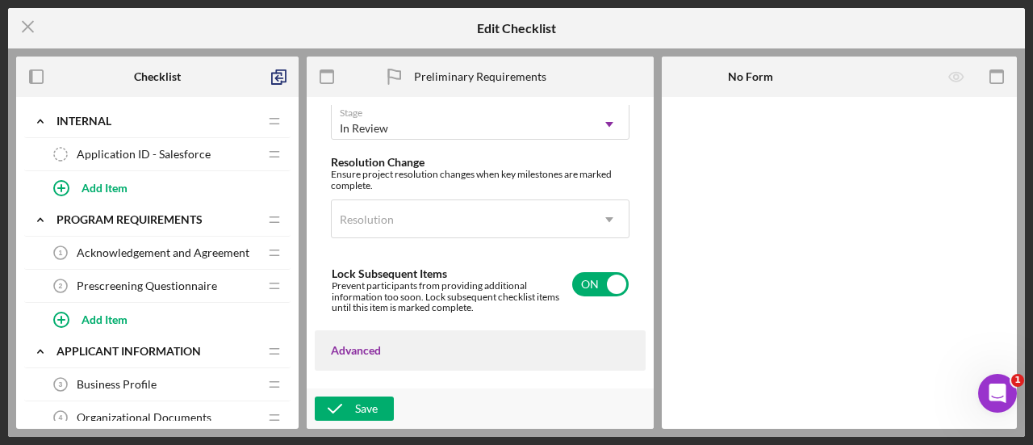
scroll to position [1211, 0]
click at [592, 295] on input "checkbox" at bounding box center [600, 283] width 57 height 24
checkbox input "false"
click at [350, 409] on icon "button" at bounding box center [335, 408] width 40 height 40
drag, startPoint x: 350, startPoint y: 409, endPoint x: 19, endPoint y: 27, distance: 505.4
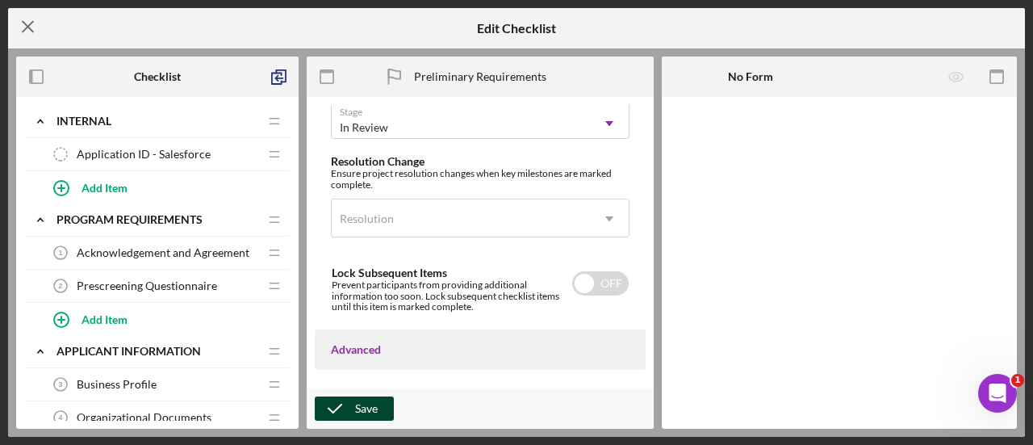
click at [19, 27] on icon "Icon/Menu Close" at bounding box center [28, 26] width 40 height 40
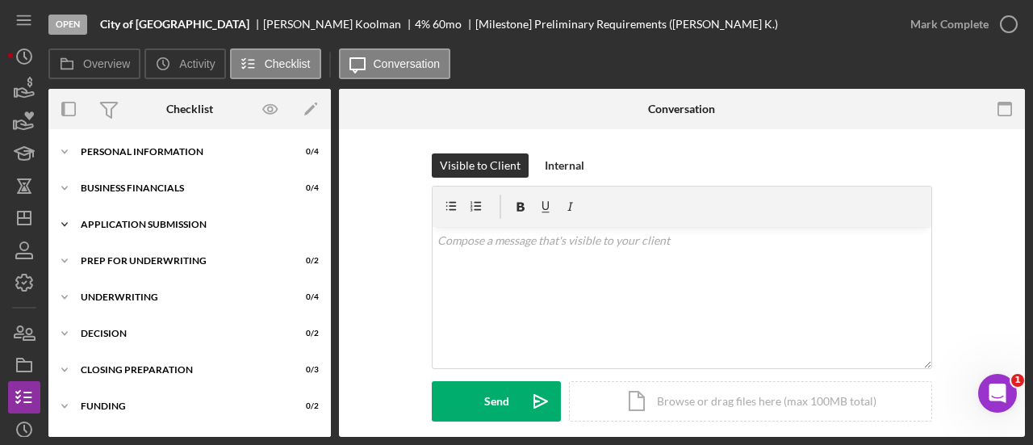
scroll to position [268, 0]
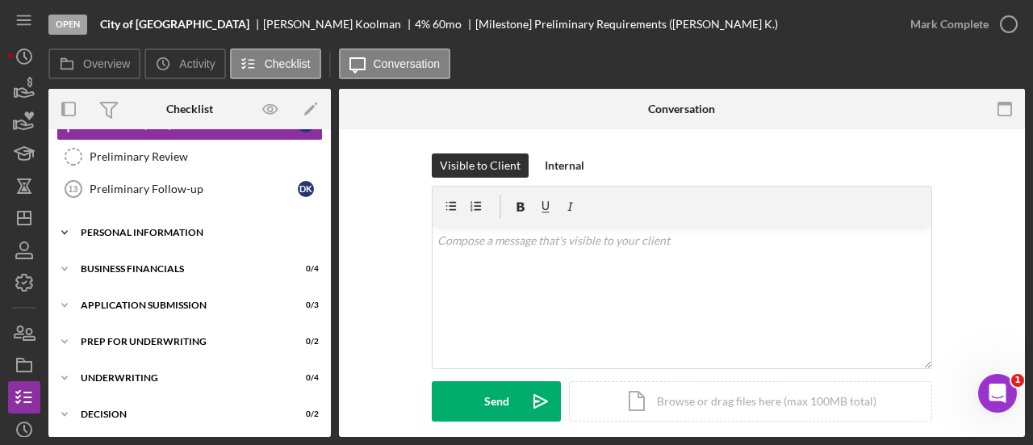
click at [165, 233] on div "Icon/Expander Personal Information 0 / 4" at bounding box center [189, 232] width 283 height 32
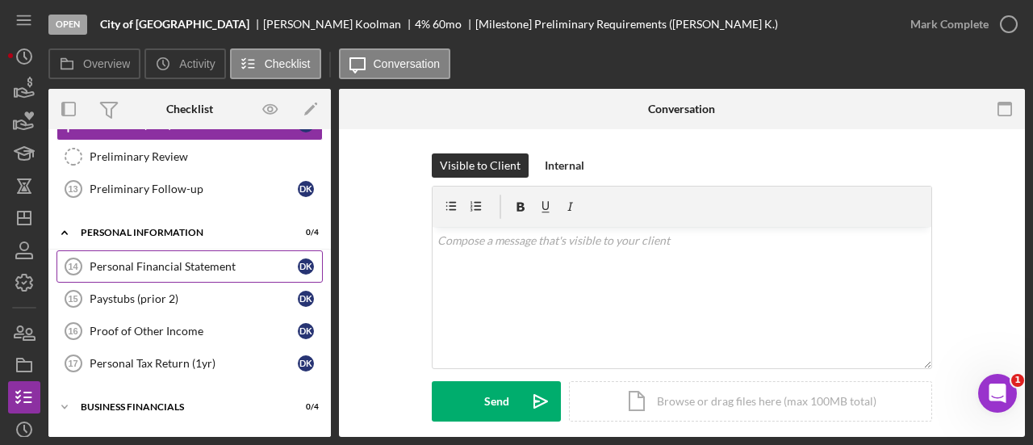
scroll to position [349, 0]
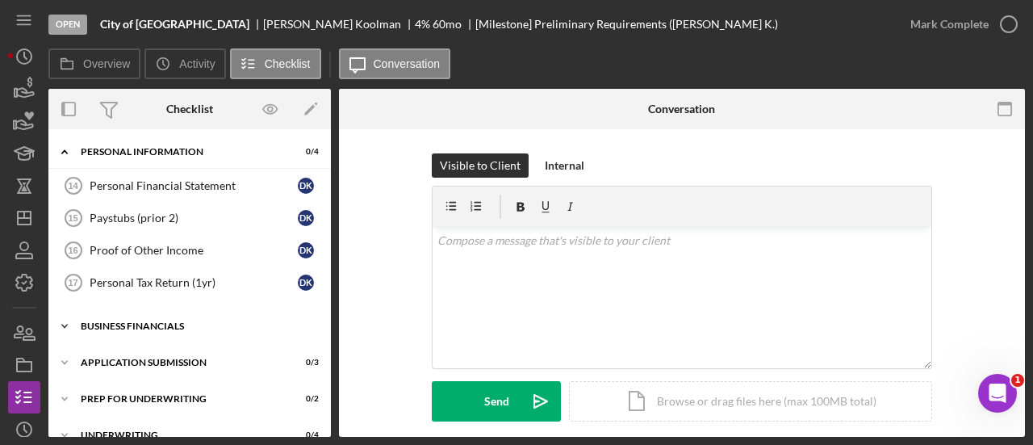
click at [164, 314] on div "Icon/Expander Business Financials 0 / 4" at bounding box center [189, 326] width 283 height 32
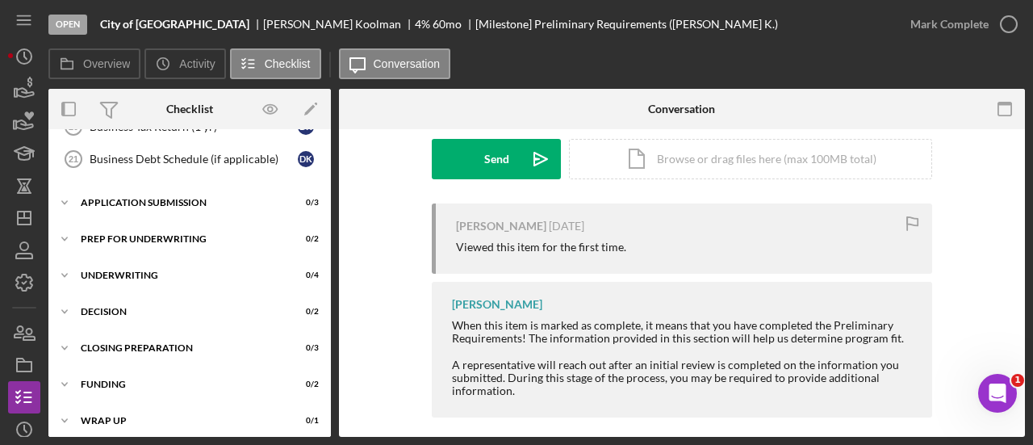
scroll to position [81, 0]
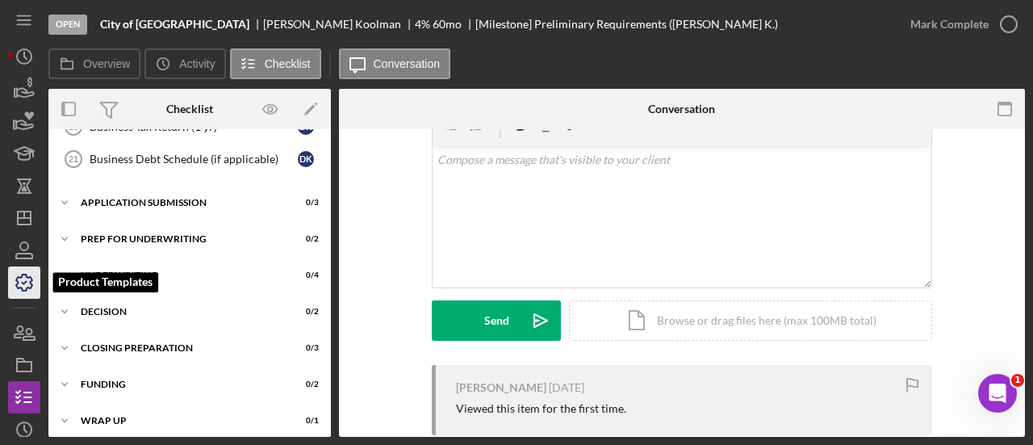
click at [32, 283] on icon "button" at bounding box center [24, 282] width 40 height 40
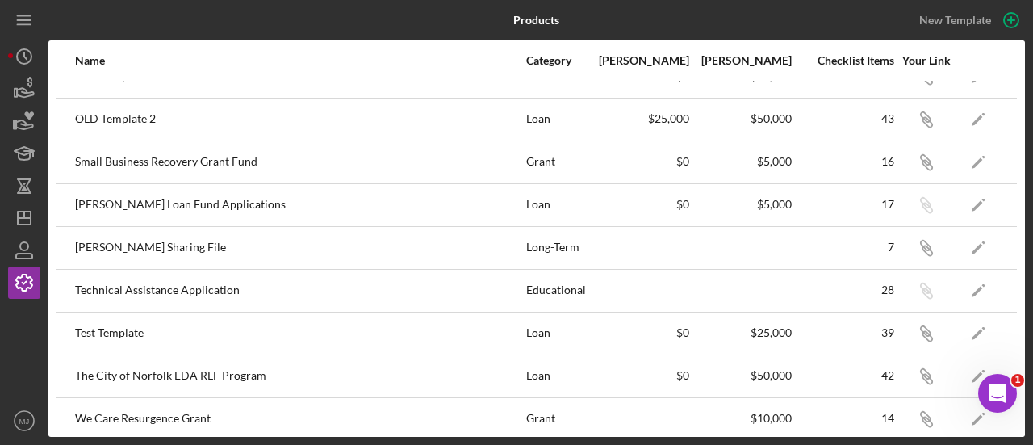
scroll to position [375, 0]
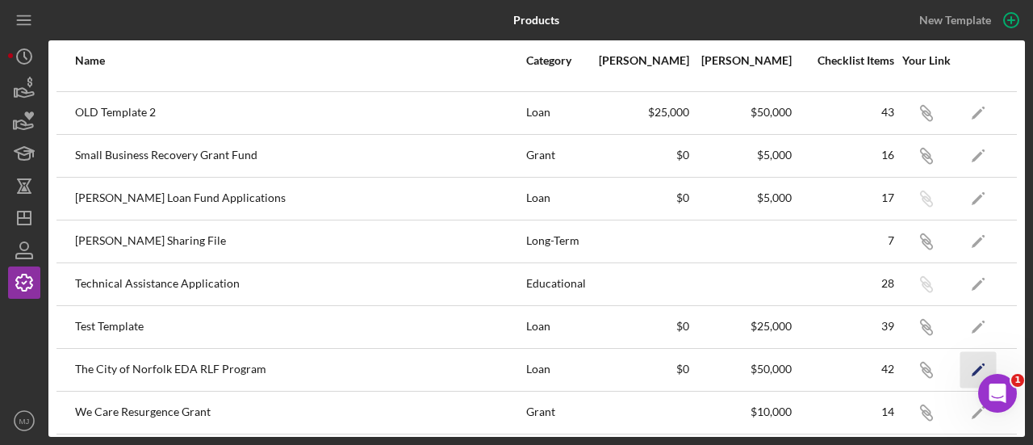
click at [964, 361] on icon "Icon/Edit" at bounding box center [979, 369] width 36 height 36
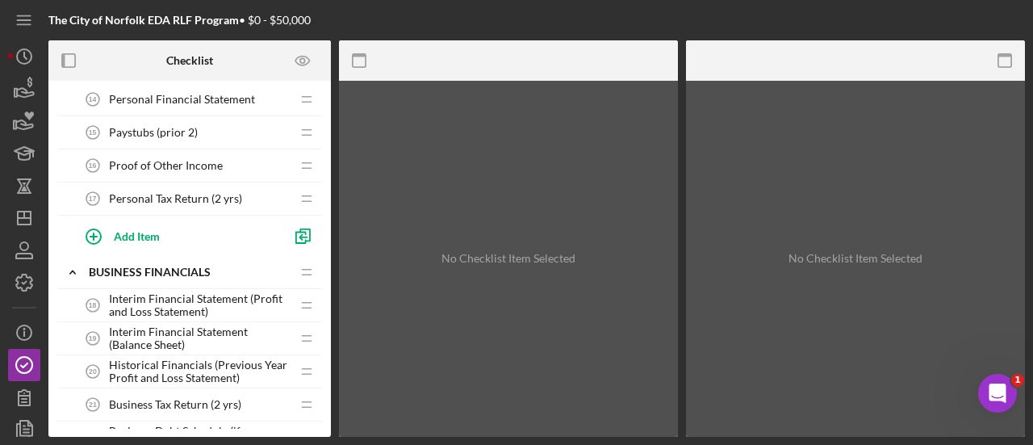
scroll to position [888, 0]
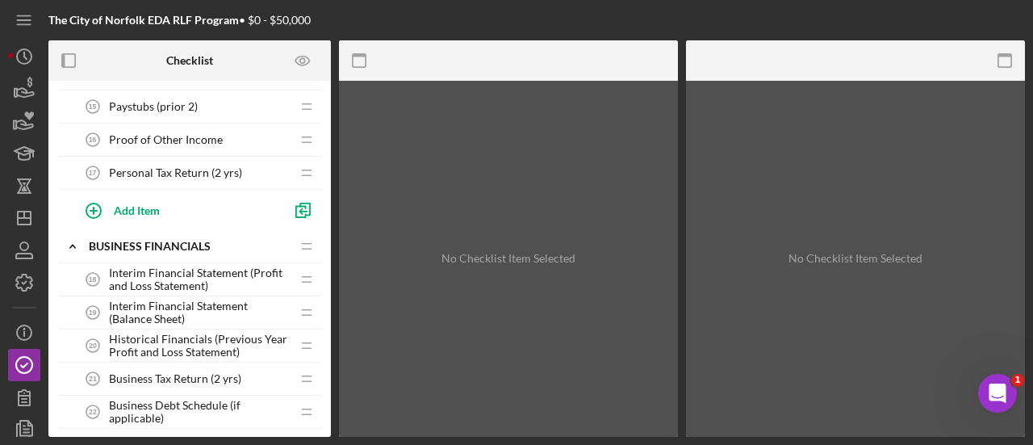
click at [213, 279] on span "Interim Financial Statement (Profit and Loss Statement)" at bounding box center [200, 279] width 182 height 26
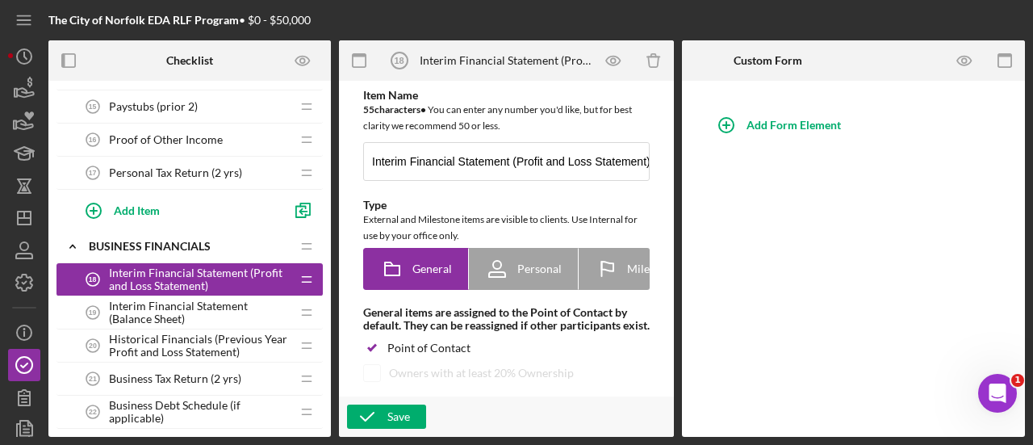
click at [212, 336] on span "Historical Financials (Previous Year Profit and Loss Statement)" at bounding box center [200, 346] width 182 height 26
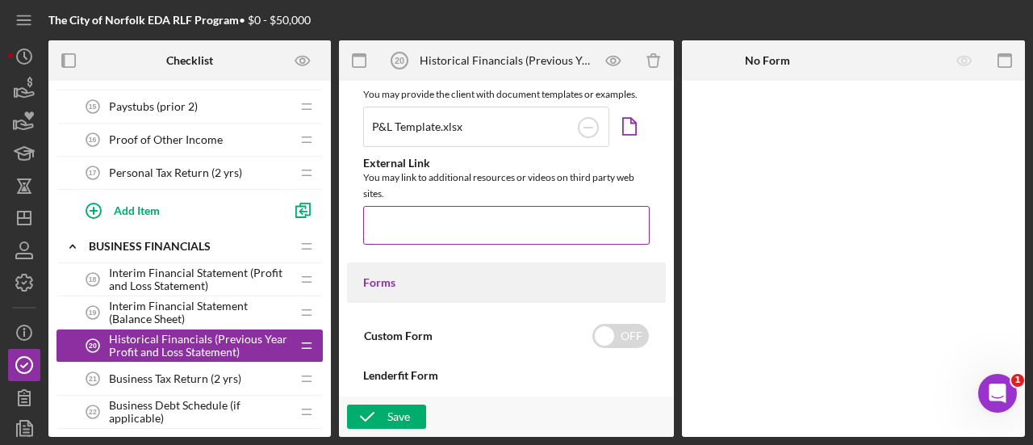
scroll to position [727, 0]
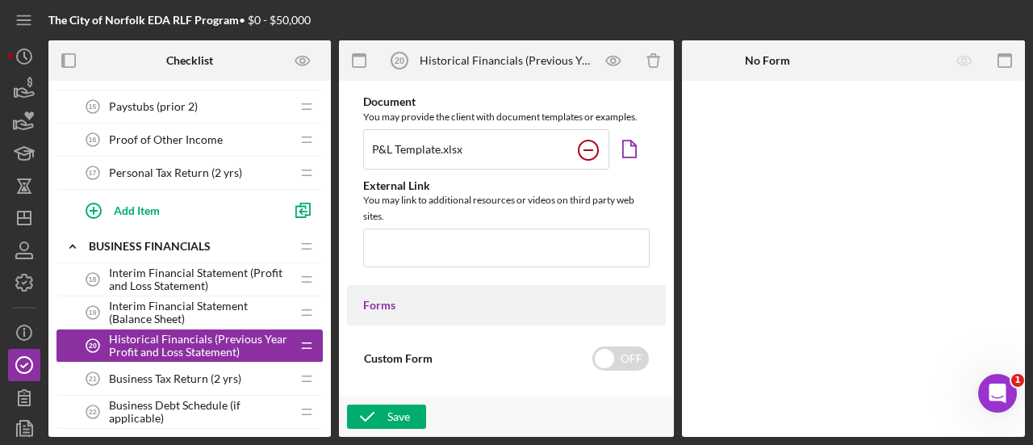
click at [586, 160] on circle at bounding box center [588, 149] width 19 height 19
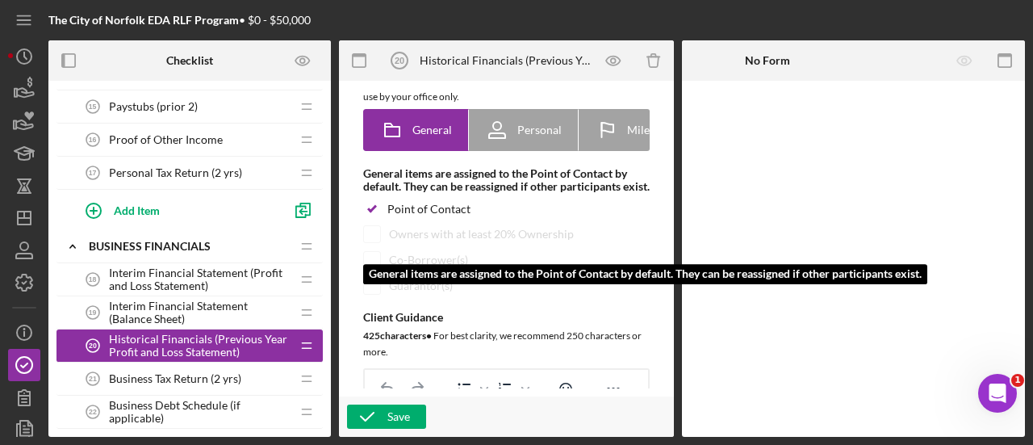
scroll to position [0, 0]
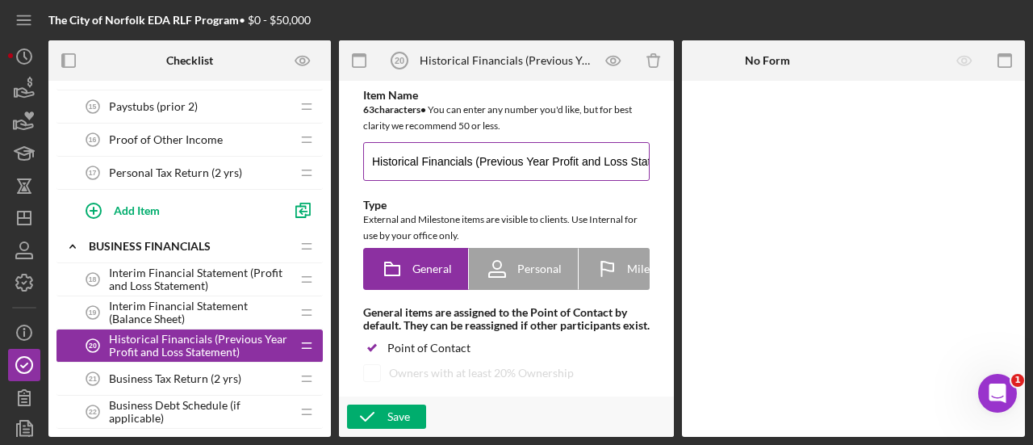
click at [541, 149] on input "Historical Financials (Previous Year Profit and Loss Statement)" at bounding box center [506, 161] width 287 height 39
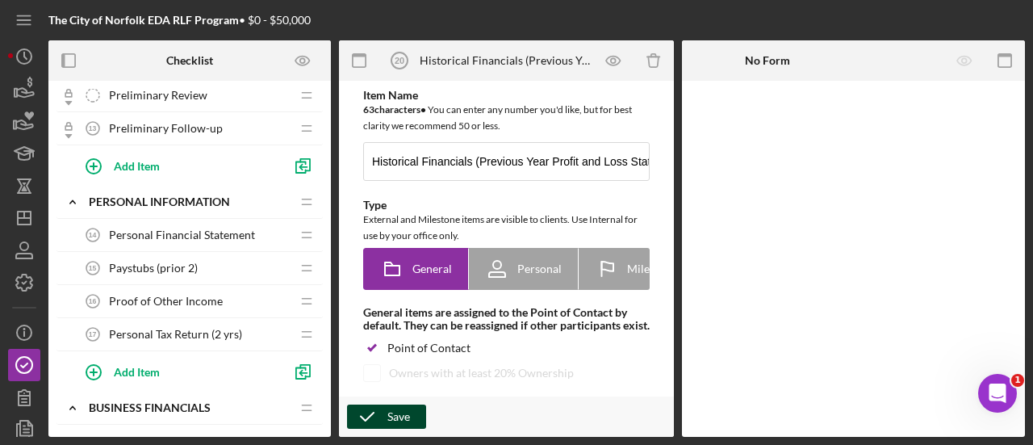
click at [400, 419] on div "Save" at bounding box center [399, 416] width 23 height 24
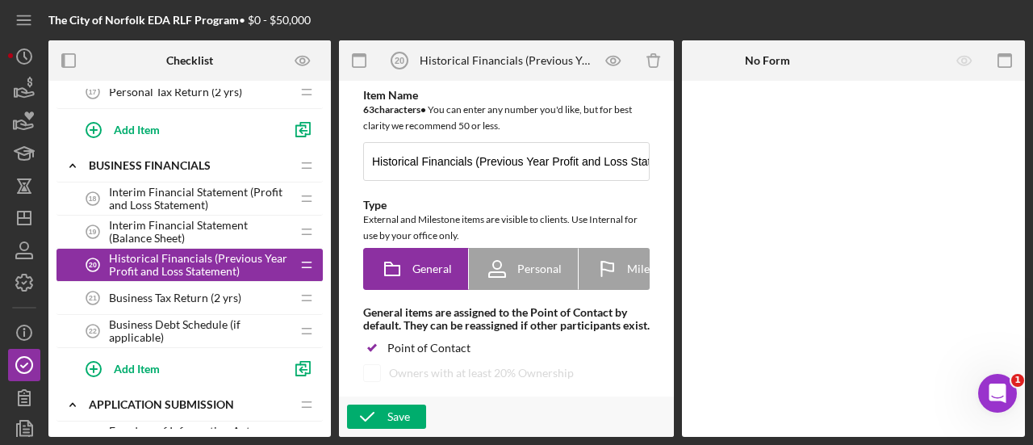
scroll to position [888, 0]
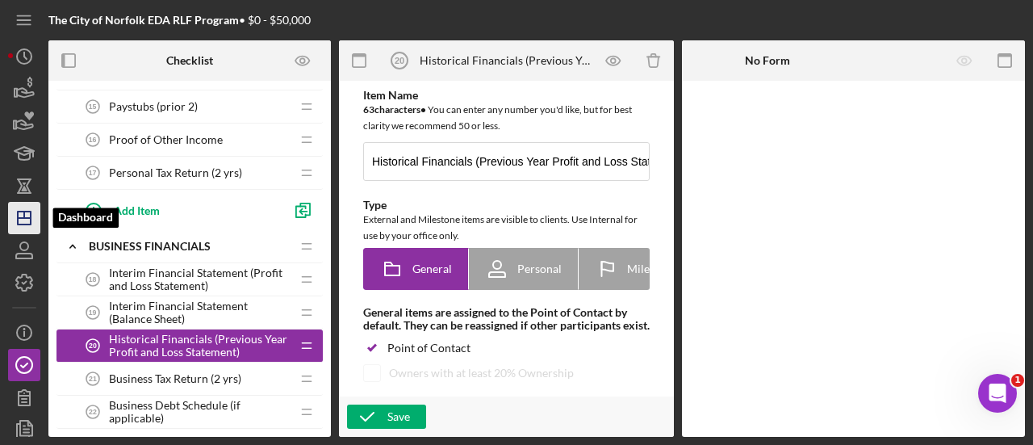
click at [31, 209] on icon "Icon/Dashboard" at bounding box center [24, 218] width 40 height 40
